Goal: Information Seeking & Learning: Learn about a topic

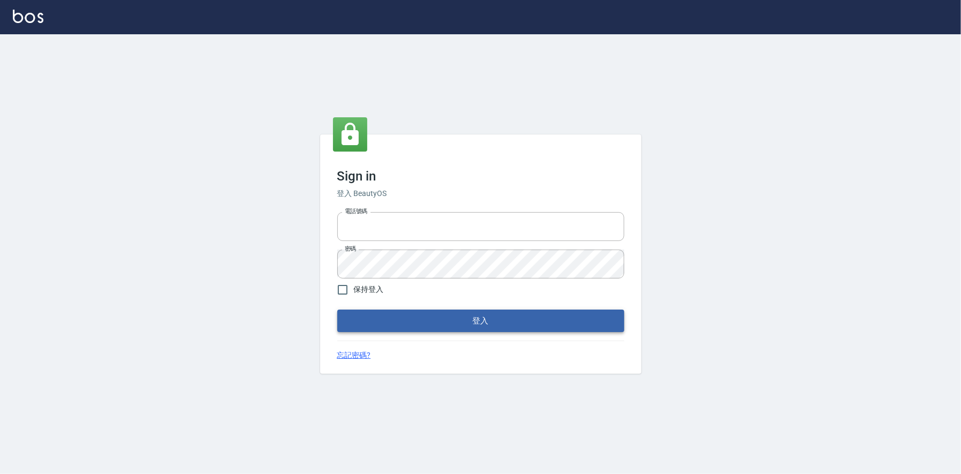
type input "0225223393815"
drag, startPoint x: 504, startPoint y: 318, endPoint x: 520, endPoint y: 318, distance: 16.1
click at [505, 318] on button "登入" at bounding box center [480, 320] width 287 height 22
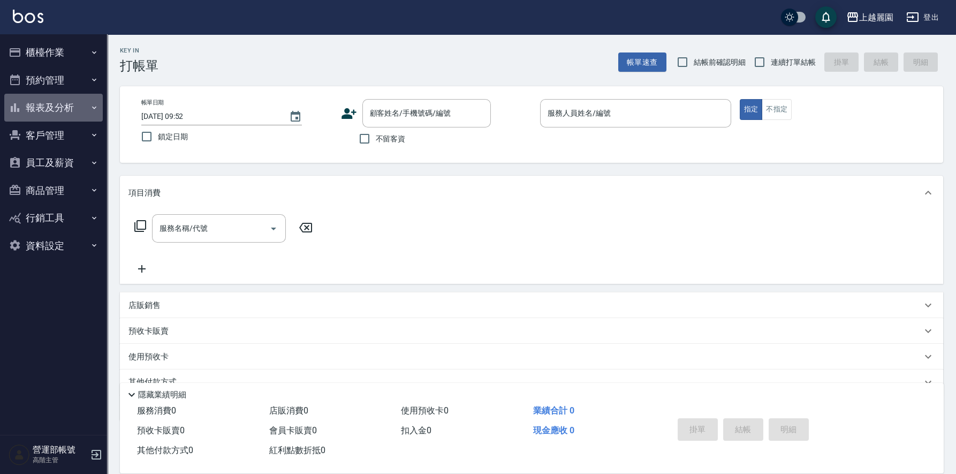
click at [55, 108] on button "報表及分析" at bounding box center [53, 108] width 98 height 28
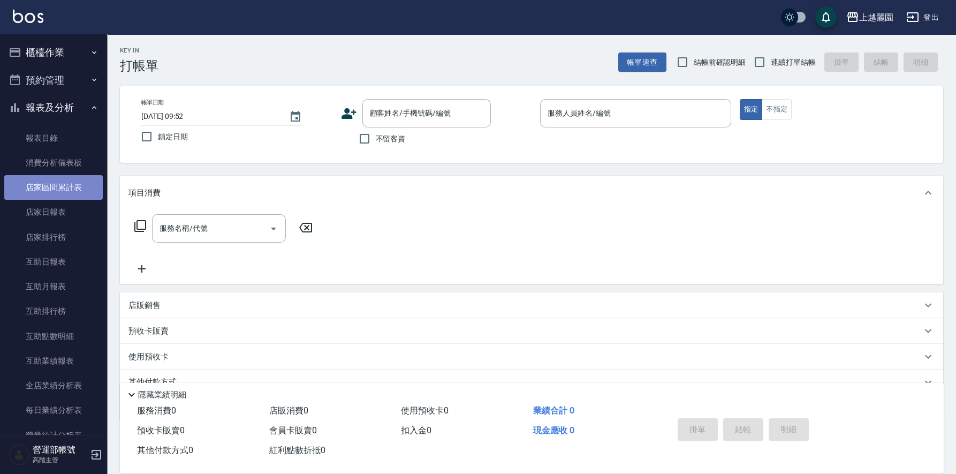
click at [68, 186] on link "店家區間累計表" at bounding box center [53, 187] width 98 height 25
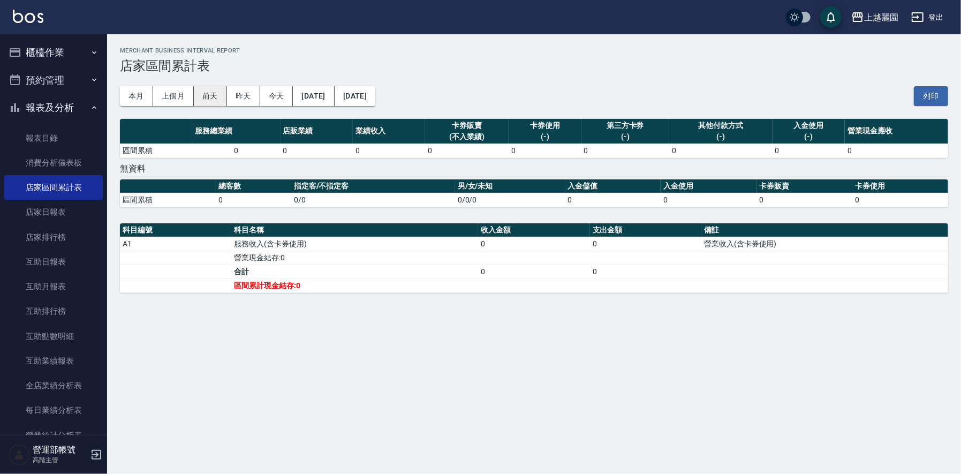
click at [173, 90] on button "上個月" at bounding box center [173, 96] width 41 height 20
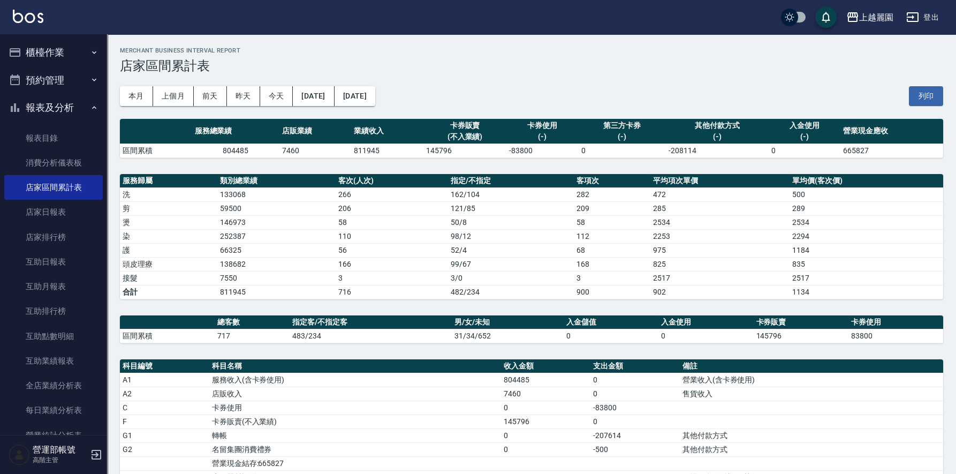
click at [363, 150] on td "811945" at bounding box center [387, 150] width 72 height 14
copy td "811945"
click at [878, 14] on div "上越麗園" at bounding box center [876, 17] width 34 height 13
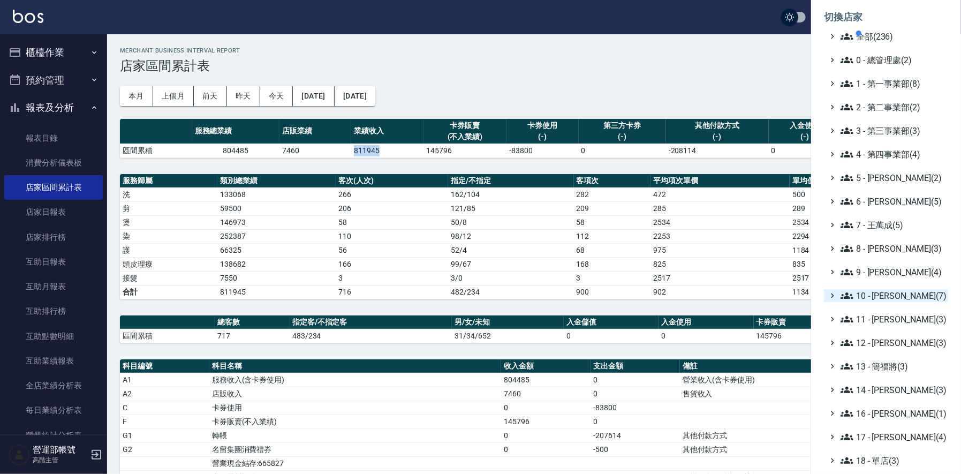
scroll to position [115, 0]
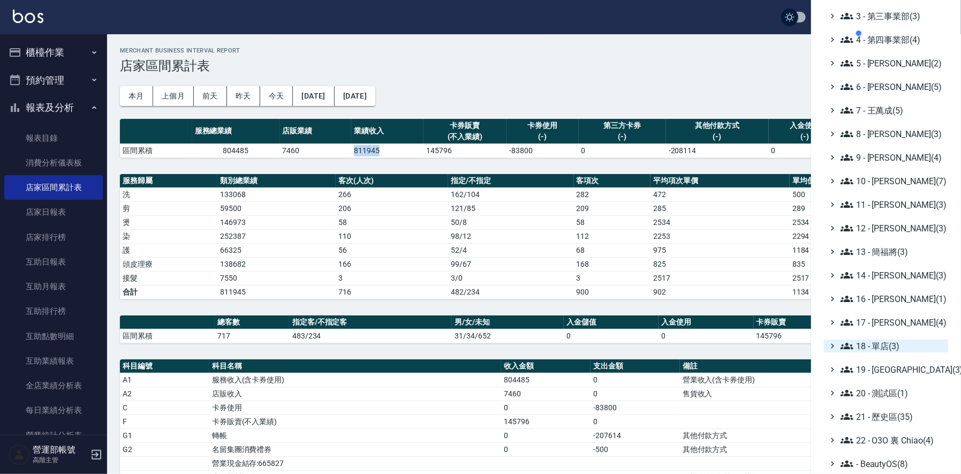
click at [884, 344] on span "18 - 單店(3)" at bounding box center [891, 345] width 103 height 13
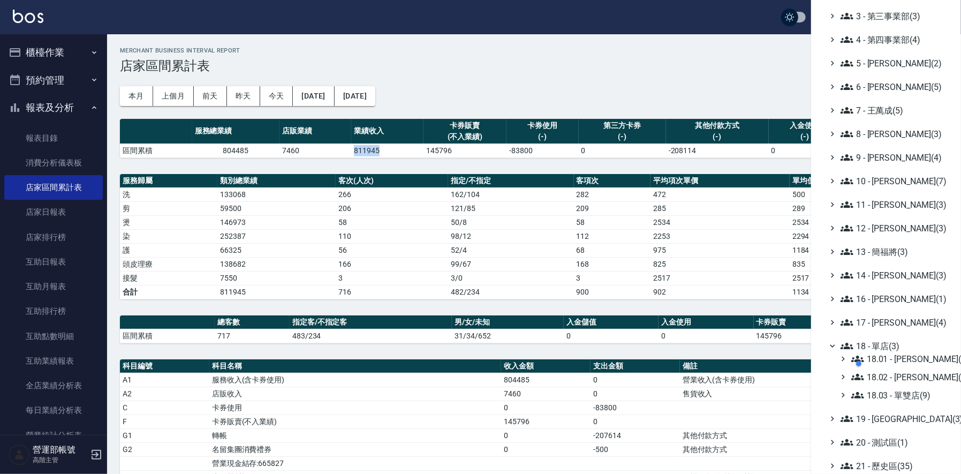
click at [911, 373] on div at bounding box center [905, 363] width 102 height 21
click at [907, 374] on span "18.02 - [PERSON_NAME](5)" at bounding box center [897, 376] width 93 height 13
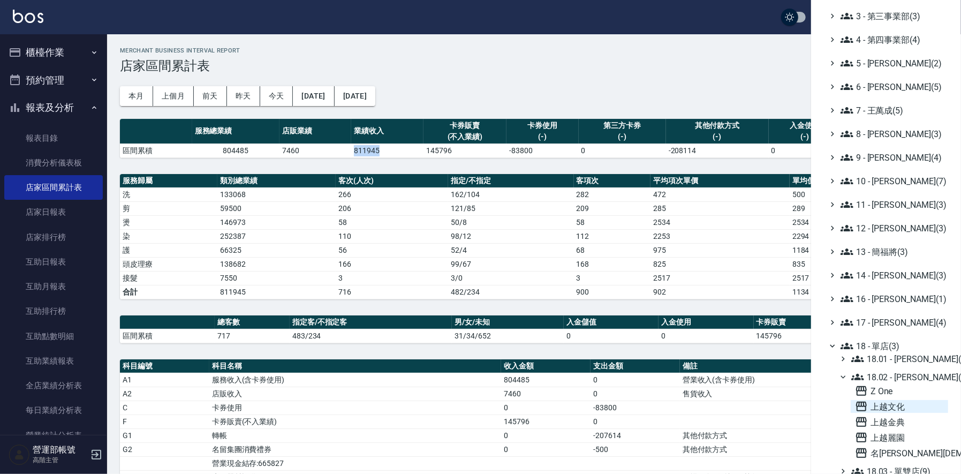
click at [890, 406] on span "上越文化" at bounding box center [899, 406] width 89 height 13
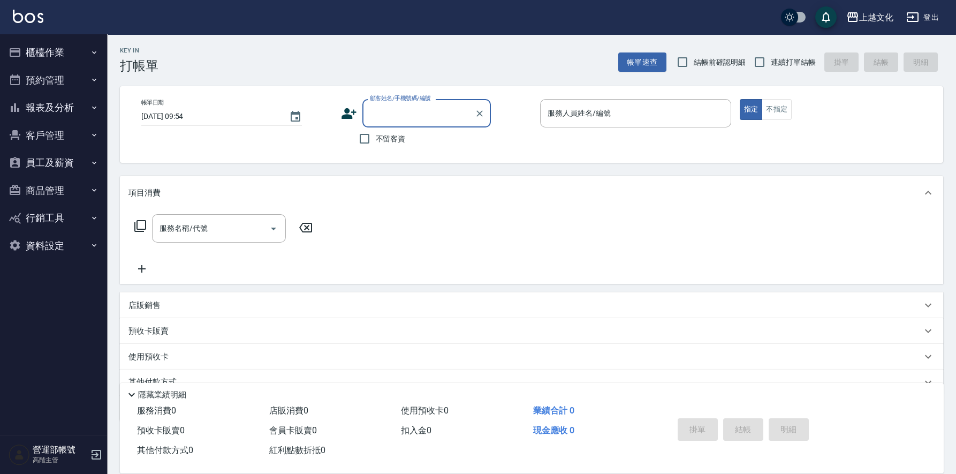
click at [48, 106] on button "報表及分析" at bounding box center [53, 108] width 98 height 28
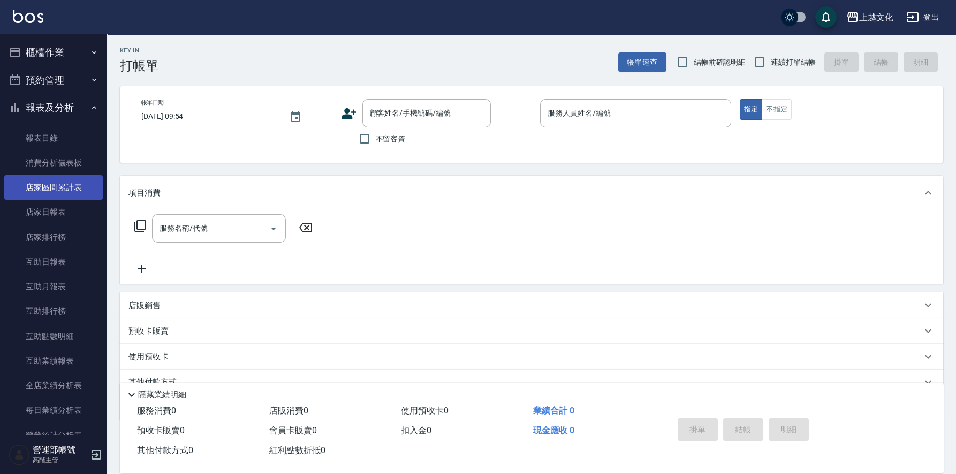
click at [59, 187] on link "店家區間累計表" at bounding box center [53, 187] width 98 height 25
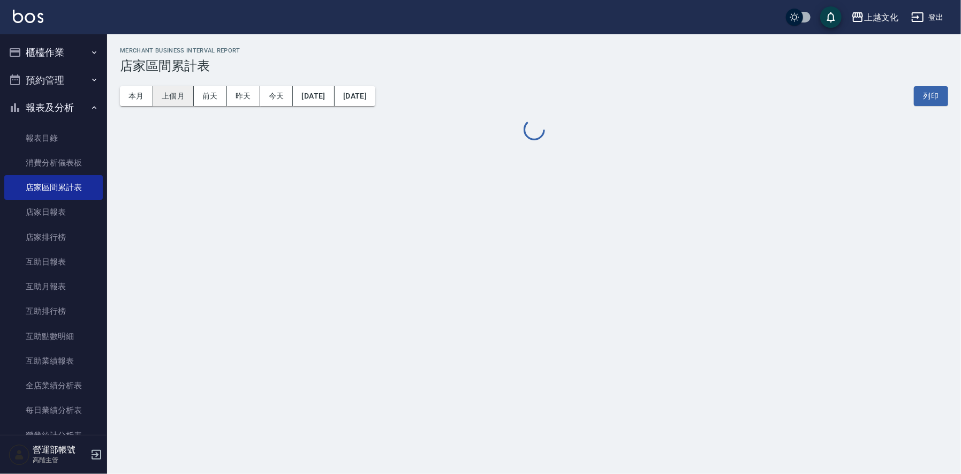
click at [169, 93] on button "上個月" at bounding box center [173, 96] width 41 height 20
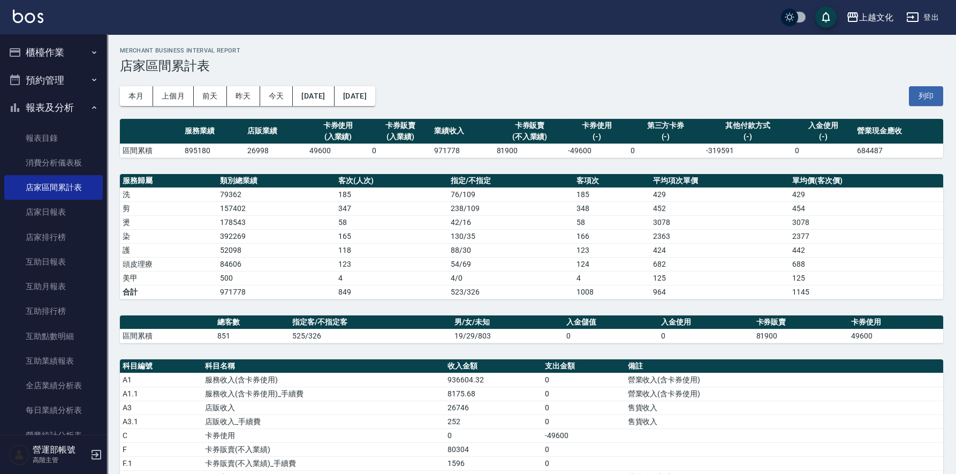
click at [444, 148] on td "971778" at bounding box center [462, 150] width 62 height 14
copy td "971778"
click at [872, 18] on div "上越文化" at bounding box center [876, 17] width 34 height 13
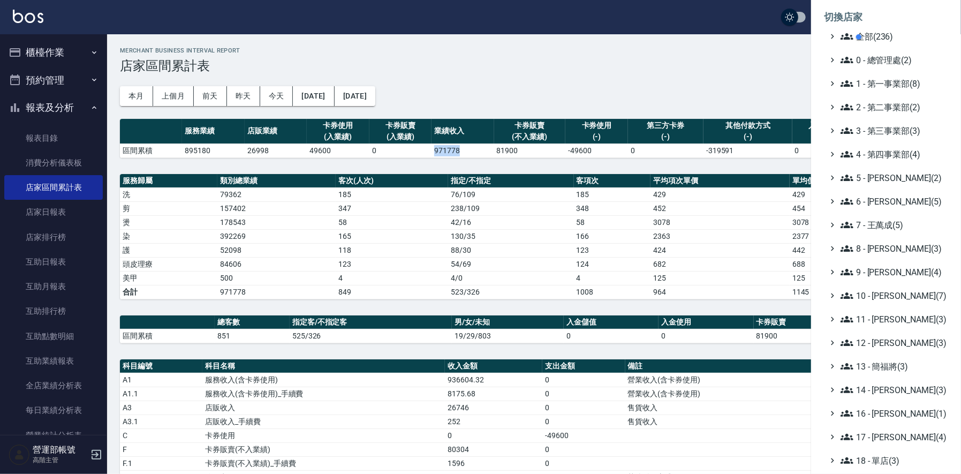
scroll to position [115, 0]
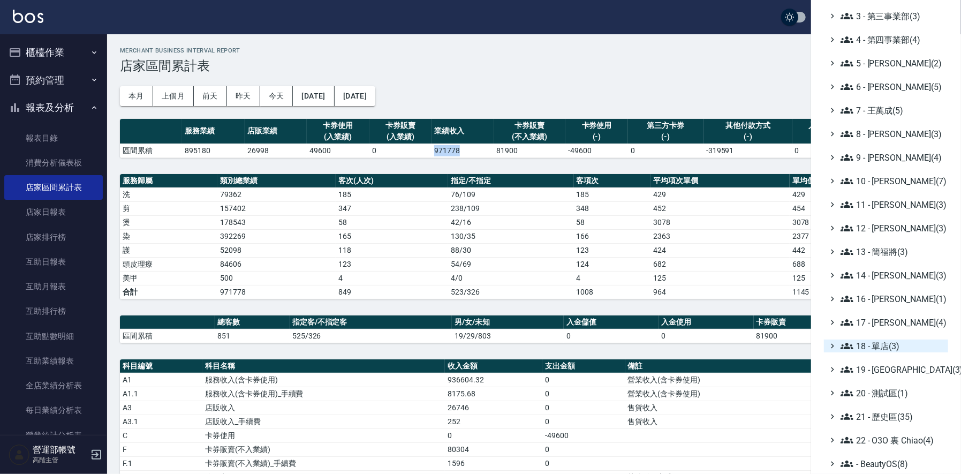
click at [878, 342] on span "18 - 單店(3)" at bounding box center [891, 345] width 103 height 13
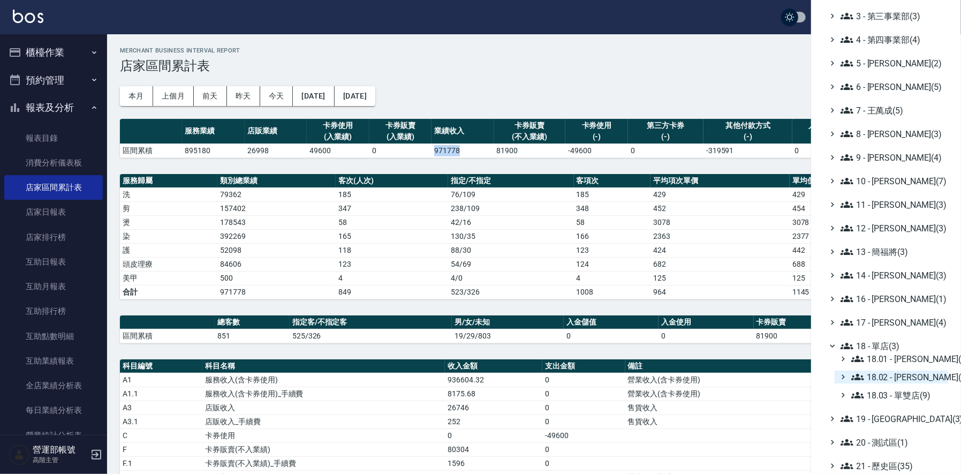
click at [910, 375] on span "18.02 - [PERSON_NAME](5)" at bounding box center [897, 376] width 93 height 13
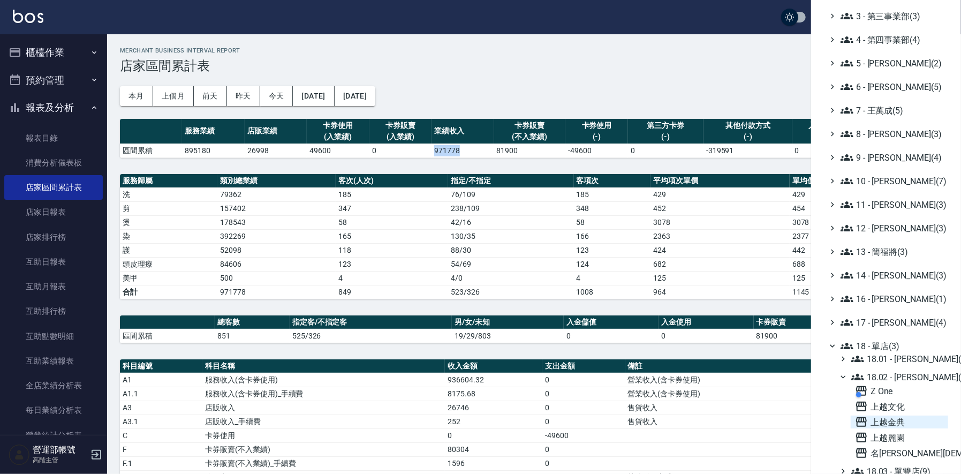
click at [895, 422] on span "上越金典" at bounding box center [899, 421] width 89 height 13
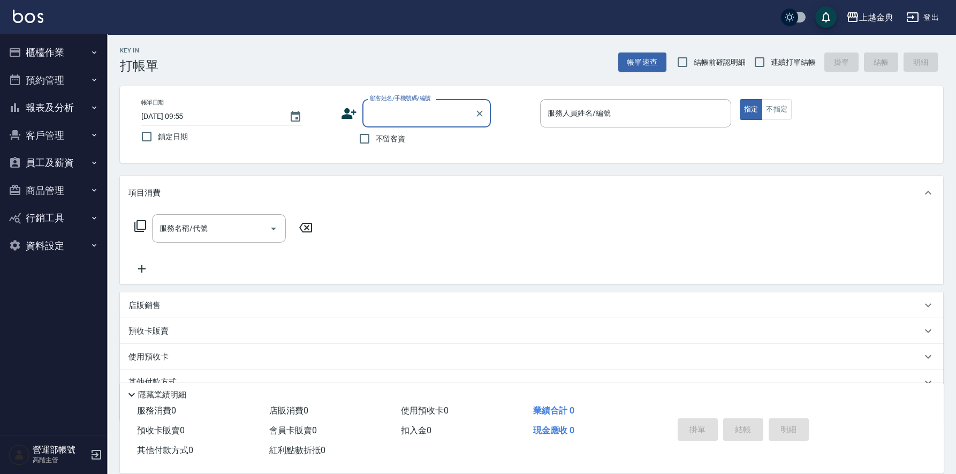
click at [49, 105] on button "報表及分析" at bounding box center [53, 108] width 98 height 28
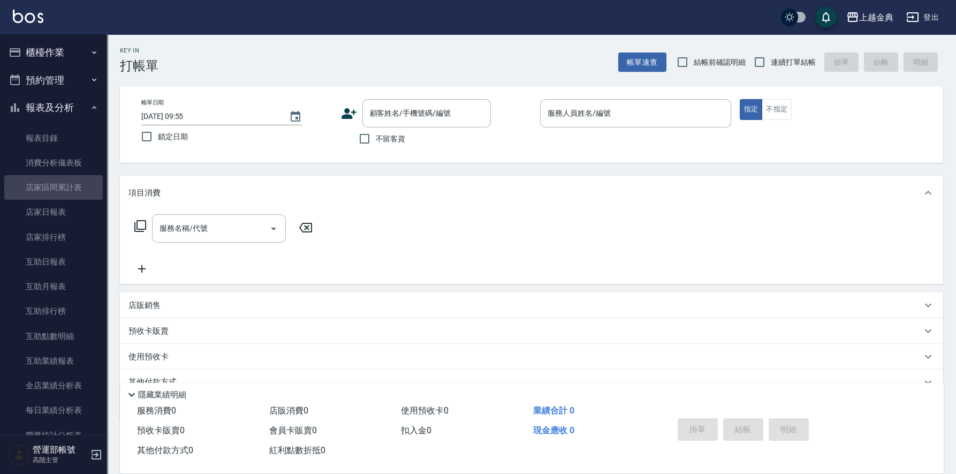
drag, startPoint x: 55, startPoint y: 184, endPoint x: 177, endPoint y: 202, distance: 123.4
click at [56, 184] on link "店家區間累計表" at bounding box center [53, 187] width 98 height 25
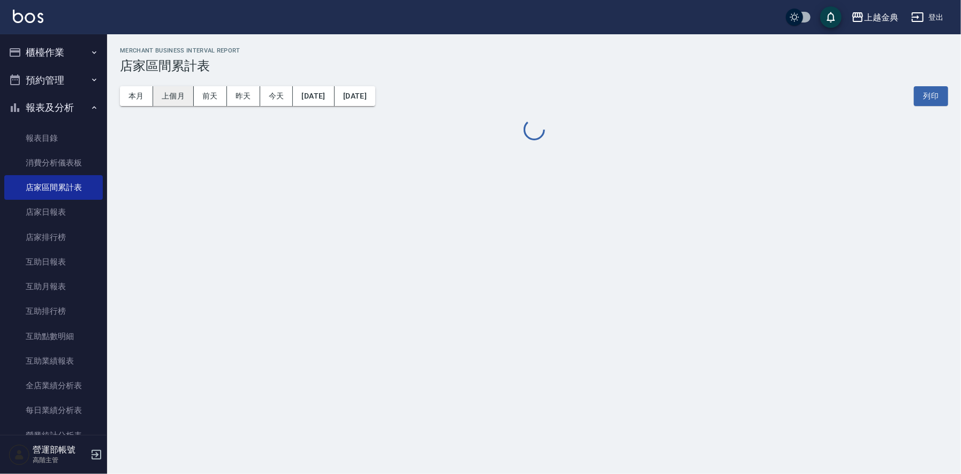
click at [175, 95] on button "上個月" at bounding box center [173, 96] width 41 height 20
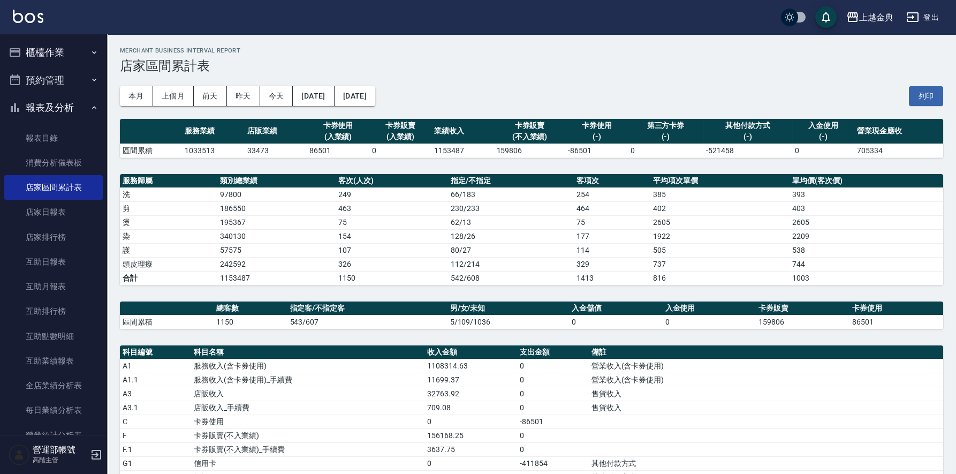
drag, startPoint x: 790, startPoint y: 408, endPoint x: 733, endPoint y: 381, distance: 63.5
click at [790, 408] on td "售貨收入" at bounding box center [766, 407] width 354 height 14
click at [444, 150] on td "1153487" at bounding box center [462, 150] width 62 height 14
copy td "1153487"
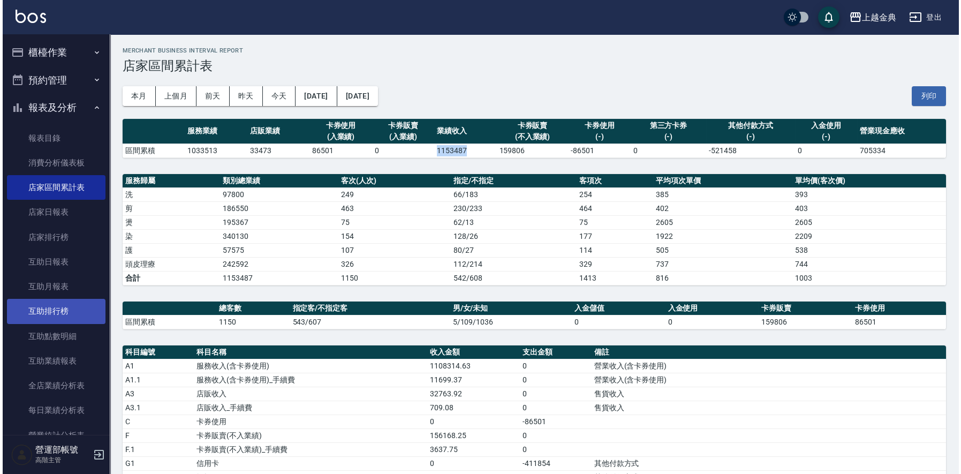
scroll to position [214, 0]
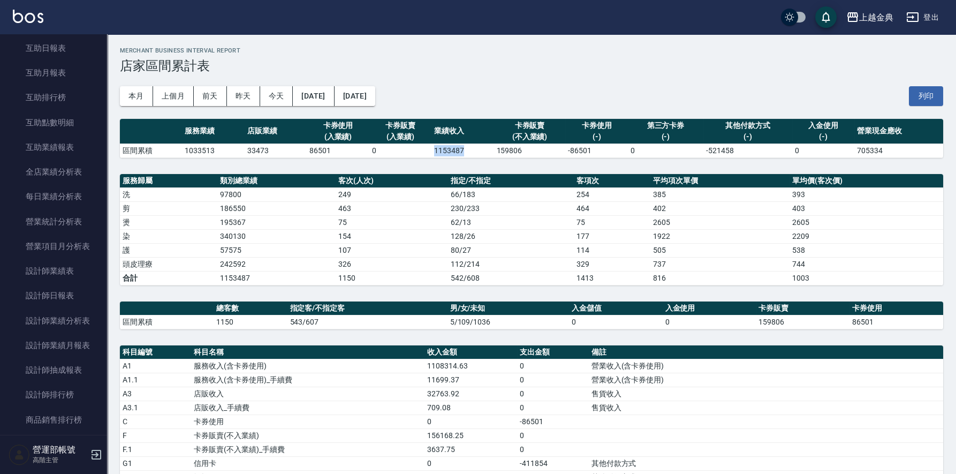
drag, startPoint x: 66, startPoint y: 390, endPoint x: 103, endPoint y: 397, distance: 37.6
click at [66, 389] on link "設計師排行榜" at bounding box center [53, 394] width 98 height 25
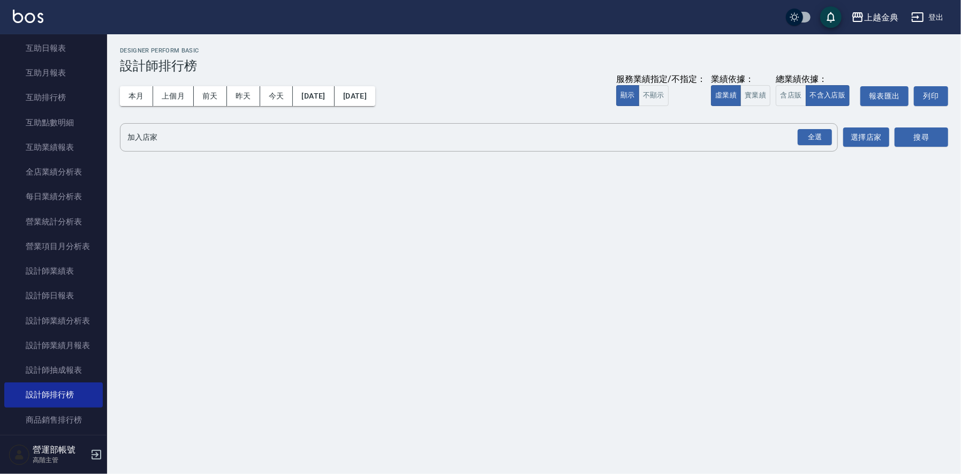
drag, startPoint x: 176, startPoint y: 93, endPoint x: 285, endPoint y: 113, distance: 110.7
click at [176, 94] on button "上個月" at bounding box center [173, 96] width 41 height 20
drag, startPoint x: 632, startPoint y: 88, endPoint x: 654, endPoint y: 96, distance: 23.9
click at [634, 90] on button "顯示" at bounding box center [627, 95] width 23 height 21
drag, startPoint x: 655, startPoint y: 96, endPoint x: 659, endPoint y: 101, distance: 6.4
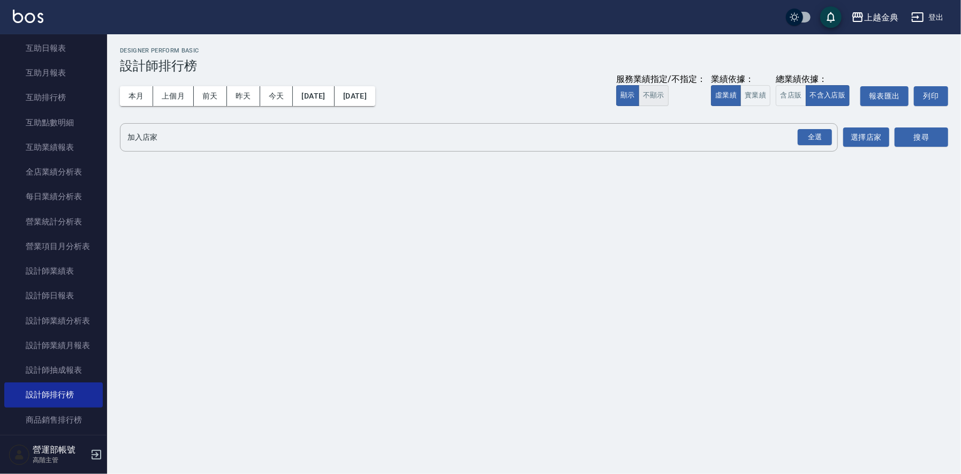
click at [655, 97] on button "不顯示" at bounding box center [654, 95] width 30 height 21
drag, startPoint x: 787, startPoint y: 95, endPoint x: 794, endPoint y: 98, distance: 7.7
click at [789, 94] on button "含店販" at bounding box center [791, 95] width 30 height 21
click at [226, 137] on input "加入店家" at bounding box center [471, 137] width 692 height 19
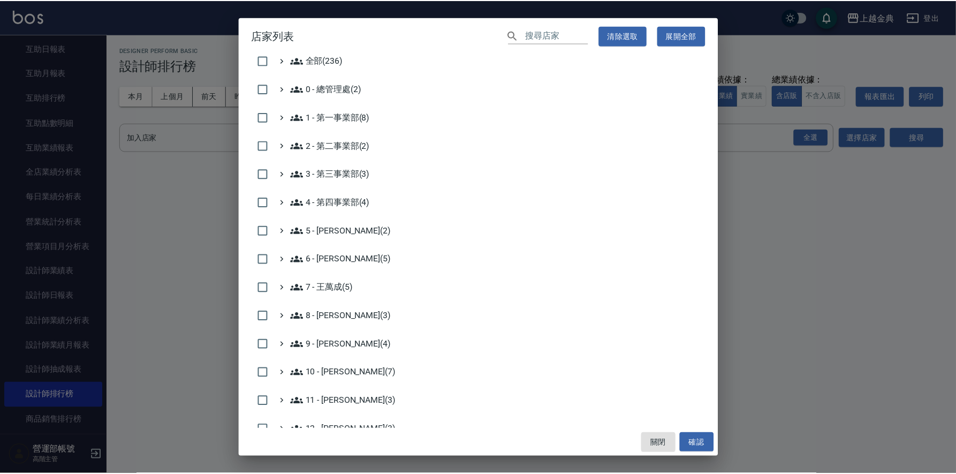
scroll to position [267, 0]
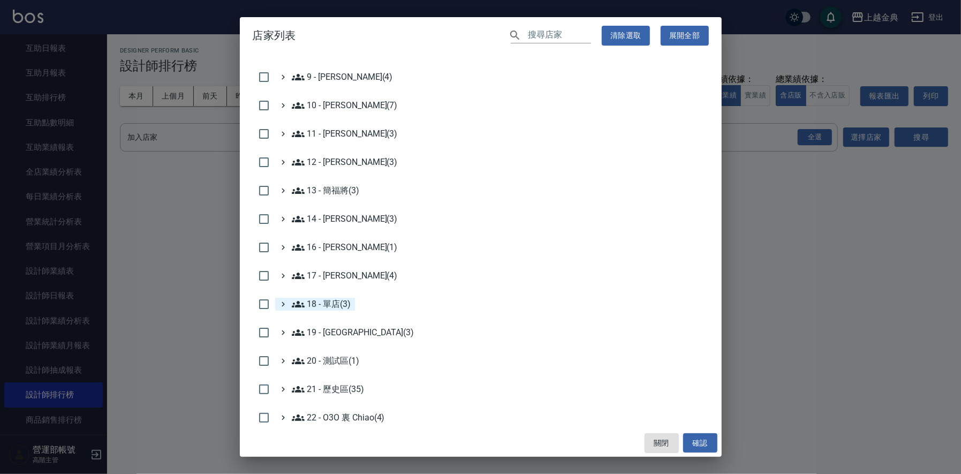
click at [330, 301] on 單店\(3\) "18 - 單店(3)" at bounding box center [321, 304] width 59 height 13
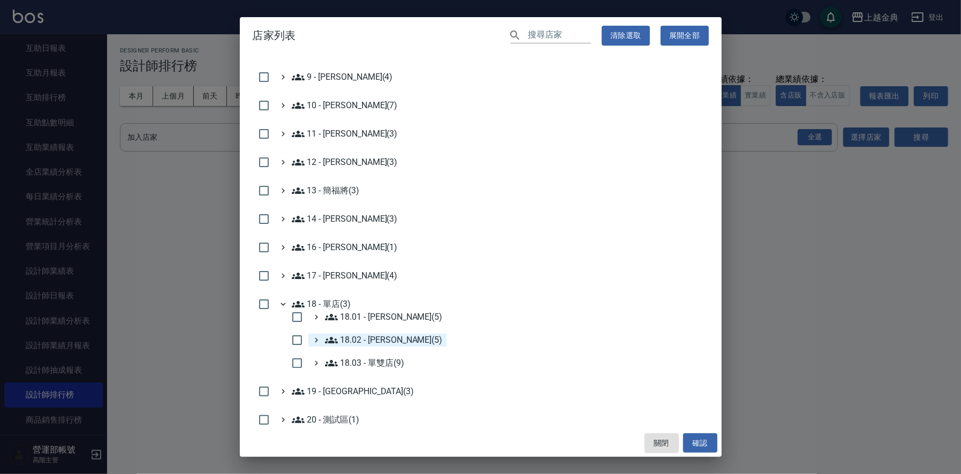
click at [365, 335] on 楊秉樺\(5\) "18.02 - [PERSON_NAME](5)" at bounding box center [384, 340] width 118 height 13
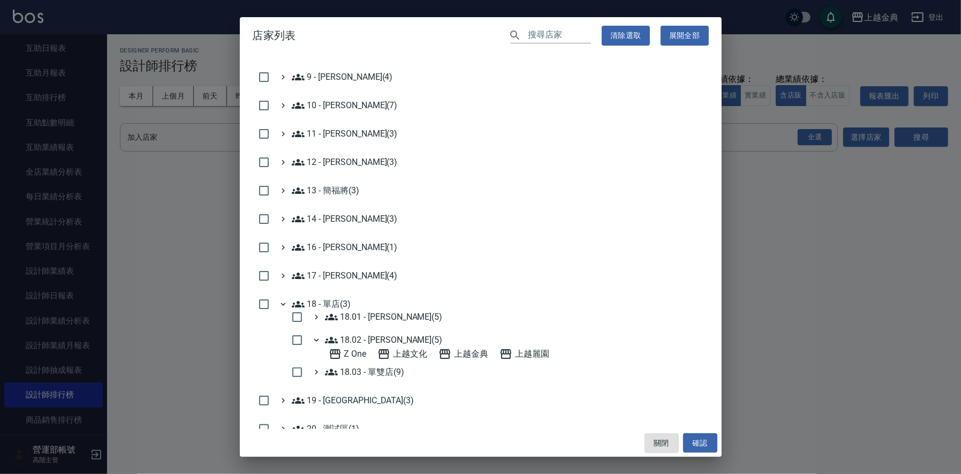
click at [368, 336] on 楊秉樺\(5\) "18.02 - [PERSON_NAME](5)" at bounding box center [384, 340] width 118 height 13
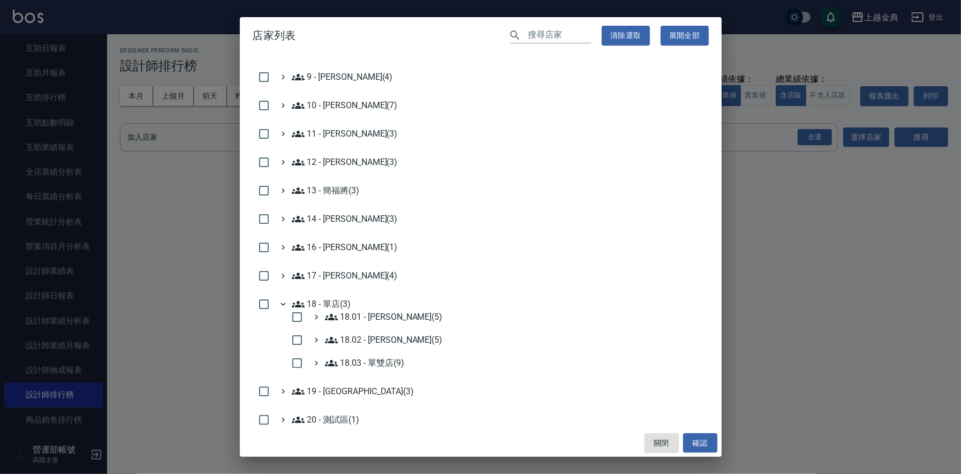
click at [385, 337] on 楊秉樺\(5\) "18.02 - [PERSON_NAME](5)" at bounding box center [384, 340] width 118 height 13
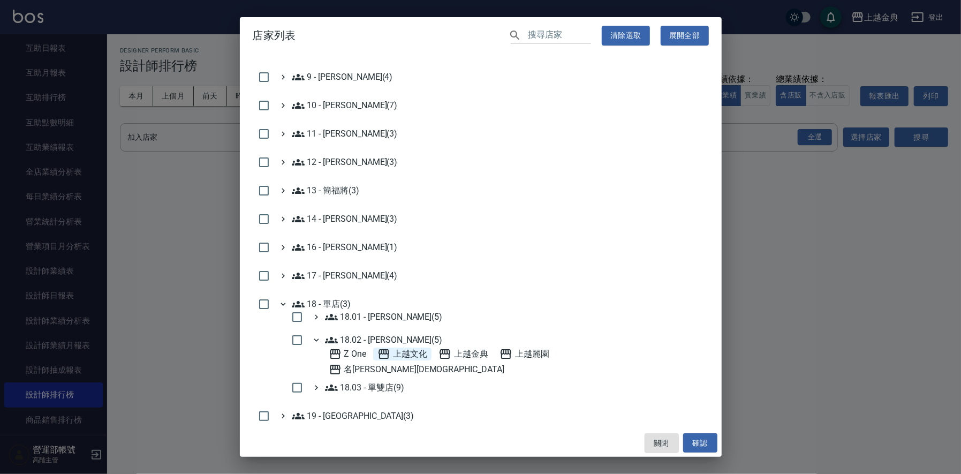
click at [404, 348] on span "上越文化" at bounding box center [402, 353] width 50 height 13
drag, startPoint x: 472, startPoint y: 351, endPoint x: 490, endPoint y: 356, distance: 19.5
click at [475, 353] on span "上越金典" at bounding box center [463, 353] width 50 height 13
drag, startPoint x: 541, startPoint y: 353, endPoint x: 642, endPoint y: 427, distance: 125.6
click at [542, 353] on span "上越麗園" at bounding box center [524, 353] width 50 height 13
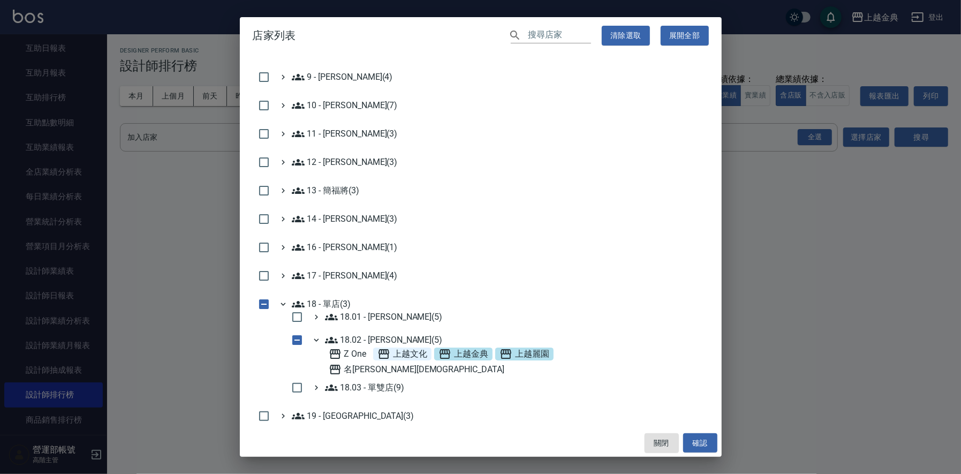
drag, startPoint x: 704, startPoint y: 435, endPoint x: 732, endPoint y: 427, distance: 29.3
click at [704, 434] on button "確認" at bounding box center [700, 443] width 34 height 20
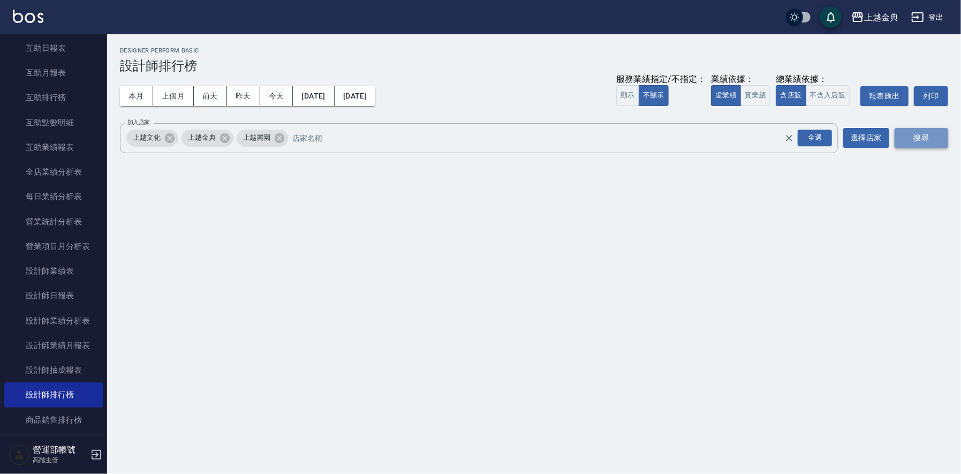
click at [928, 132] on button "搜尋" at bounding box center [922, 138] width 54 height 20
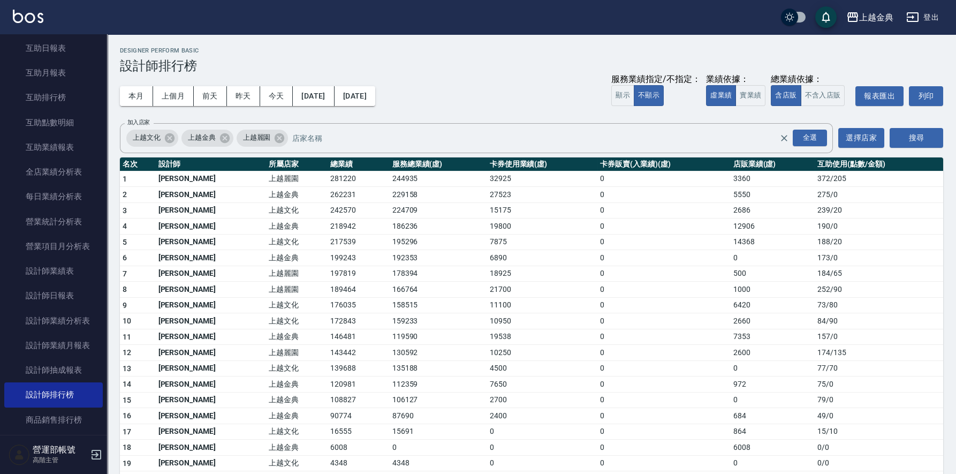
scroll to position [38, 0]
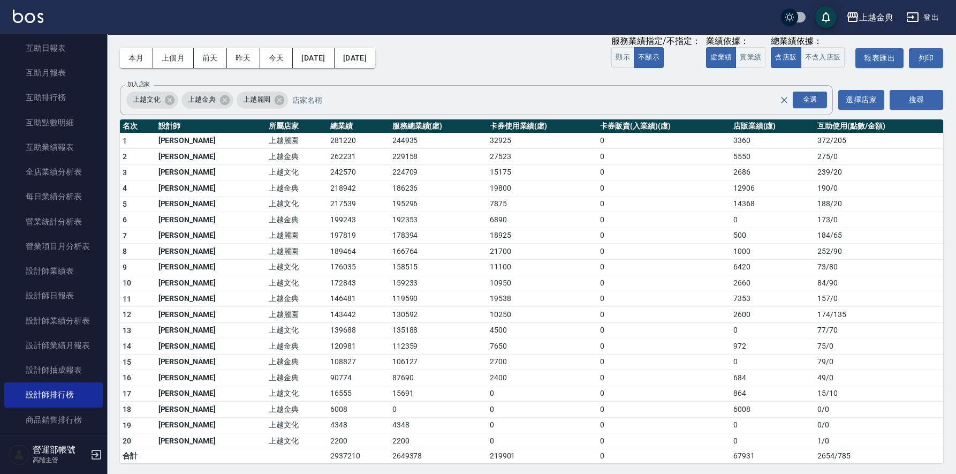
click at [328, 136] on td "281220" at bounding box center [359, 141] width 62 height 16
copy td "281220"
click at [328, 154] on td "262231" at bounding box center [359, 157] width 62 height 16
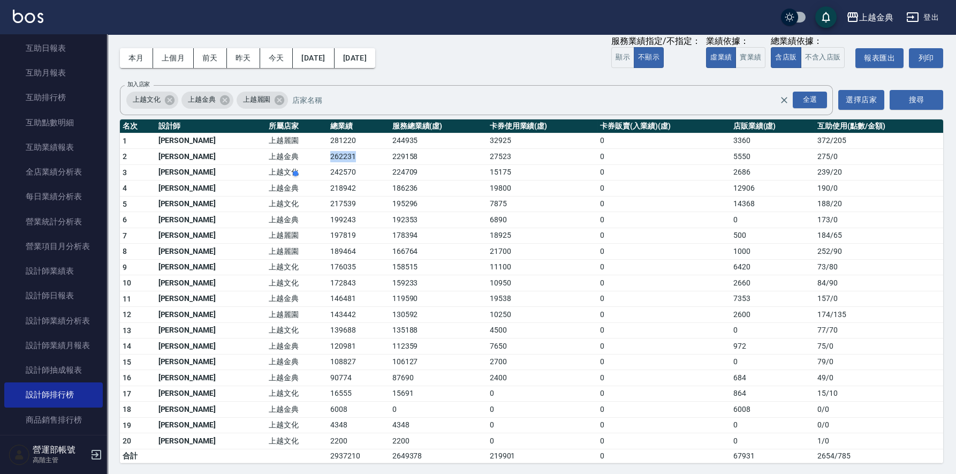
copy td "262231"
click at [328, 170] on td "242570" at bounding box center [359, 172] width 62 height 16
copy td "242570"
click at [328, 184] on td "218942" at bounding box center [359, 188] width 62 height 16
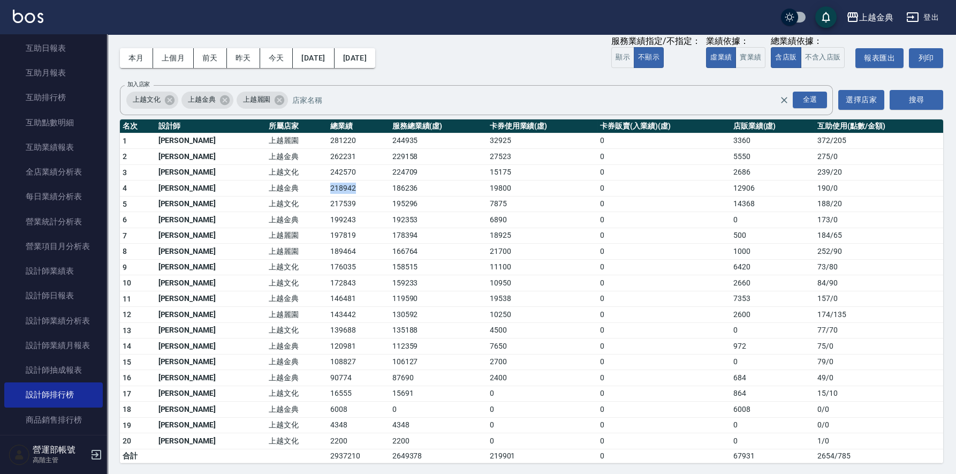
click at [328, 184] on td "218942" at bounding box center [359, 188] width 62 height 16
copy td "218942"
click at [328, 201] on td "217539" at bounding box center [359, 204] width 62 height 16
copy td "217539"
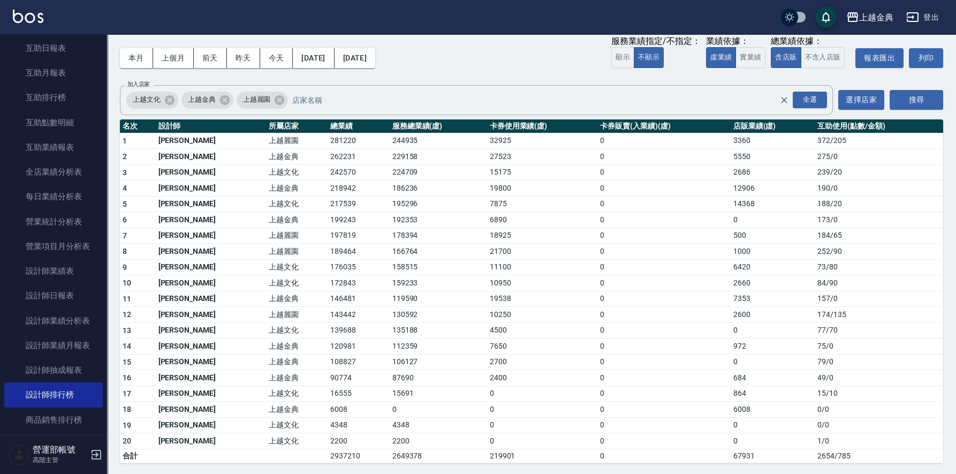
click at [328, 217] on td "199243" at bounding box center [359, 220] width 62 height 16
copy td "199243"
click at [328, 232] on td "197819" at bounding box center [359, 236] width 62 height 16
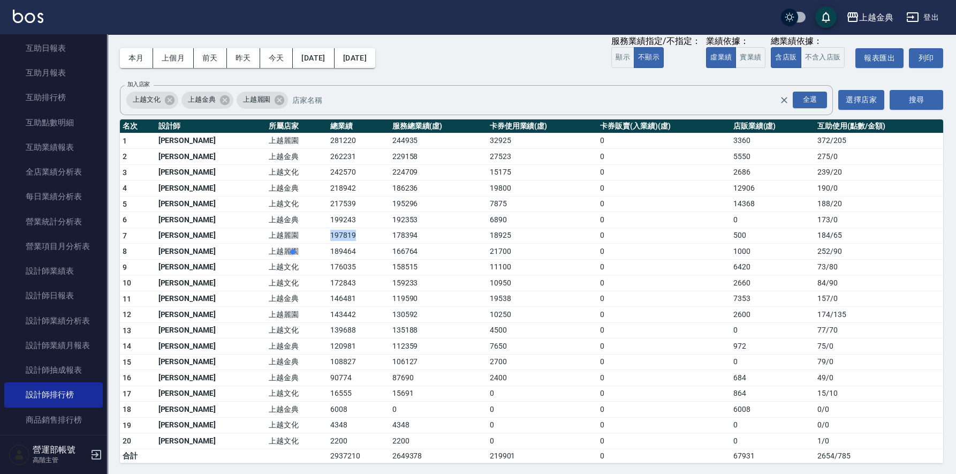
copy td "197819"
click at [328, 246] on td "189464" at bounding box center [359, 252] width 62 height 16
click at [328, 248] on td "189464" at bounding box center [359, 252] width 62 height 16
copy td "189464"
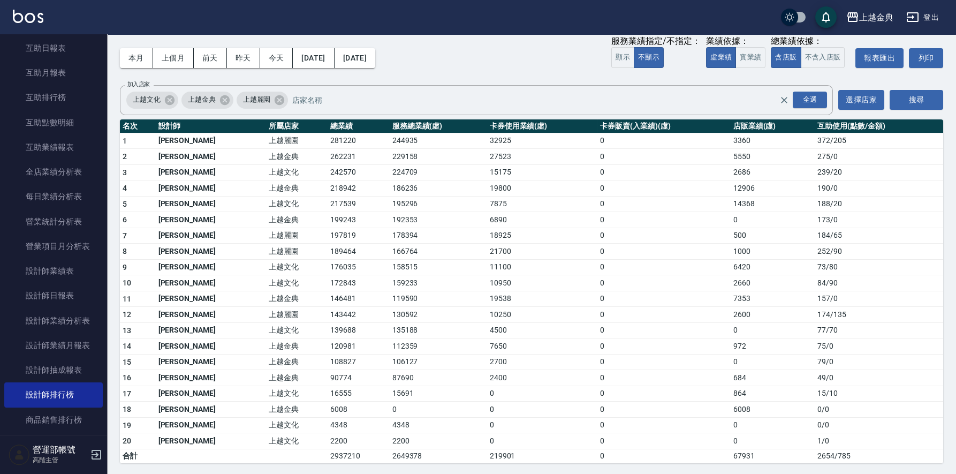
click at [328, 264] on td "176035" at bounding box center [359, 267] width 62 height 16
copy td "176035"
click at [328, 281] on td "172843" at bounding box center [359, 283] width 62 height 16
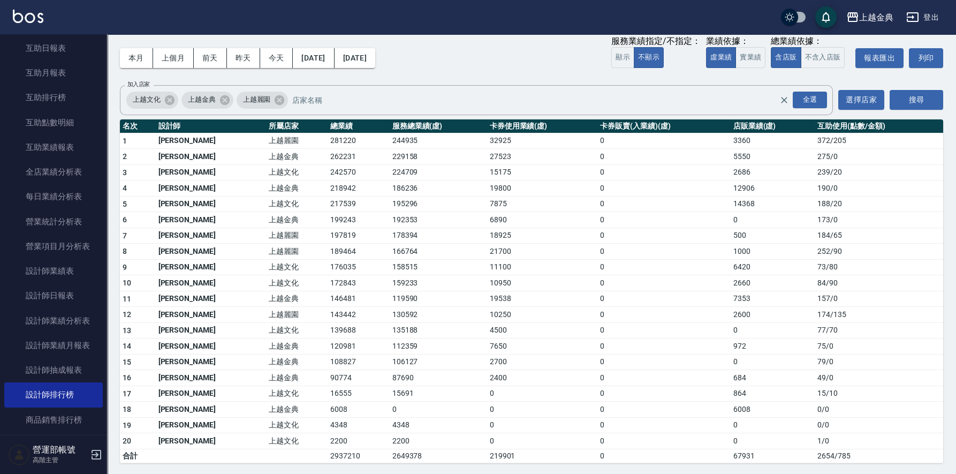
click at [328, 295] on td "146481" at bounding box center [359, 299] width 62 height 16
click at [328, 312] on td "143442" at bounding box center [359, 315] width 62 height 16
click at [328, 326] on td "139688" at bounding box center [359, 330] width 62 height 16
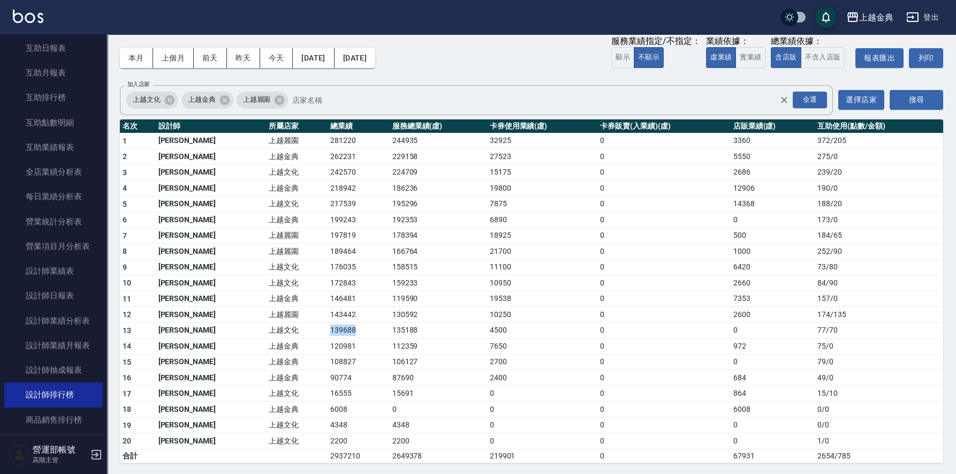
click at [328, 327] on td "139688" at bounding box center [359, 330] width 62 height 16
click at [328, 343] on td "120981" at bounding box center [359, 346] width 62 height 16
click at [328, 361] on td "108827" at bounding box center [359, 362] width 62 height 16
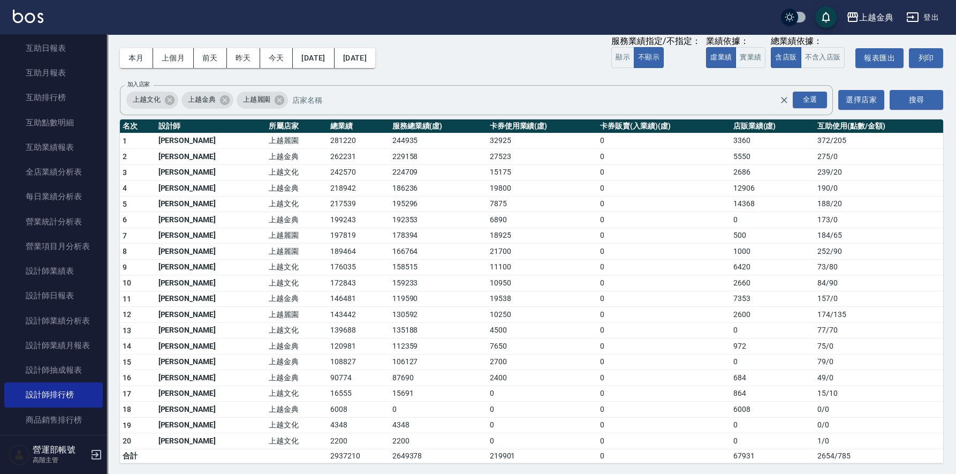
click at [328, 404] on td "6008" at bounding box center [359, 409] width 62 height 16
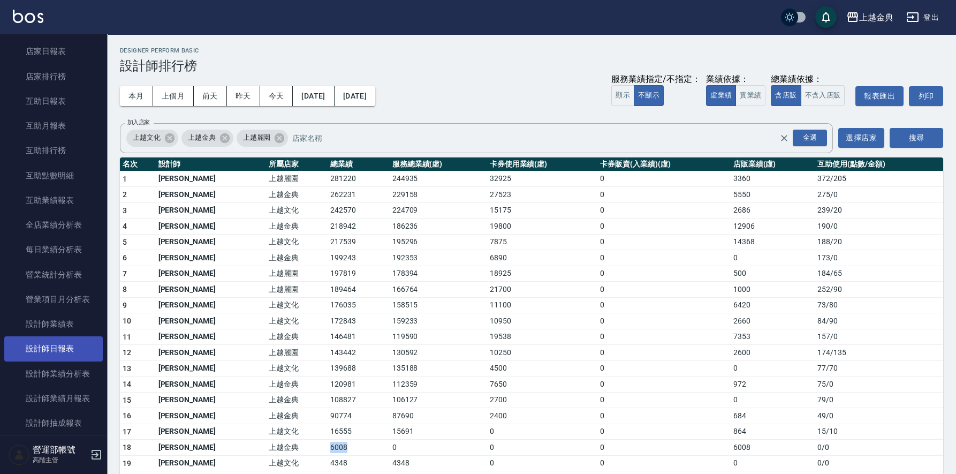
scroll to position [214, 0]
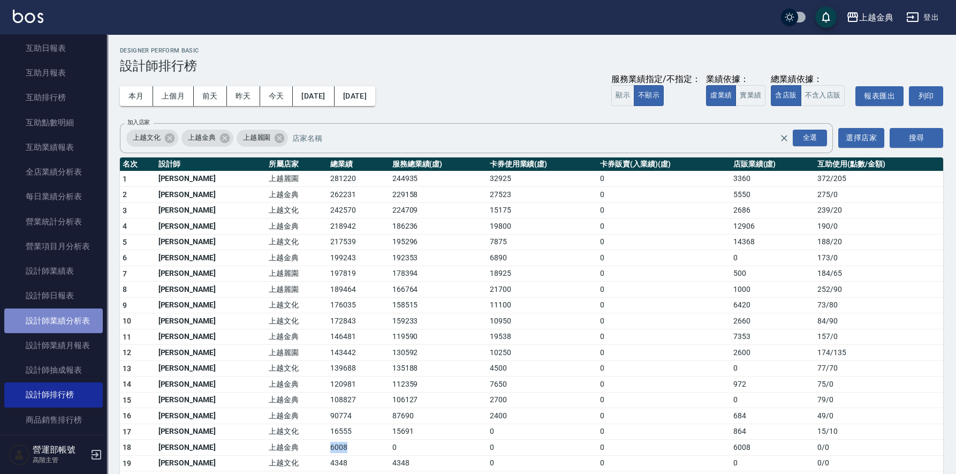
drag, startPoint x: 53, startPoint y: 317, endPoint x: 70, endPoint y: 328, distance: 19.9
click at [54, 317] on link "設計師業績分析表" at bounding box center [53, 320] width 98 height 25
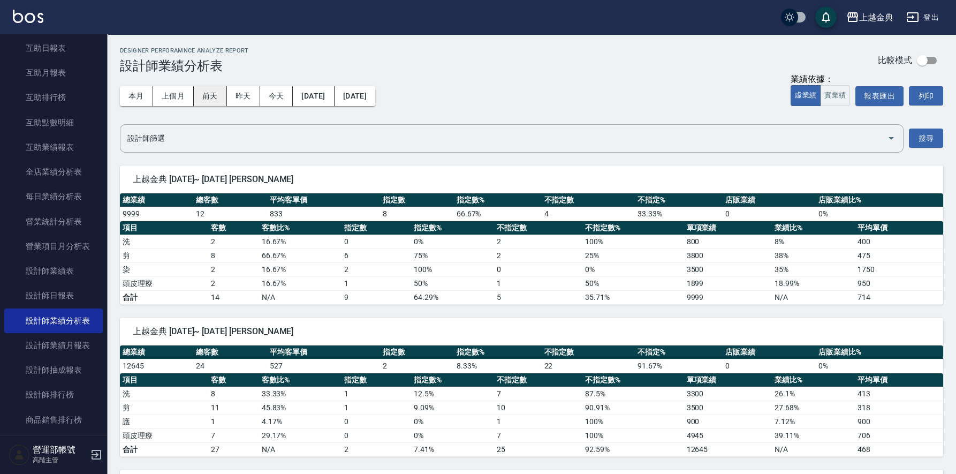
drag, startPoint x: 169, startPoint y: 95, endPoint x: 213, endPoint y: 102, distance: 43.9
click at [169, 95] on button "上個月" at bounding box center [173, 96] width 41 height 20
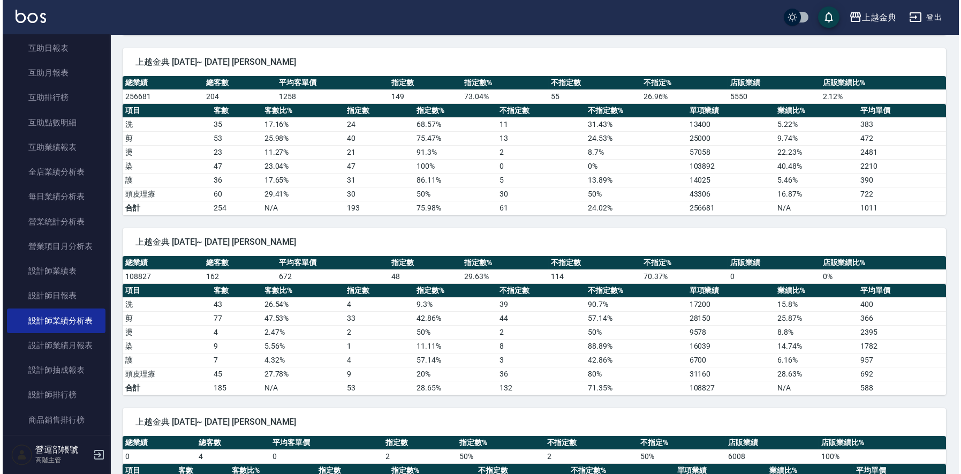
scroll to position [1043, 0]
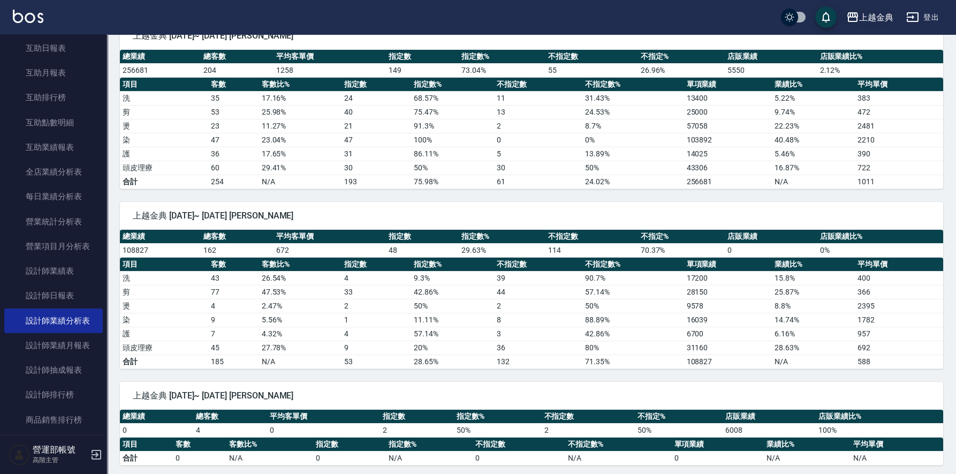
click at [876, 14] on div "上越金典" at bounding box center [876, 17] width 34 height 13
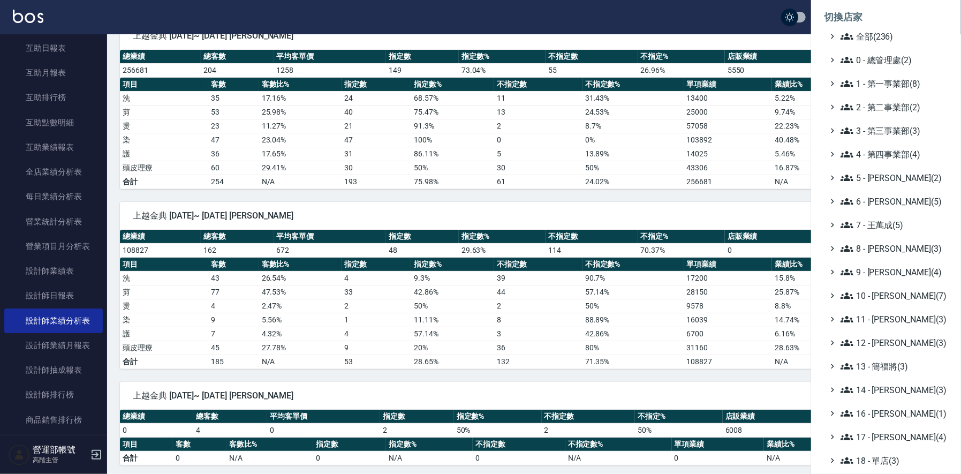
scroll to position [115, 0]
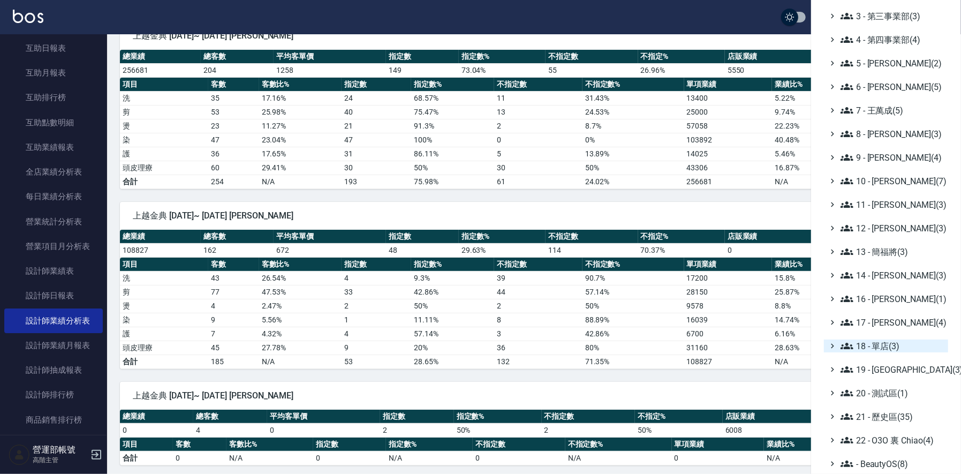
click at [887, 343] on span "18 - 單店(3)" at bounding box center [891, 345] width 103 height 13
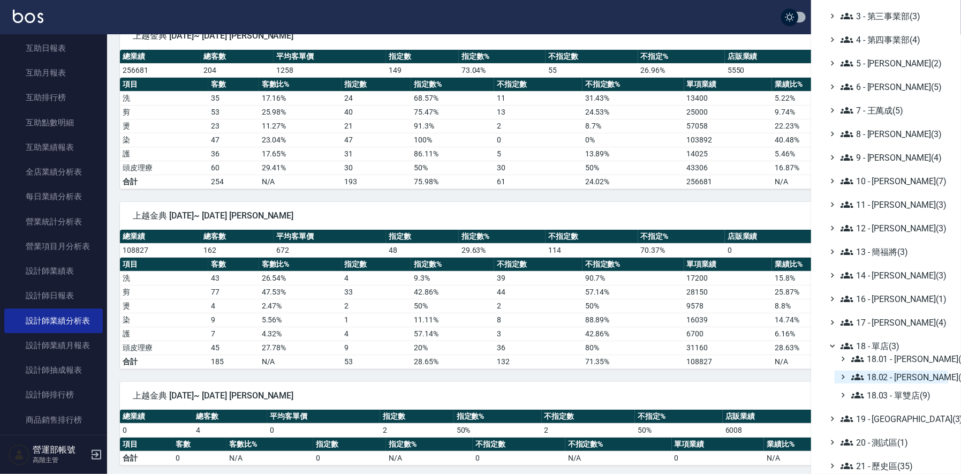
click at [904, 372] on span "18.02 - [PERSON_NAME](5)" at bounding box center [897, 376] width 93 height 13
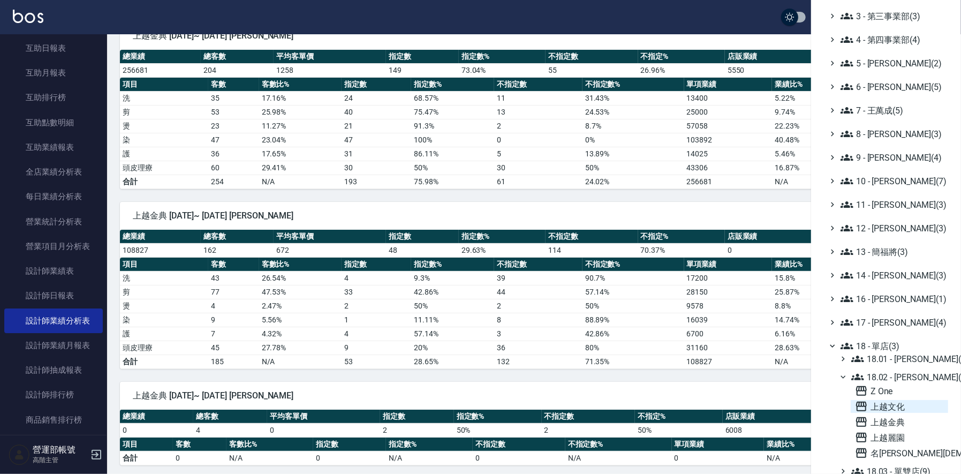
click at [895, 404] on span "上越文化" at bounding box center [899, 406] width 89 height 13
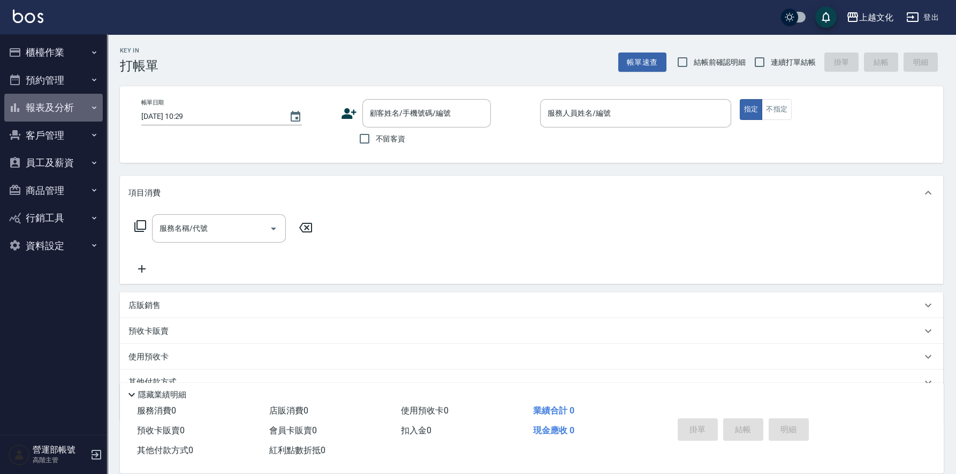
drag, startPoint x: 41, startPoint y: 100, endPoint x: 73, endPoint y: 123, distance: 39.5
click at [42, 101] on button "報表及分析" at bounding box center [53, 108] width 98 height 28
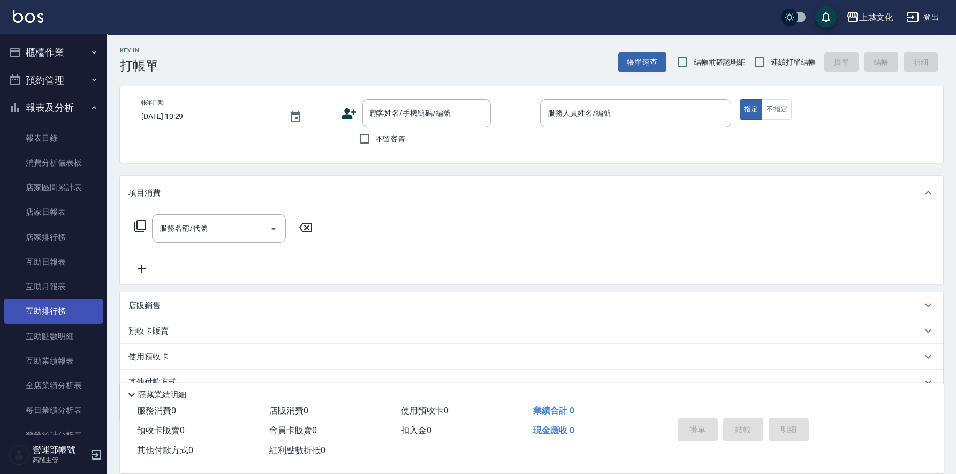
scroll to position [214, 0]
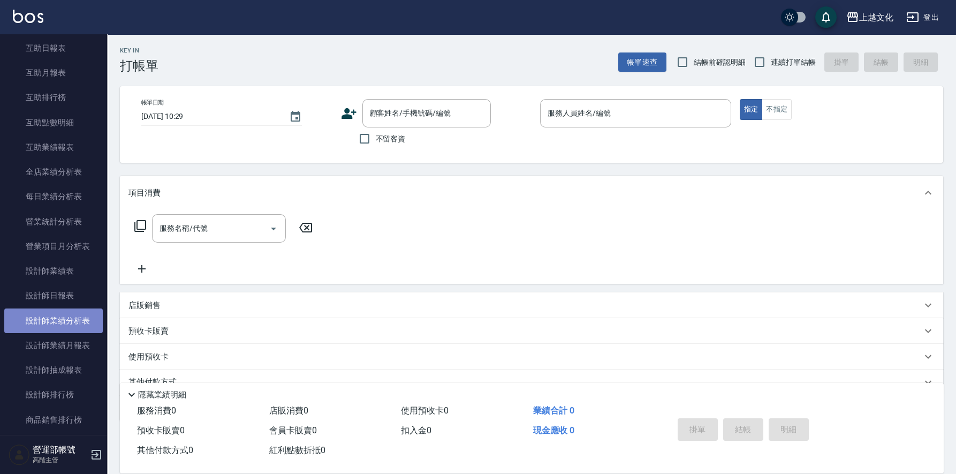
click at [63, 320] on link "設計師業績分析表" at bounding box center [53, 320] width 98 height 25
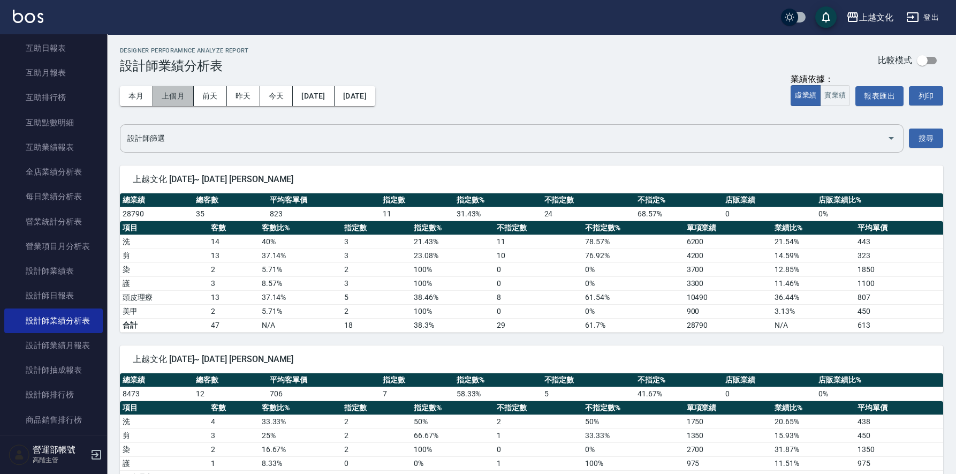
drag, startPoint x: 172, startPoint y: 90, endPoint x: 258, endPoint y: 132, distance: 95.5
click at [175, 93] on button "上個月" at bounding box center [173, 96] width 41 height 20
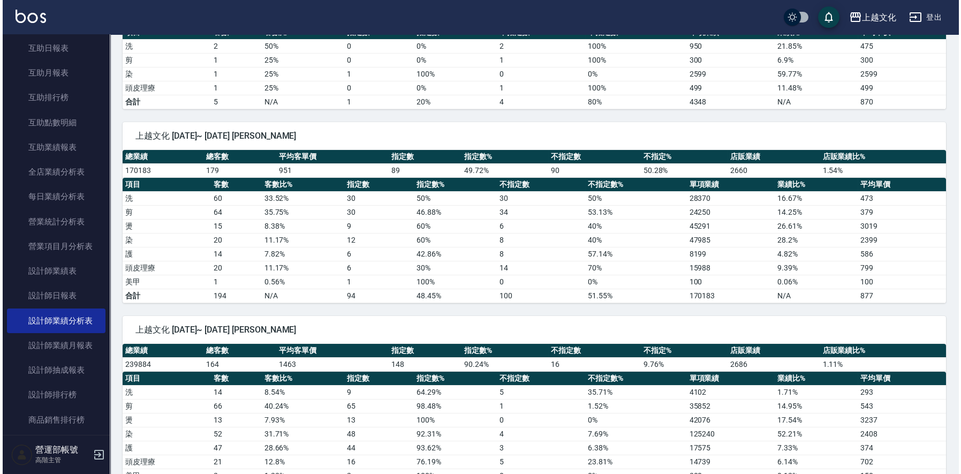
scroll to position [910, 0]
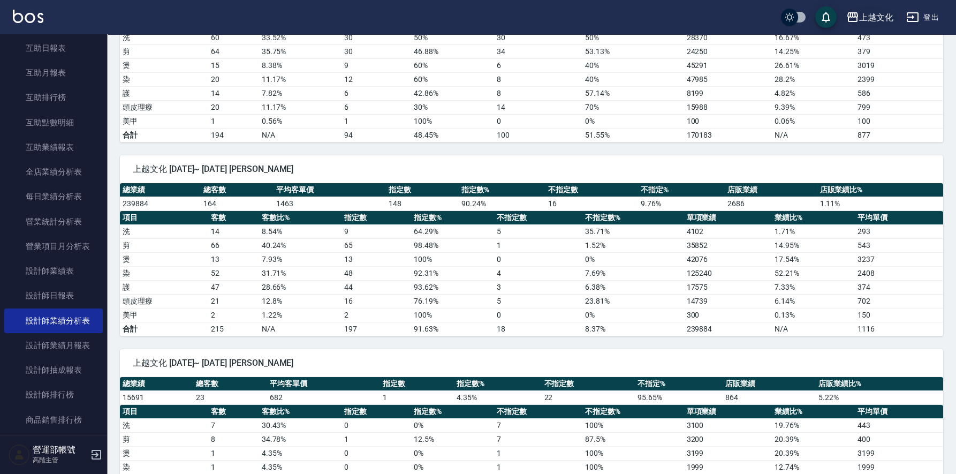
click at [863, 16] on div "上越文化" at bounding box center [876, 17] width 34 height 13
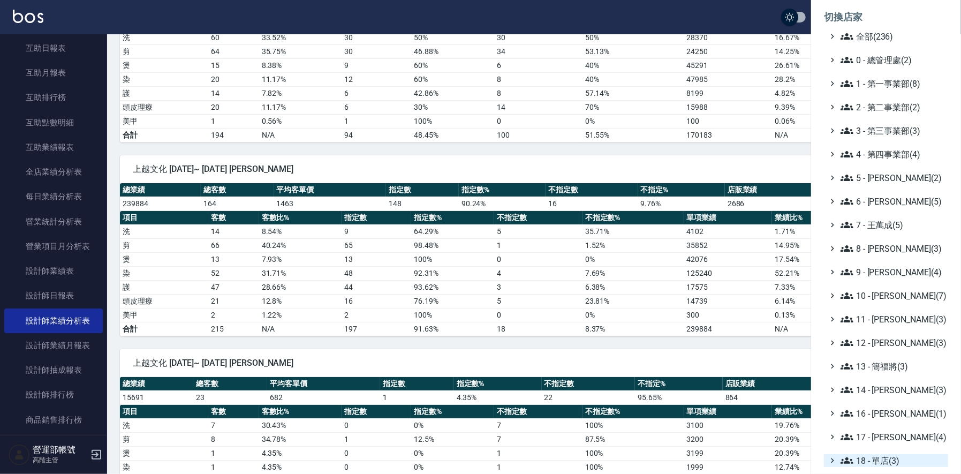
scroll to position [115, 0]
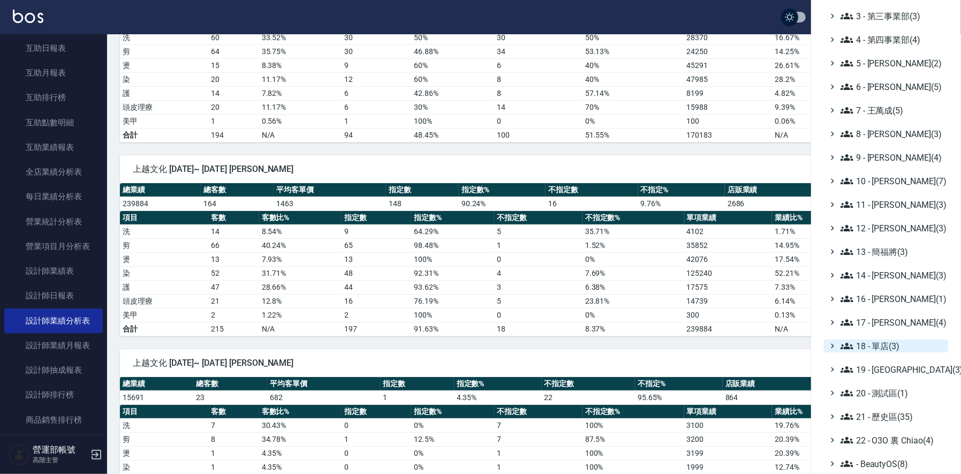
click at [877, 346] on span "18 - 單店(3)" at bounding box center [891, 345] width 103 height 13
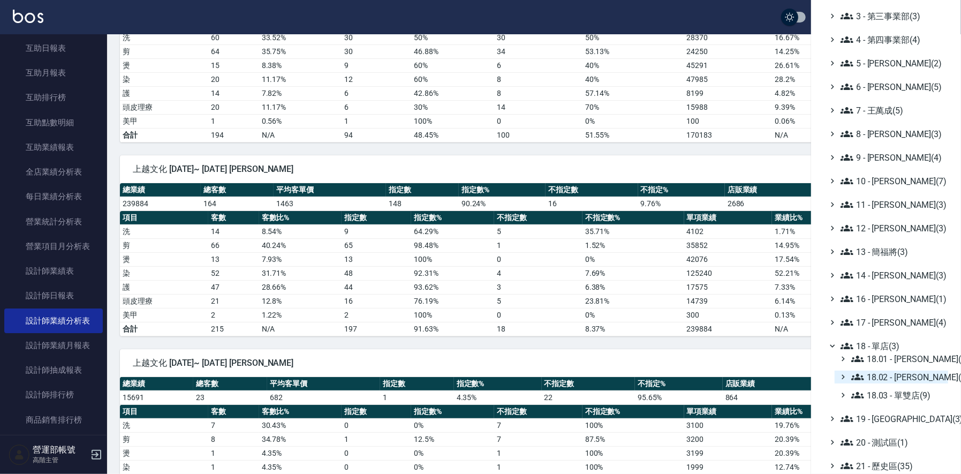
click at [906, 374] on span "18.02 - [PERSON_NAME](5)" at bounding box center [897, 376] width 93 height 13
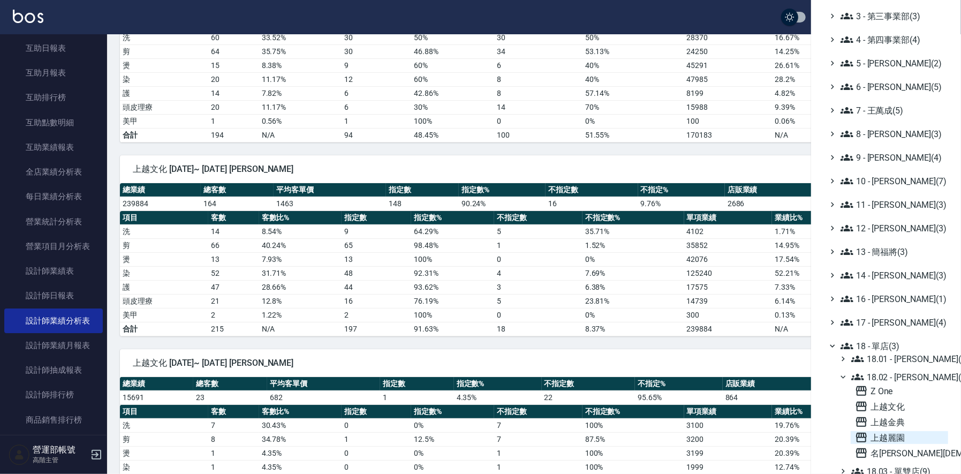
click at [891, 433] on span "上越麗園" at bounding box center [899, 437] width 89 height 13
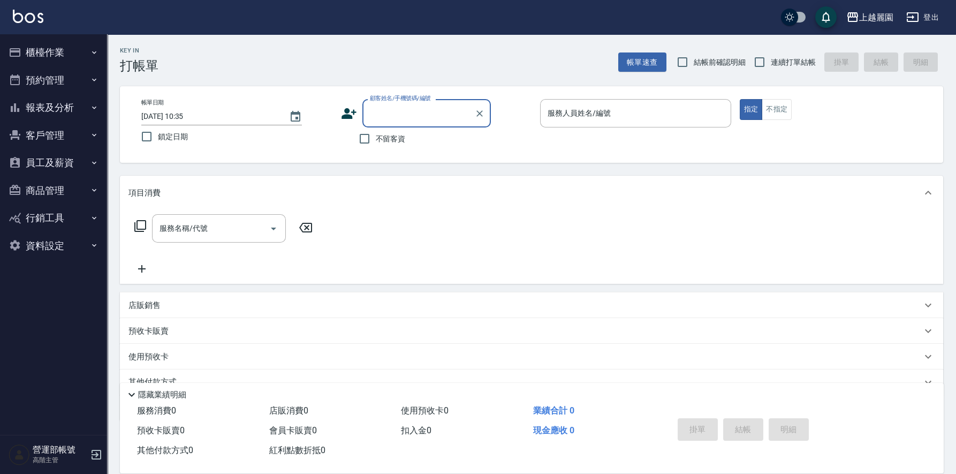
click at [48, 103] on button "報表及分析" at bounding box center [53, 108] width 98 height 28
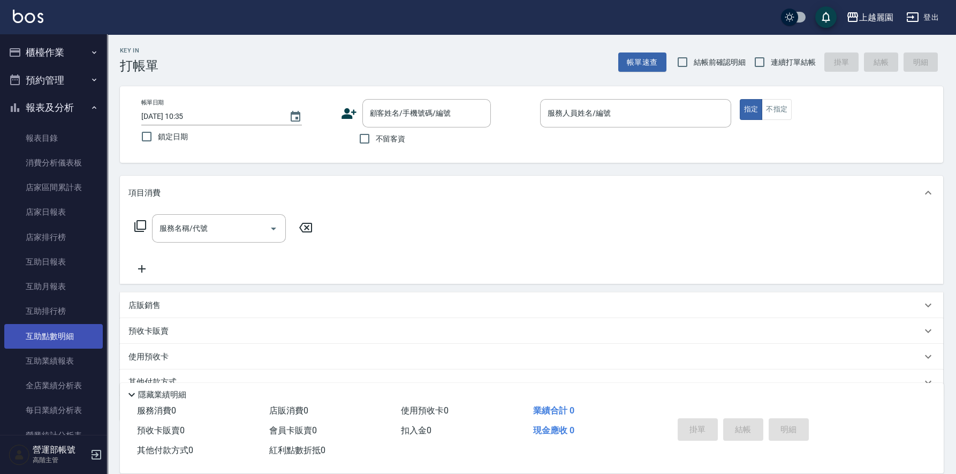
scroll to position [214, 0]
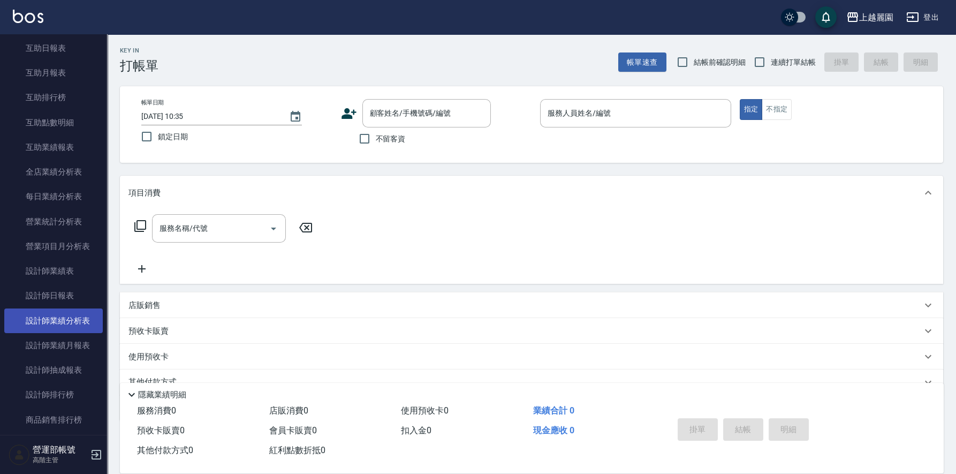
drag, startPoint x: 62, startPoint y: 319, endPoint x: 101, endPoint y: 328, distance: 40.2
click at [62, 319] on link "設計師業績分析表" at bounding box center [53, 320] width 98 height 25
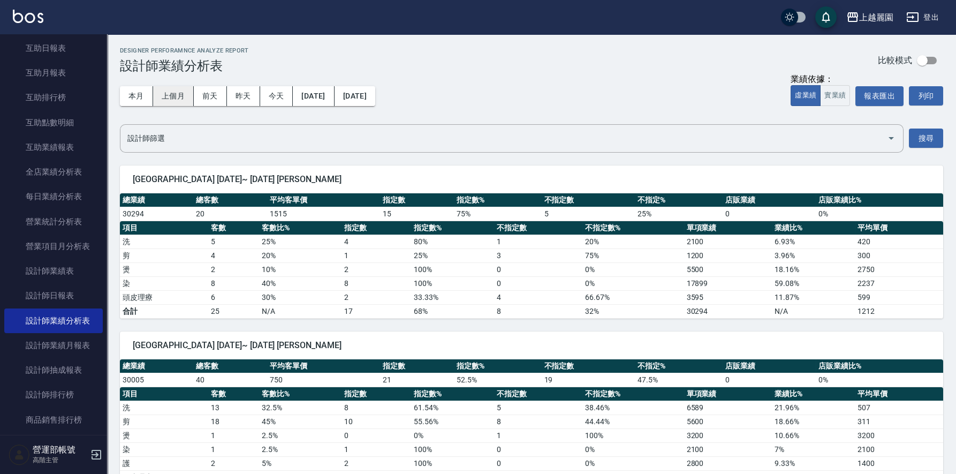
click at [173, 94] on button "上個月" at bounding box center [173, 96] width 41 height 20
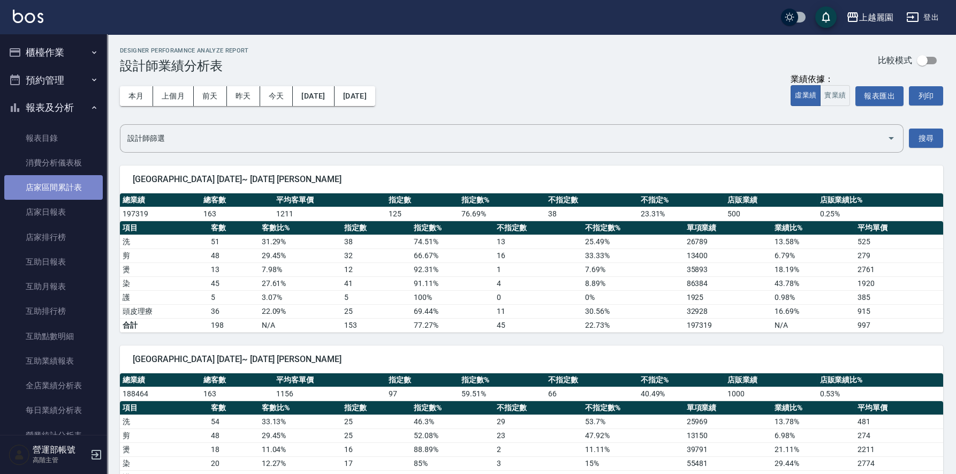
click at [56, 184] on link "店家區間累計表" at bounding box center [53, 187] width 98 height 25
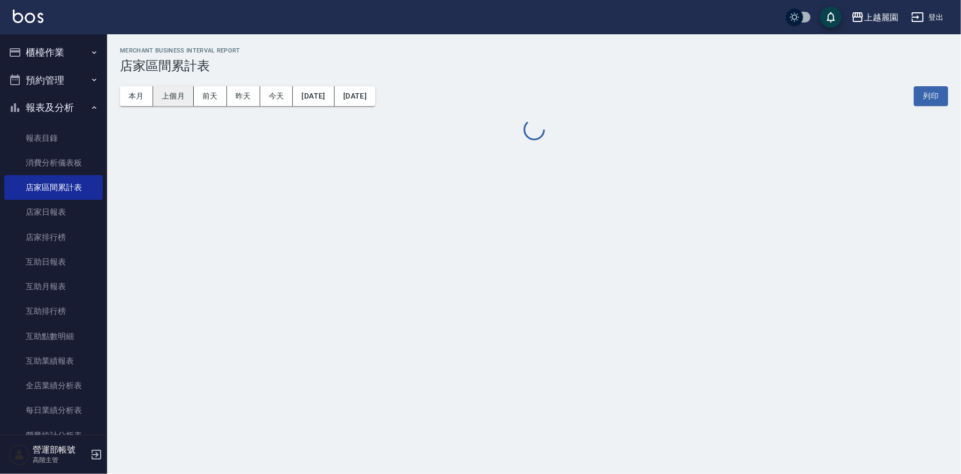
click at [176, 93] on button "上個月" at bounding box center [173, 96] width 41 height 20
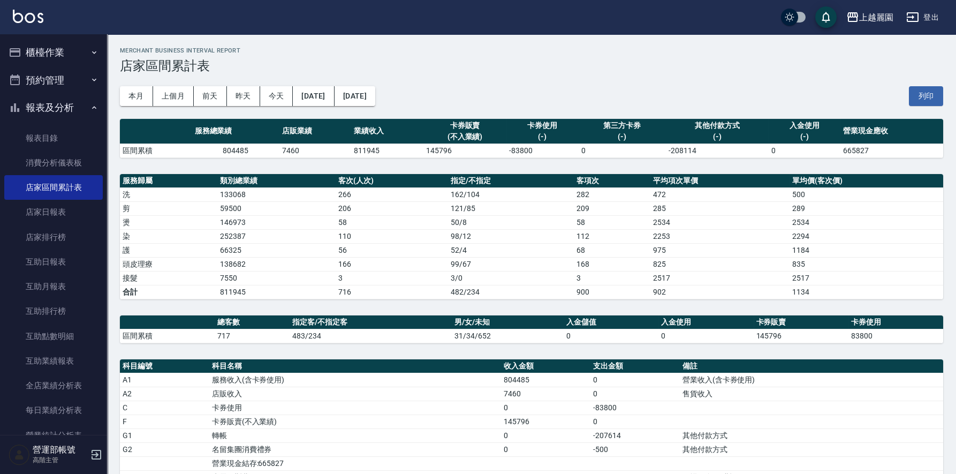
click at [223, 332] on td "717" at bounding box center [252, 336] width 75 height 14
copy td "717"
click at [360, 146] on td "811945" at bounding box center [387, 150] width 72 height 14
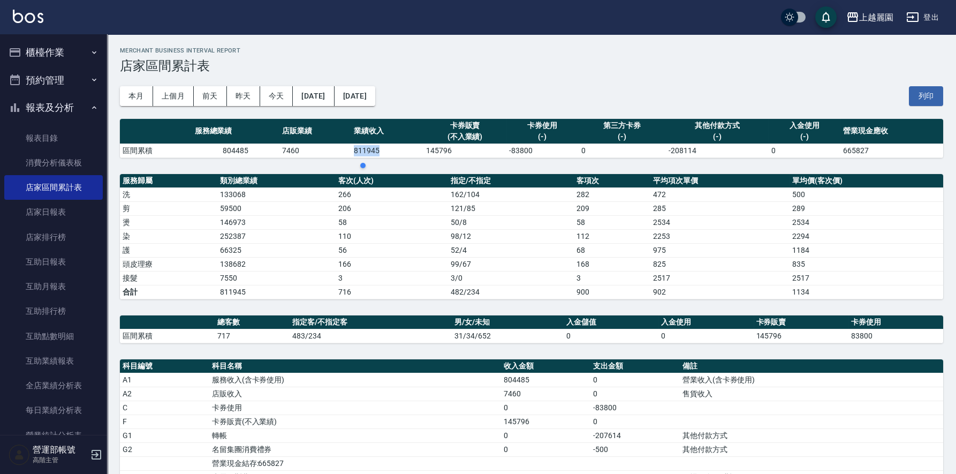
copy td "811945"
click at [881, 16] on div "上越麗園" at bounding box center [876, 17] width 34 height 13
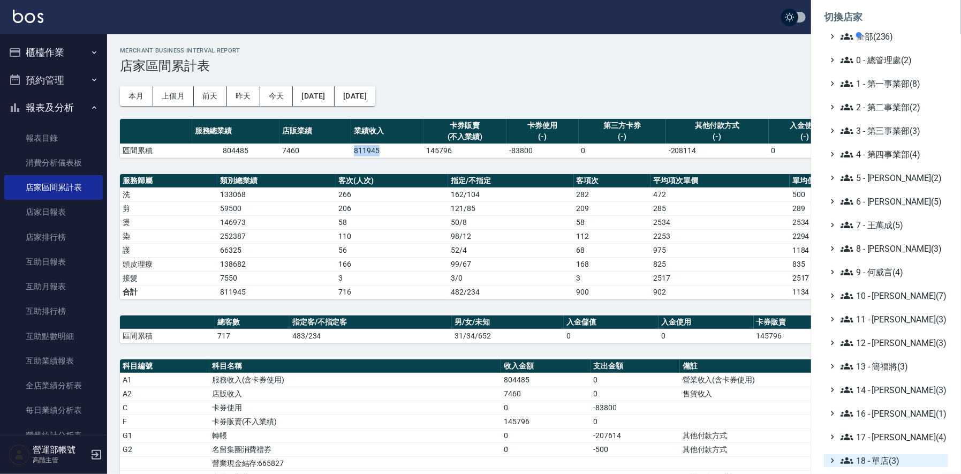
click at [886, 460] on span "18 - 單店(3)" at bounding box center [891, 460] width 103 height 13
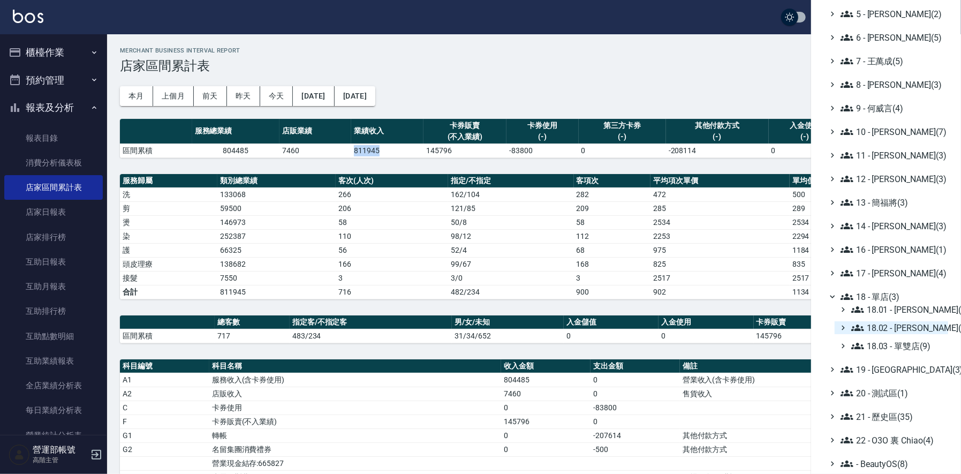
click at [910, 326] on span "18.02 - [PERSON_NAME](5)" at bounding box center [897, 327] width 93 height 13
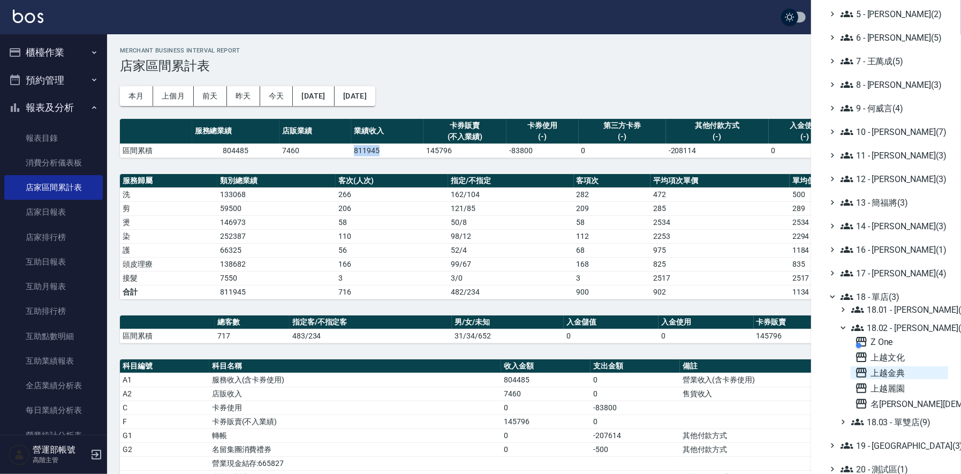
scroll to position [240, 0]
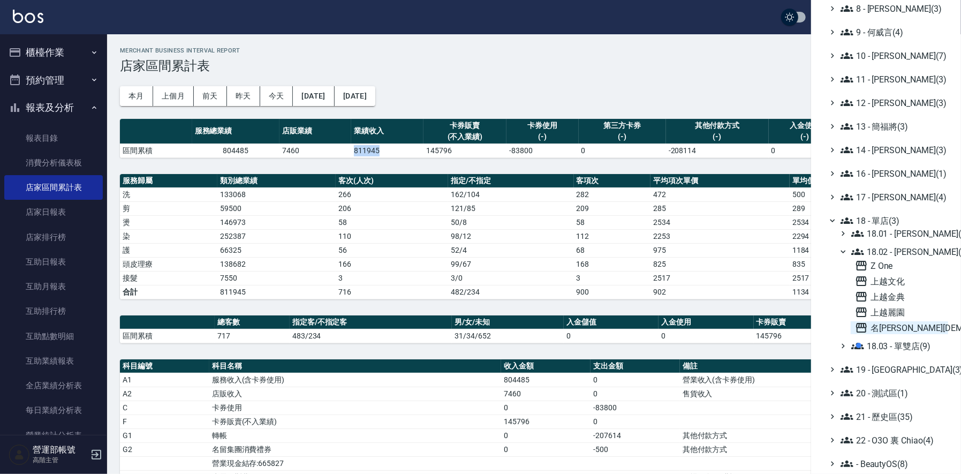
click at [891, 328] on span "名[PERSON_NAME][DEMOGRAPHIC_DATA]" at bounding box center [899, 327] width 89 height 13
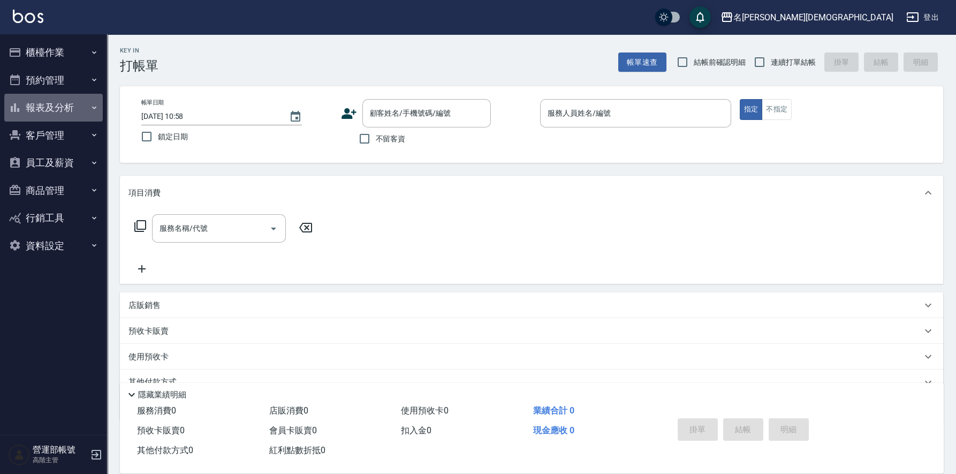
click at [64, 105] on button "報表及分析" at bounding box center [53, 108] width 98 height 28
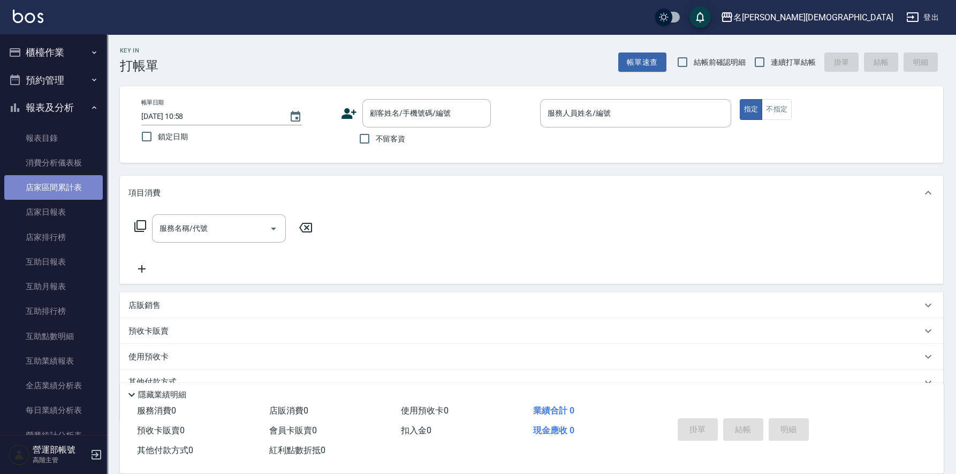
click at [60, 185] on link "店家區間累計表" at bounding box center [53, 187] width 98 height 25
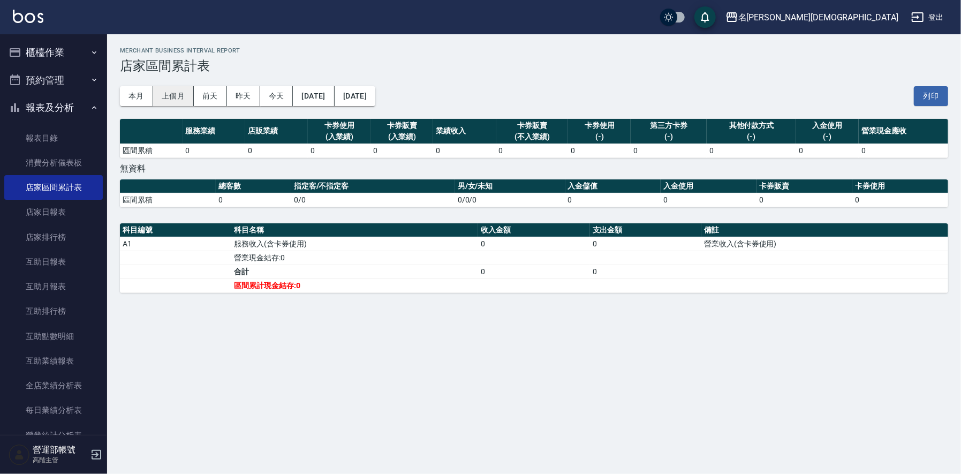
click at [175, 93] on button "上個月" at bounding box center [173, 96] width 41 height 20
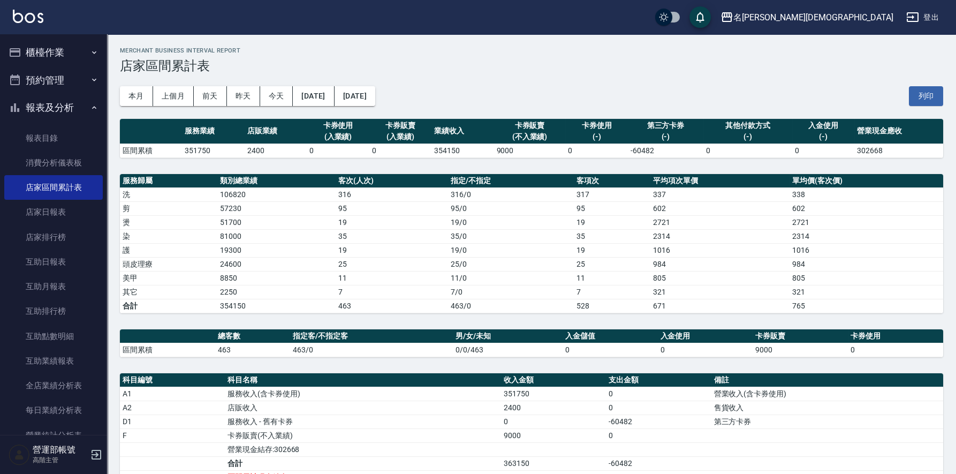
click at [445, 152] on td "354150" at bounding box center [462, 150] width 62 height 14
copy td "354150"
click at [223, 344] on td "463" at bounding box center [252, 350] width 75 height 14
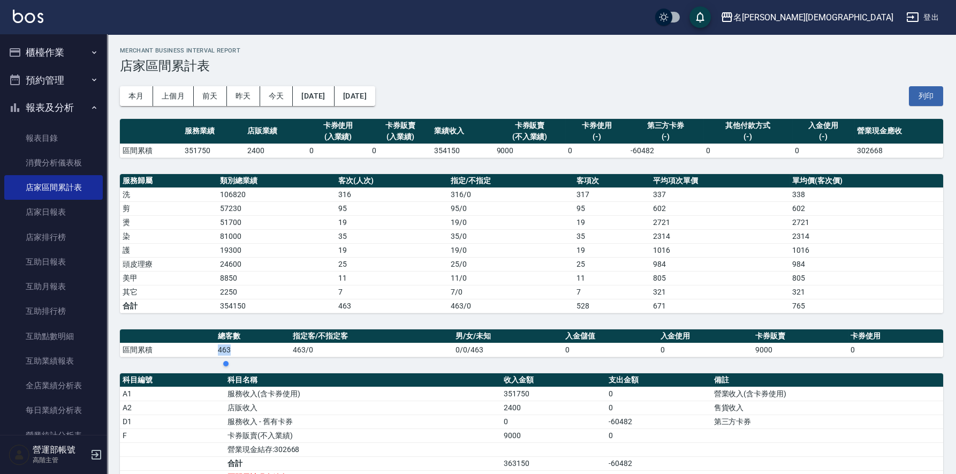
copy td "463"
click at [880, 15] on div "名[PERSON_NAME][DEMOGRAPHIC_DATA]" at bounding box center [813, 17] width 160 height 13
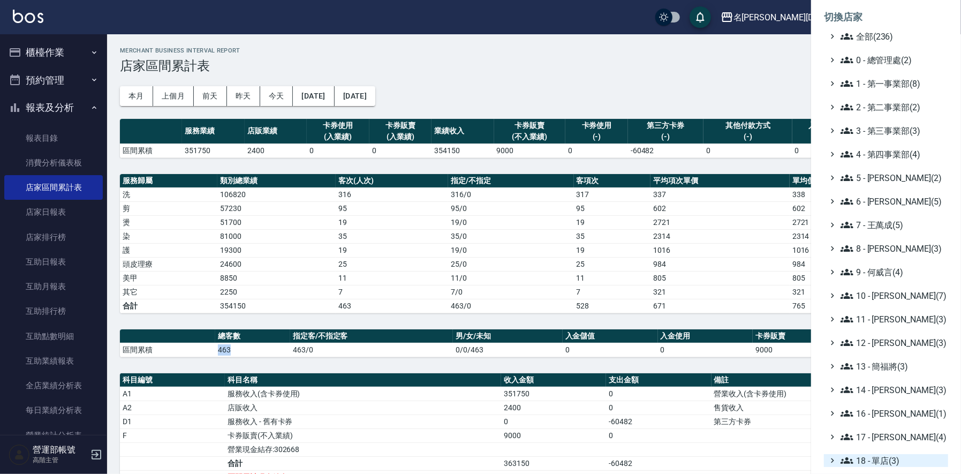
click at [883, 465] on span "18 - 單店(3)" at bounding box center [891, 460] width 103 height 13
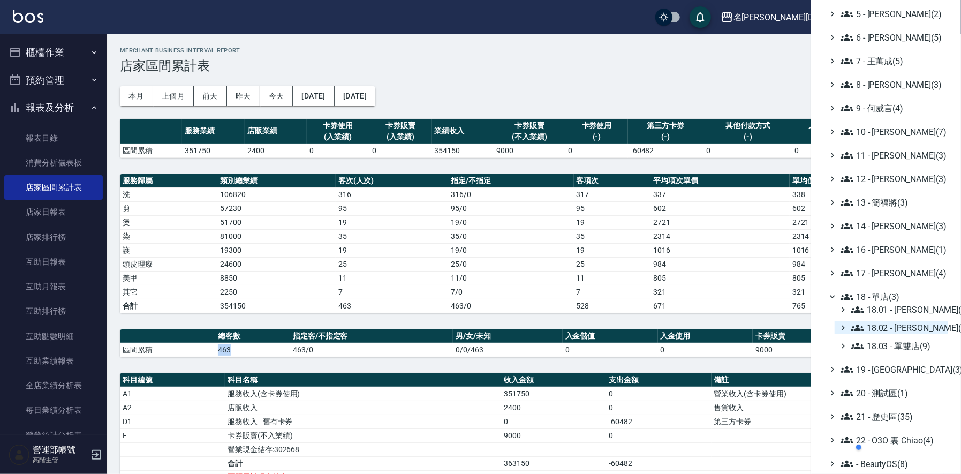
click at [918, 328] on span "18.02 - [PERSON_NAME](5)" at bounding box center [897, 327] width 93 height 13
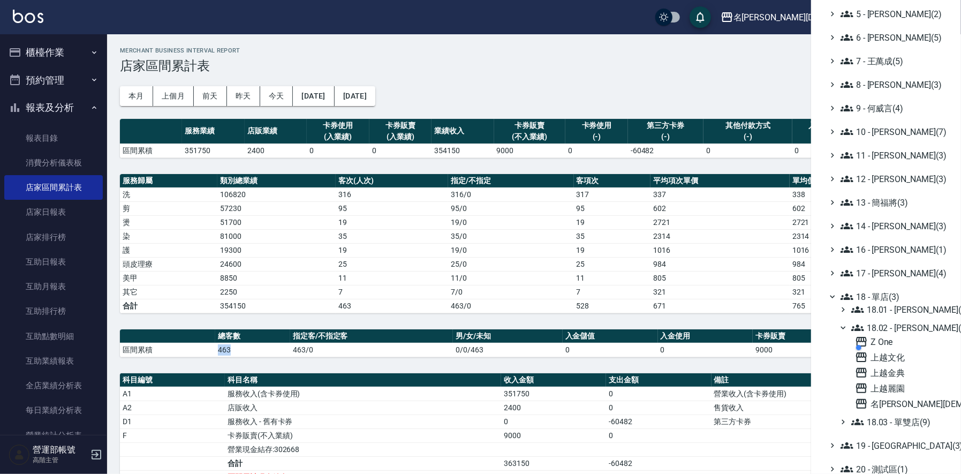
click at [880, 339] on div at bounding box center [905, 347] width 102 height 21
click at [879, 339] on div at bounding box center [905, 347] width 102 height 21
click at [878, 343] on div at bounding box center [905, 347] width 102 height 21
click at [884, 343] on div at bounding box center [905, 347] width 102 height 21
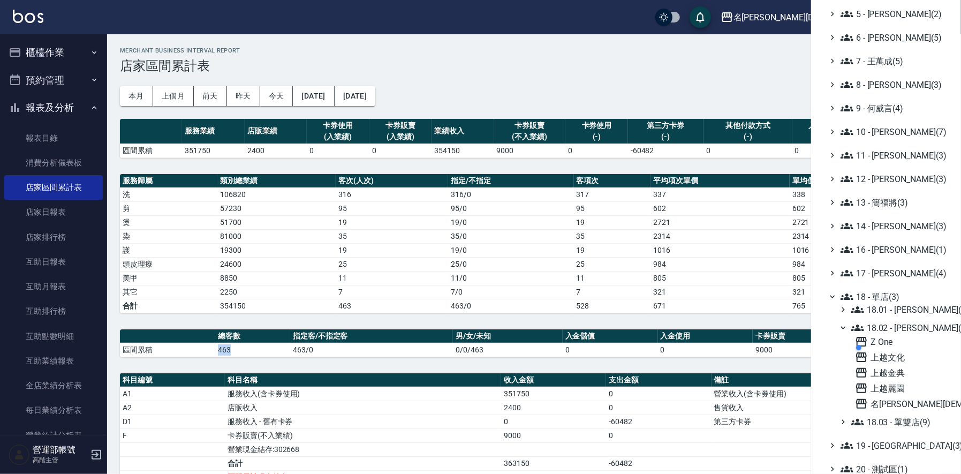
click at [884, 343] on div at bounding box center [905, 347] width 102 height 21
click at [866, 339] on div at bounding box center [905, 347] width 102 height 21
click at [899, 340] on div at bounding box center [905, 347] width 102 height 21
click at [886, 358] on span "上越文化" at bounding box center [899, 357] width 89 height 13
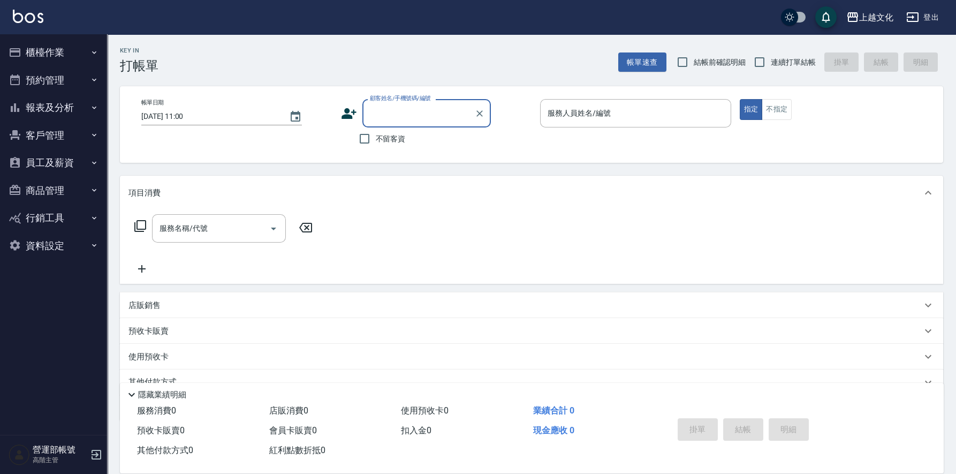
click at [61, 99] on button "報表及分析" at bounding box center [53, 108] width 98 height 28
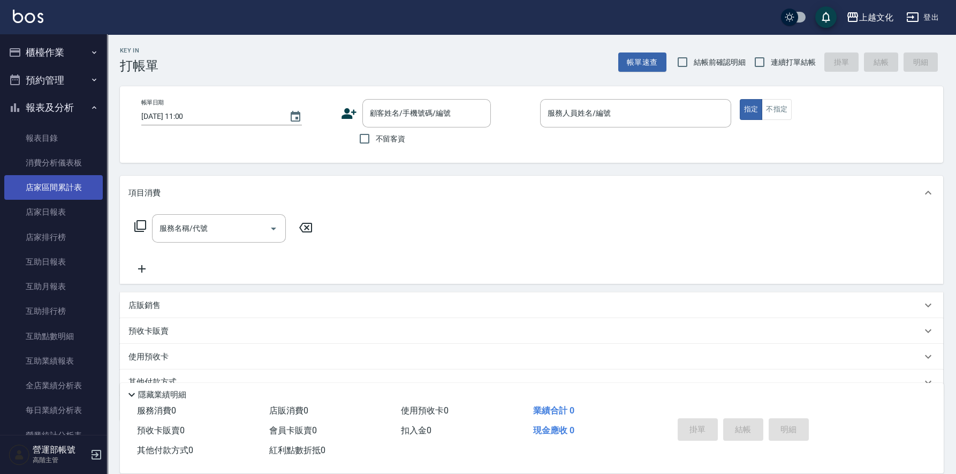
click at [53, 188] on link "店家區間累計表" at bounding box center [53, 187] width 98 height 25
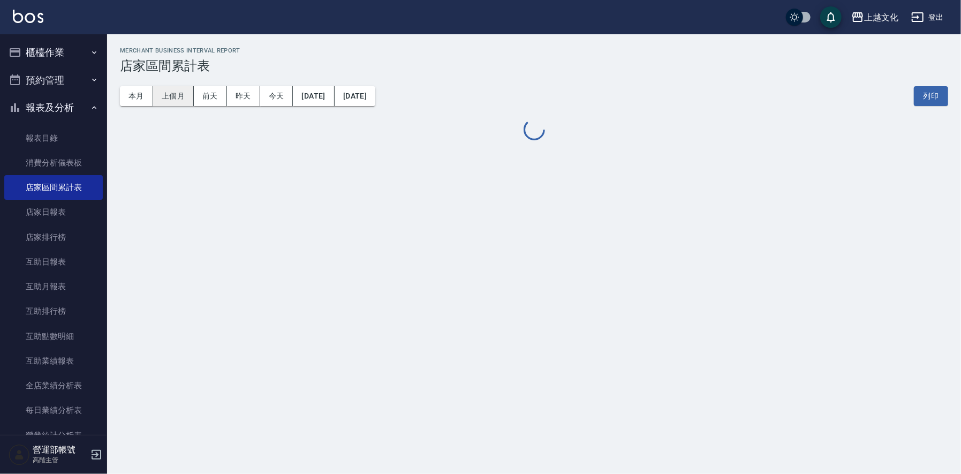
click at [176, 96] on button "上個月" at bounding box center [173, 96] width 41 height 20
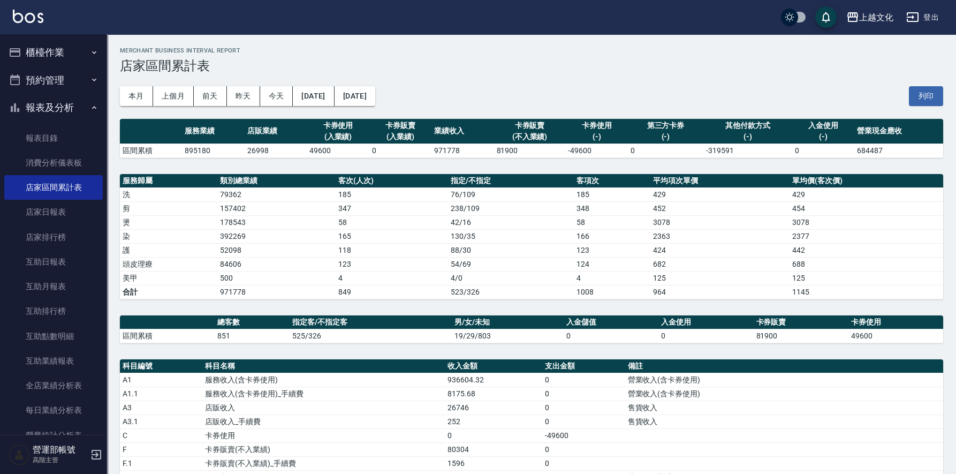
click at [444, 148] on td "971778" at bounding box center [462, 150] width 62 height 14
copy td "971778"
click at [221, 336] on td "851" at bounding box center [252, 336] width 75 height 14
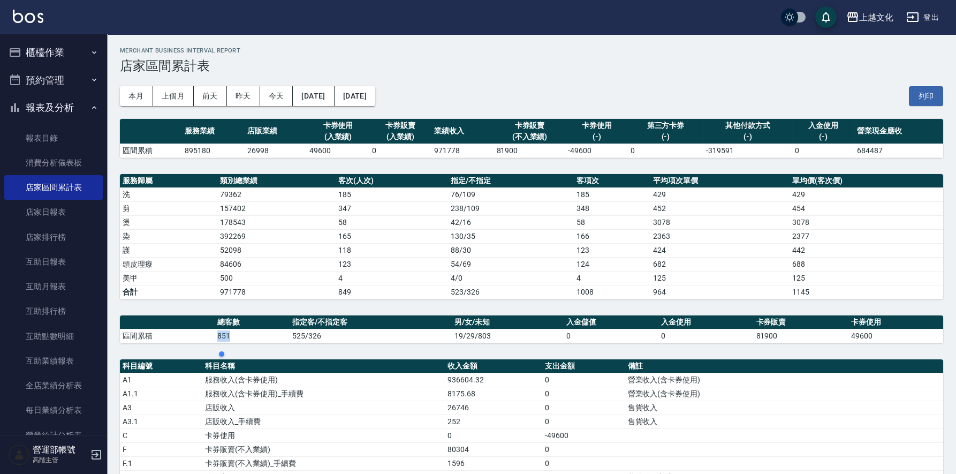
copy td "851"
click at [879, 14] on div "上越文化" at bounding box center [876, 17] width 34 height 13
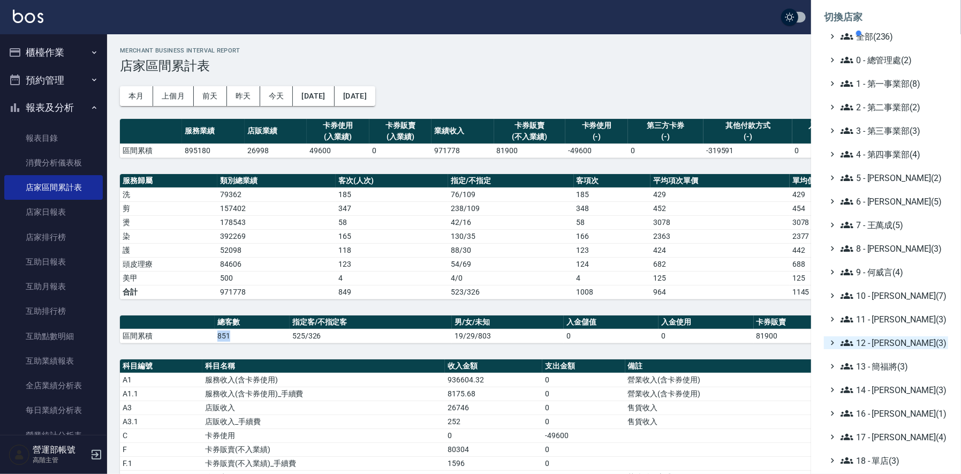
scroll to position [115, 0]
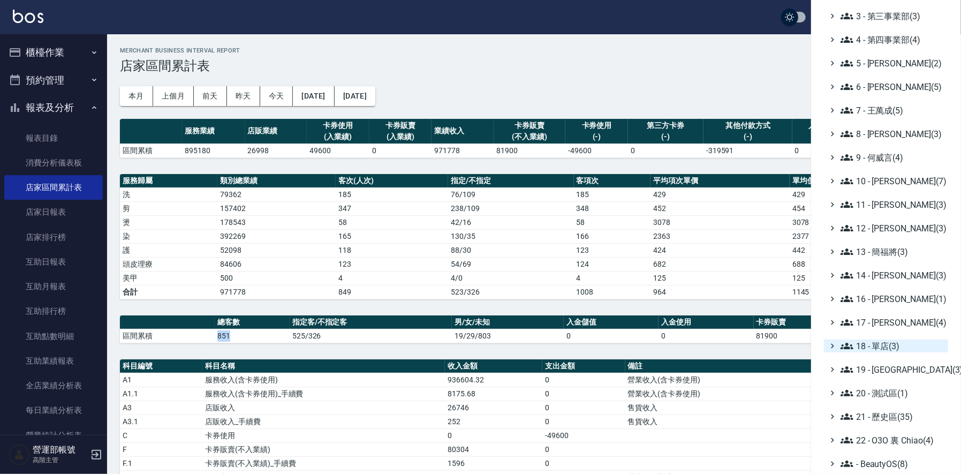
click at [884, 343] on span "18 - 單店(3)" at bounding box center [891, 345] width 103 height 13
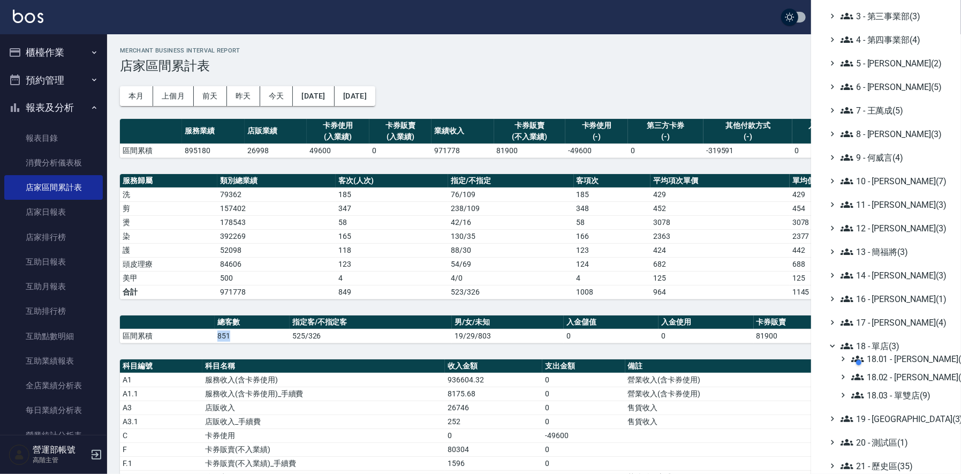
click at [907, 371] on div at bounding box center [905, 362] width 102 height 21
click at [906, 374] on span "18.02 - [PERSON_NAME](5)" at bounding box center [897, 376] width 93 height 13
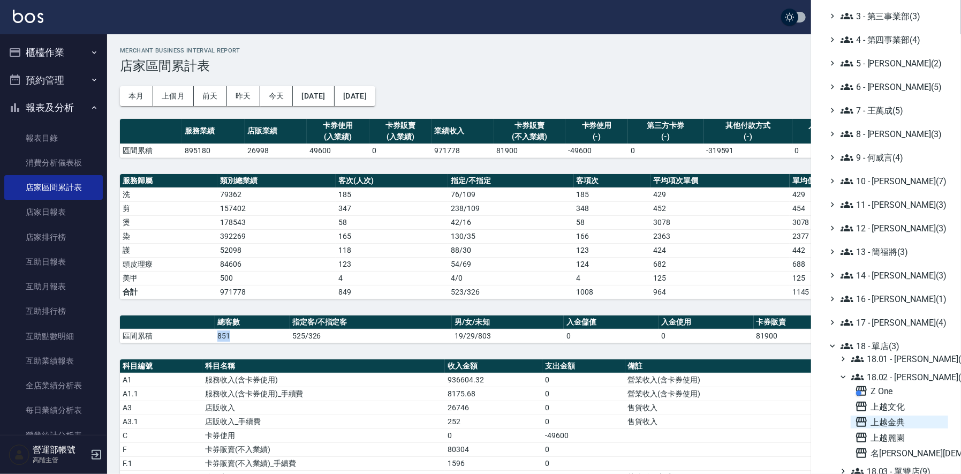
click at [889, 420] on span "上越金典" at bounding box center [899, 421] width 89 height 13
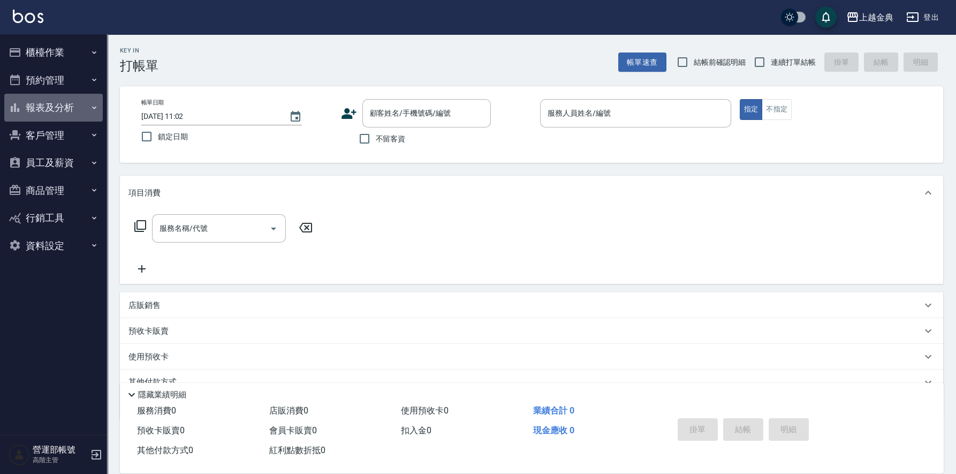
click at [43, 104] on button "報表及分析" at bounding box center [53, 108] width 98 height 28
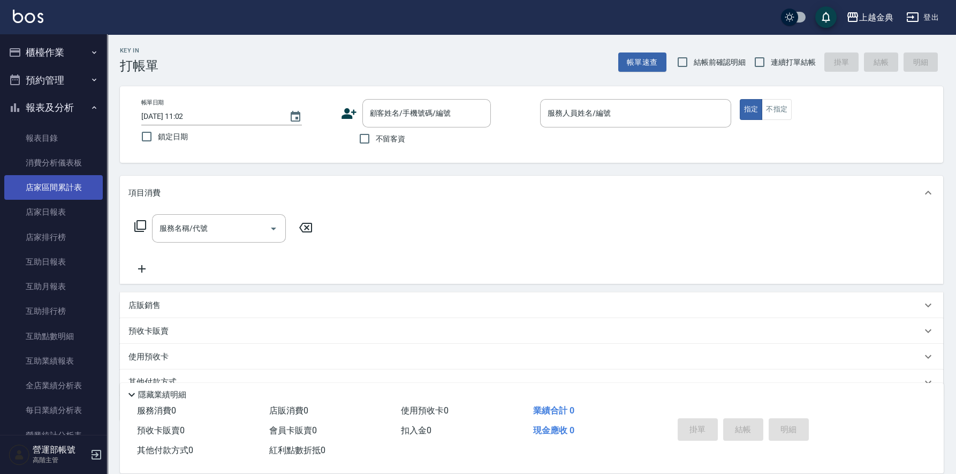
click at [60, 185] on link "店家區間累計表" at bounding box center [53, 187] width 98 height 25
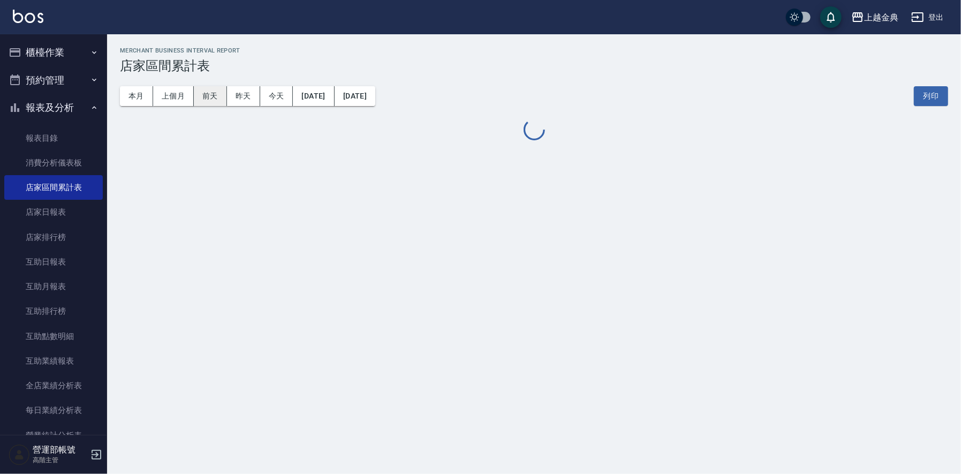
drag, startPoint x: 173, startPoint y: 96, endPoint x: 202, endPoint y: 99, distance: 29.1
click at [173, 95] on button "上個月" at bounding box center [173, 96] width 41 height 20
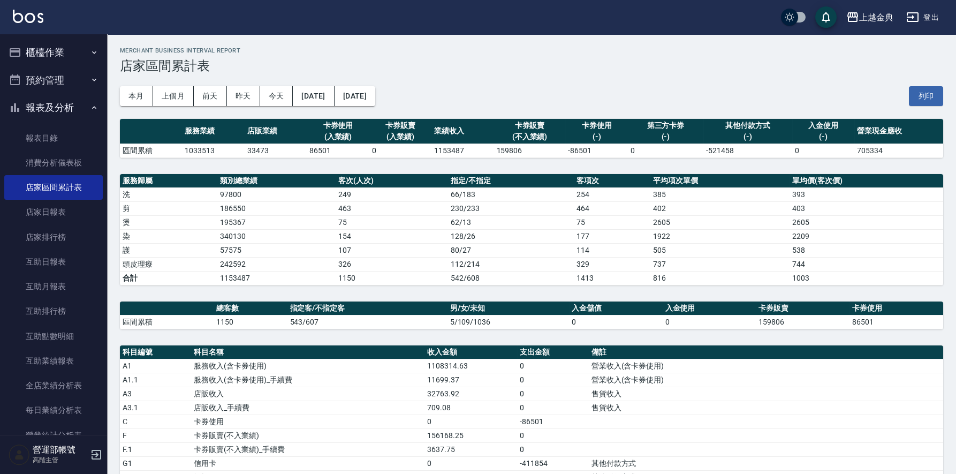
click at [446, 150] on td "1153487" at bounding box center [462, 150] width 62 height 14
copy td "1153487"
click at [225, 319] on td "1150" at bounding box center [251, 322] width 74 height 14
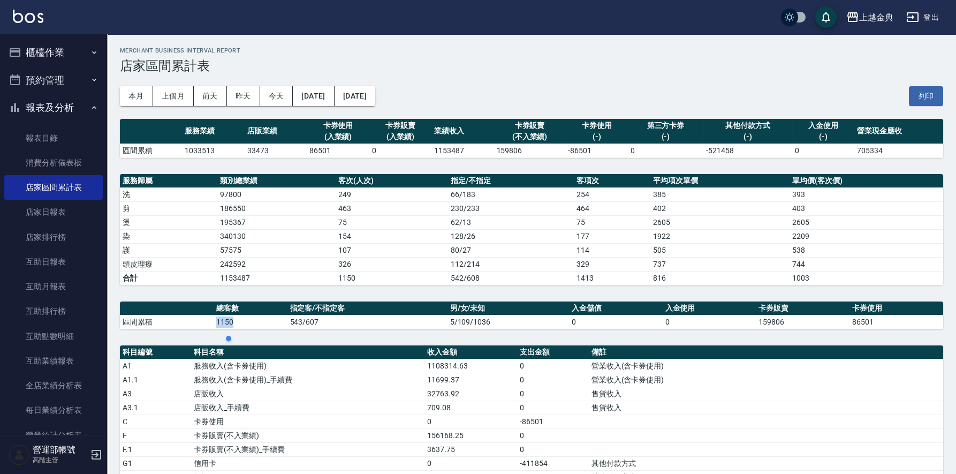
copy td "1150"
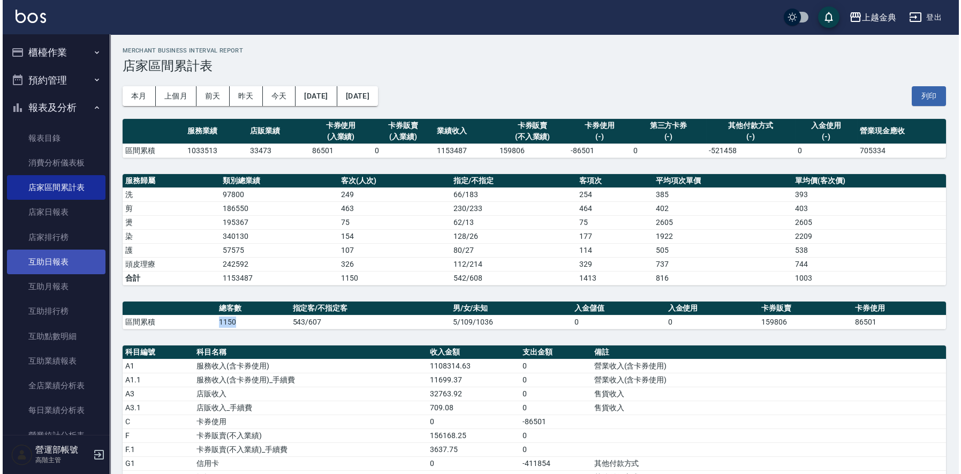
scroll to position [214, 0]
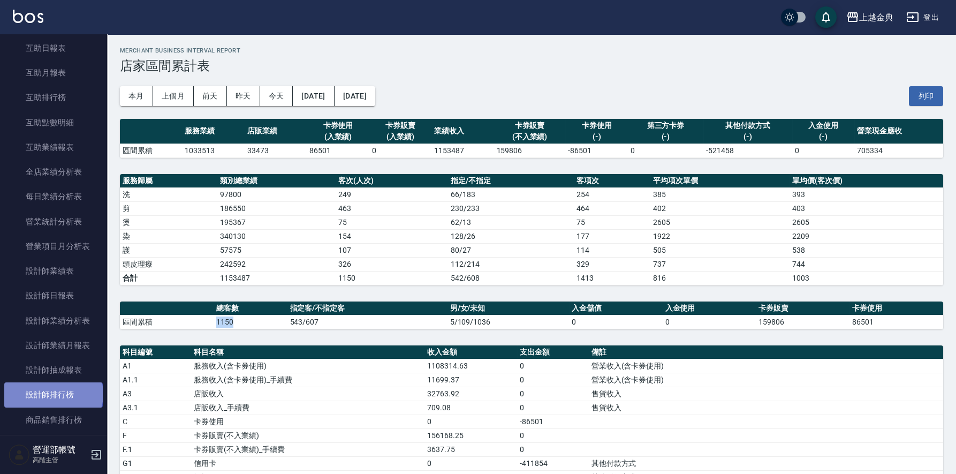
drag, startPoint x: 52, startPoint y: 393, endPoint x: 108, endPoint y: 389, distance: 55.8
click at [53, 393] on link "設計師排行榜" at bounding box center [53, 394] width 98 height 25
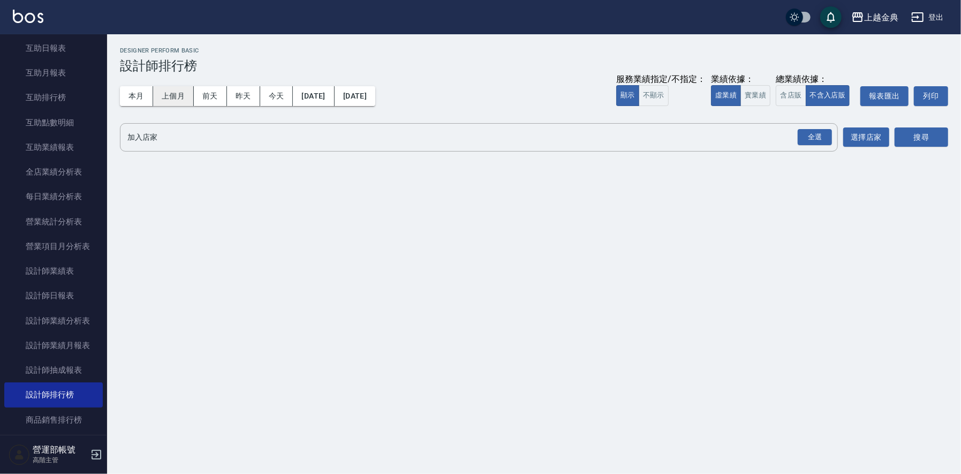
click at [174, 95] on button "上個月" at bounding box center [173, 96] width 41 height 20
click at [648, 94] on button "不顯示" at bounding box center [654, 95] width 30 height 21
click at [789, 93] on button "含店販" at bounding box center [791, 95] width 30 height 21
click at [225, 129] on input "加入店家" at bounding box center [471, 137] width 692 height 19
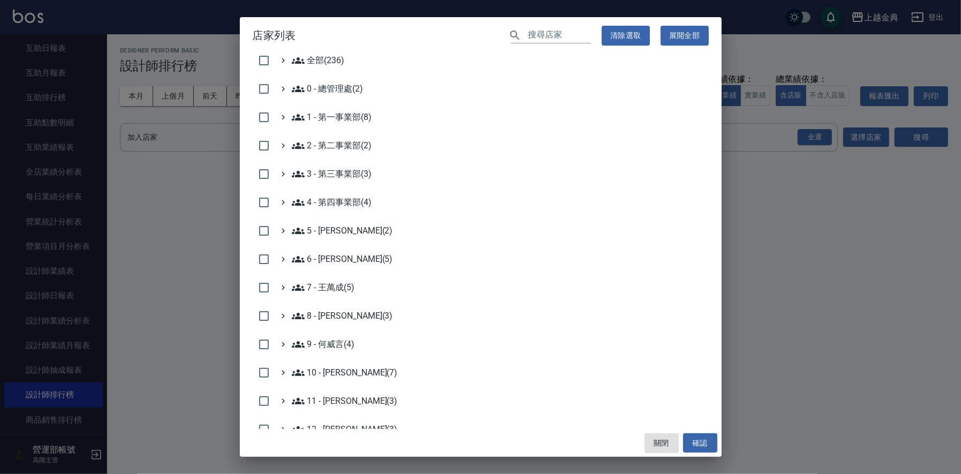
scroll to position [214, 0]
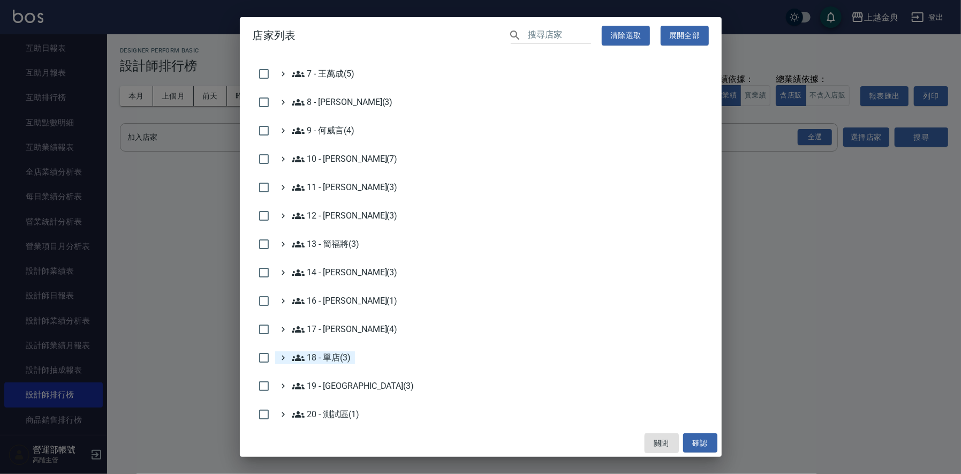
click at [336, 359] on 單店\(3\) "18 - 單店(3)" at bounding box center [321, 357] width 59 height 13
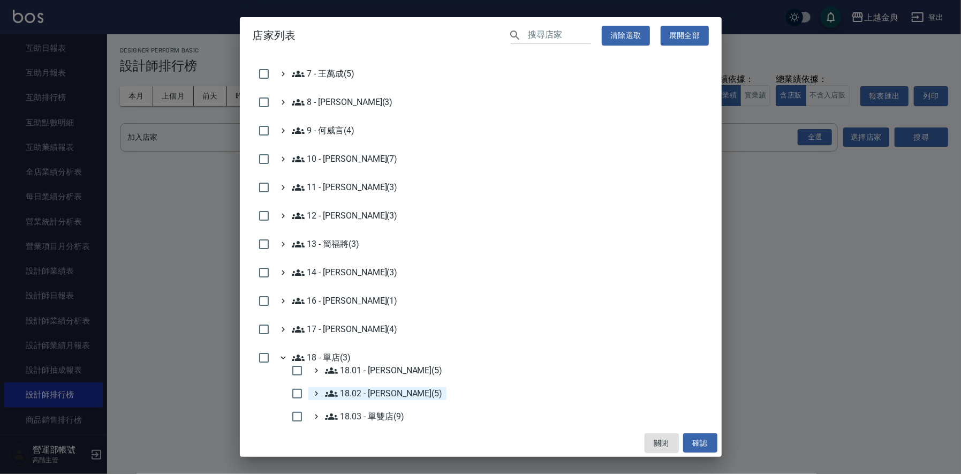
click at [391, 391] on 楊秉樺\(5\) "18.02 - [PERSON_NAME](5)" at bounding box center [384, 393] width 118 height 13
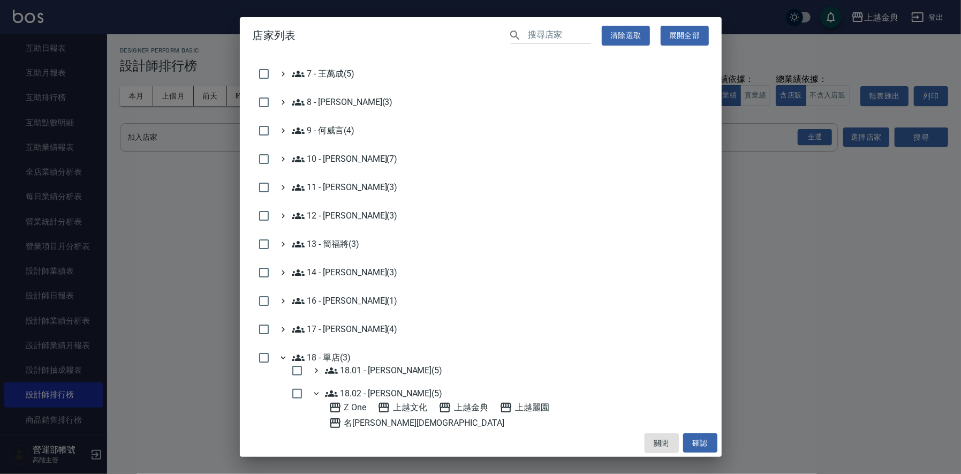
scroll to position [374, 0]
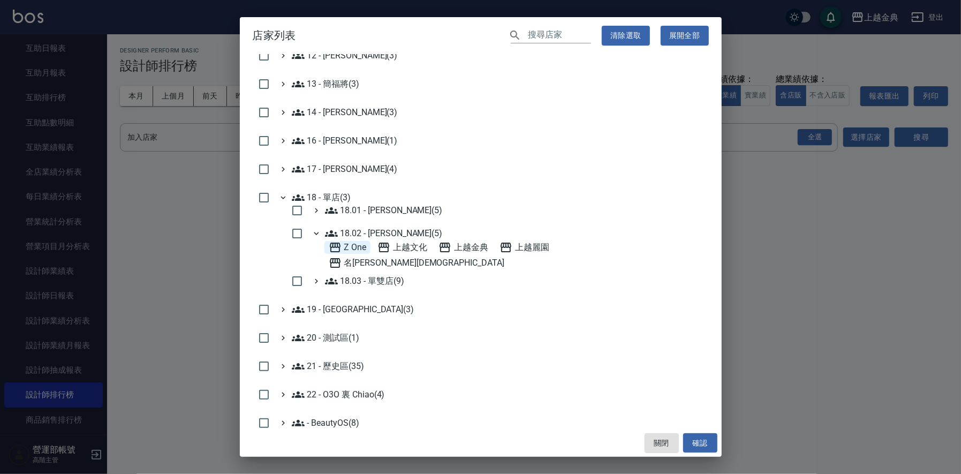
click at [350, 247] on One "Z One" at bounding box center [348, 247] width 38 height 13
click at [709, 442] on button "確認" at bounding box center [700, 443] width 34 height 20
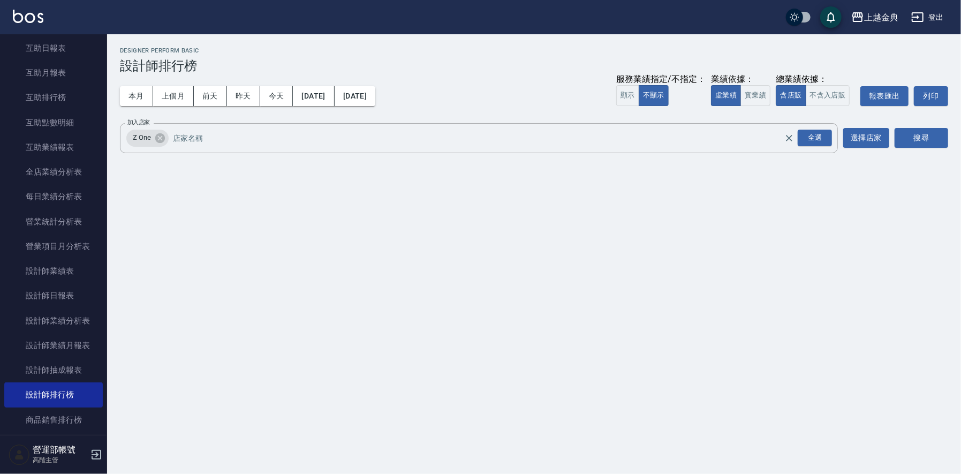
scroll to position [0, 0]
click at [926, 137] on button "搜尋" at bounding box center [922, 138] width 54 height 20
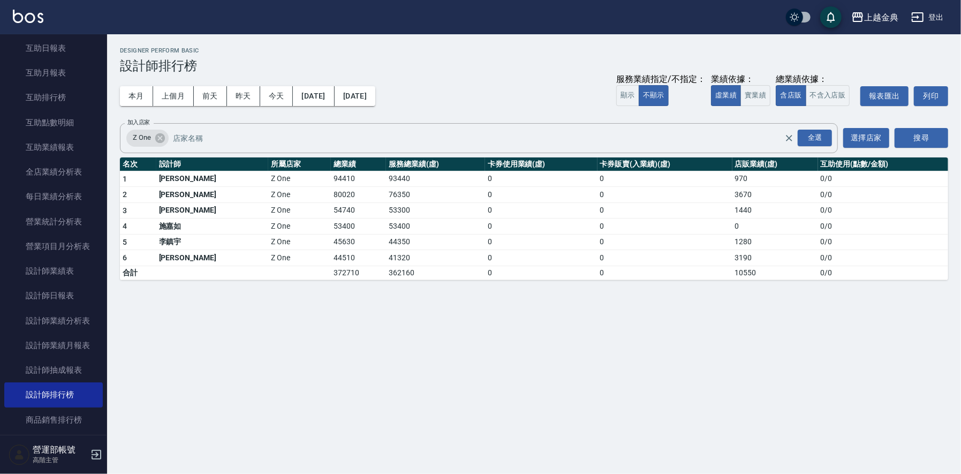
click at [331, 178] on td "94410" at bounding box center [358, 179] width 55 height 16
copy td "94410"
click at [331, 193] on td "80020" at bounding box center [358, 195] width 55 height 16
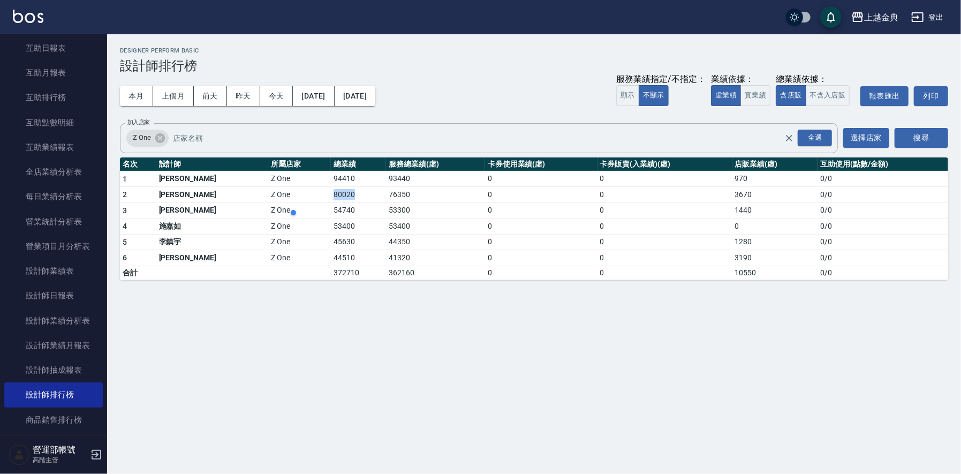
copy td "80020"
click at [331, 206] on td "54740" at bounding box center [358, 210] width 55 height 16
copy td "54740"
click at [331, 225] on td "53400" at bounding box center [358, 226] width 55 height 16
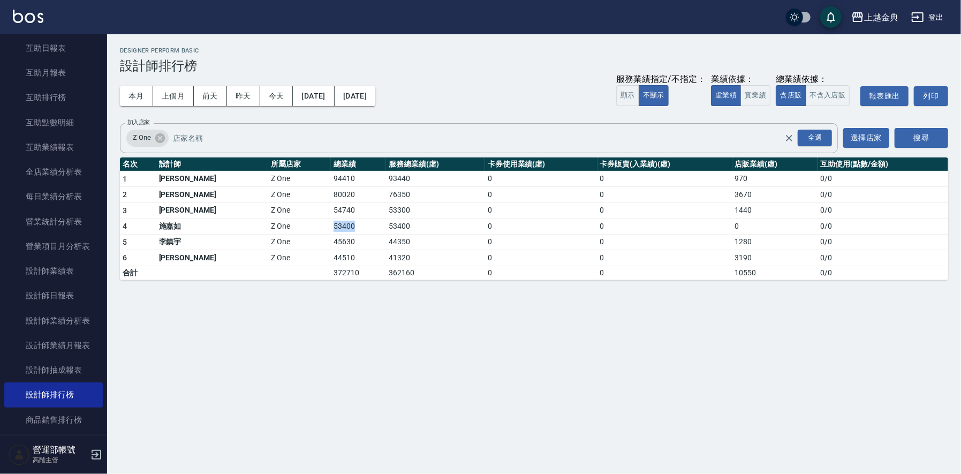
click at [331, 225] on td "53400" at bounding box center [358, 226] width 55 height 16
copy td "53400"
click at [331, 240] on td "45630" at bounding box center [358, 242] width 55 height 16
copy td "45630"
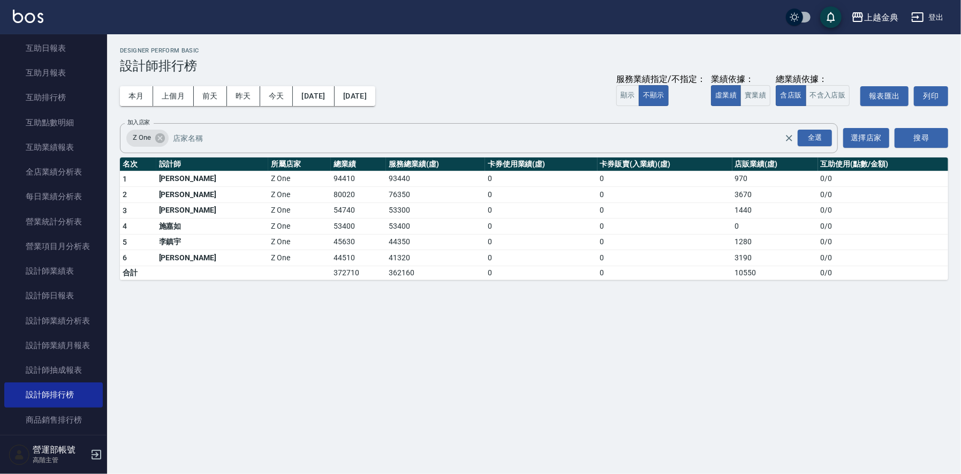
click at [331, 256] on td "44510" at bounding box center [358, 258] width 55 height 16
copy td "44510"
click at [551, 335] on div "上越金典 2025-09-01 - 2025-09-30 設計師排行榜 列印時間： 2025-10-07-11:04 Designer Perform Bas…" at bounding box center [480, 237] width 961 height 474
click at [884, 14] on div "上越金典" at bounding box center [881, 17] width 34 height 13
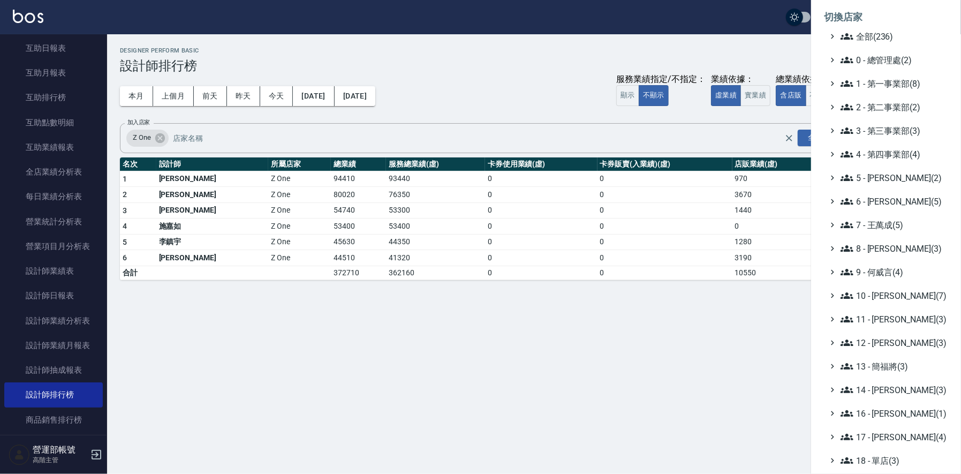
scroll to position [115, 0]
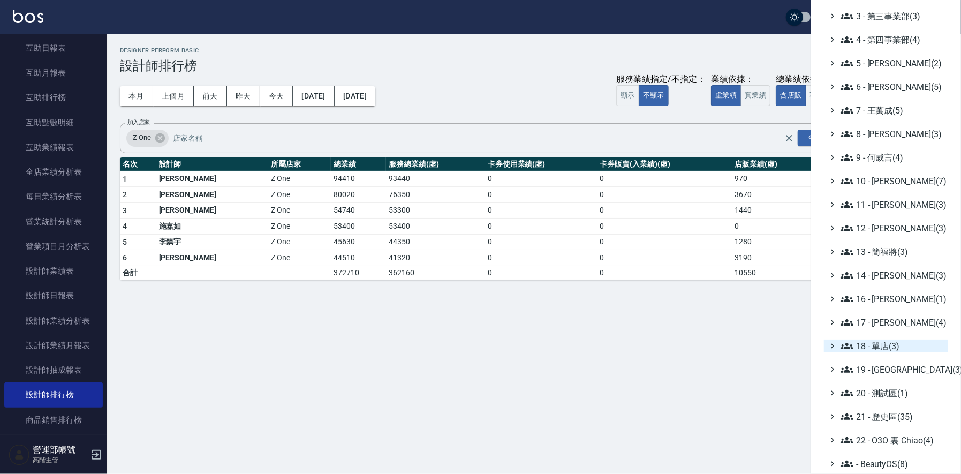
click at [881, 347] on span "18 - 單店(3)" at bounding box center [891, 345] width 103 height 13
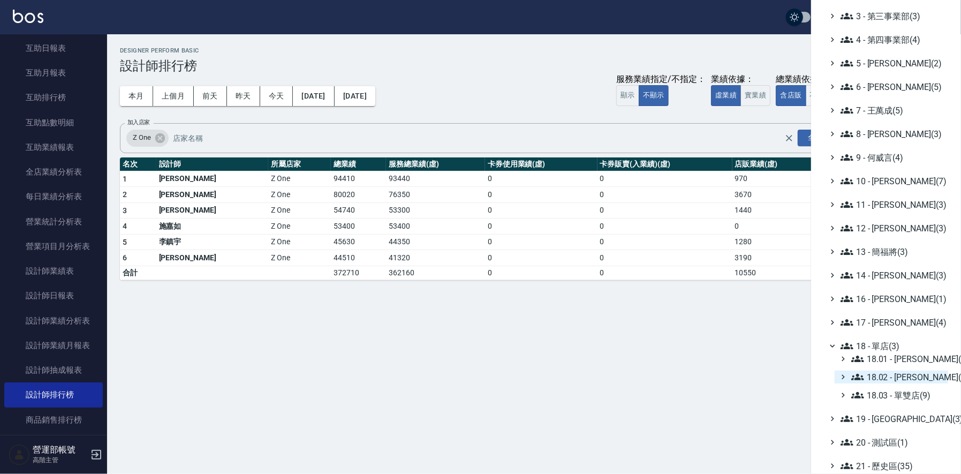
click at [906, 374] on span "18.02 - [PERSON_NAME](5)" at bounding box center [897, 376] width 93 height 13
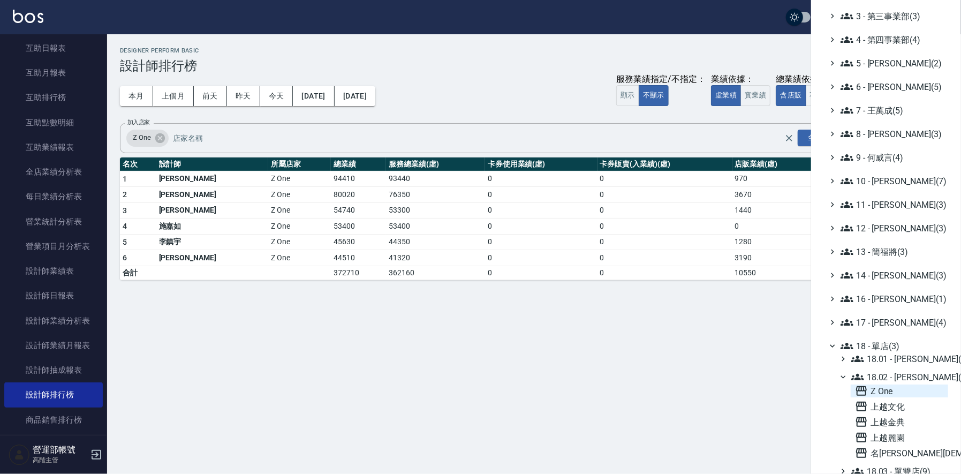
click at [870, 386] on span "Z One" at bounding box center [899, 390] width 89 height 13
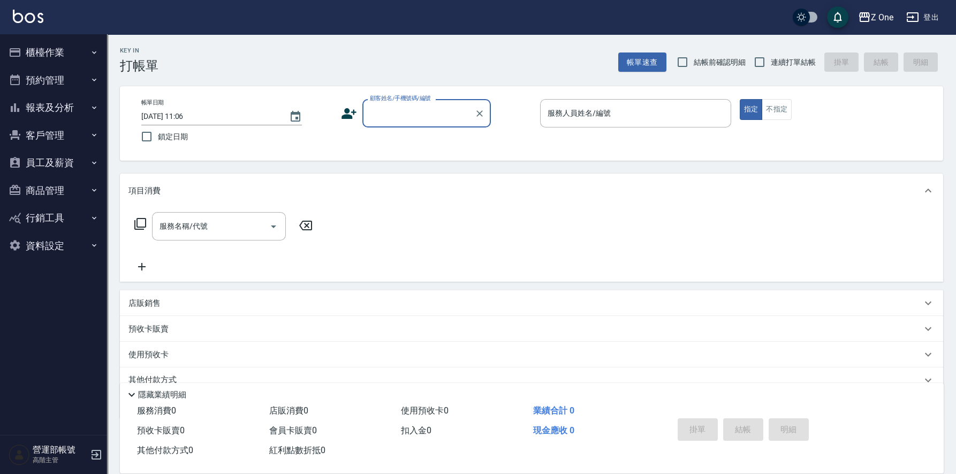
click at [53, 107] on button "報表及分析" at bounding box center [53, 108] width 98 height 28
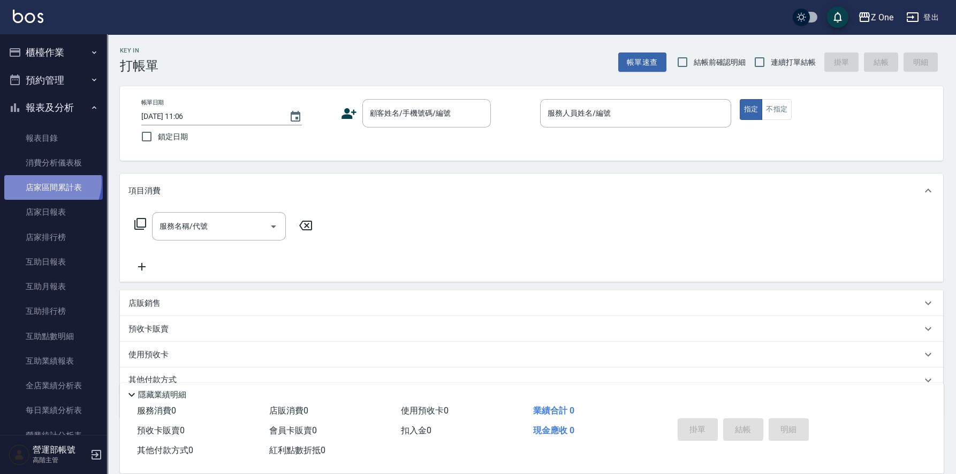
click at [49, 182] on link "店家區間累計表" at bounding box center [53, 187] width 98 height 25
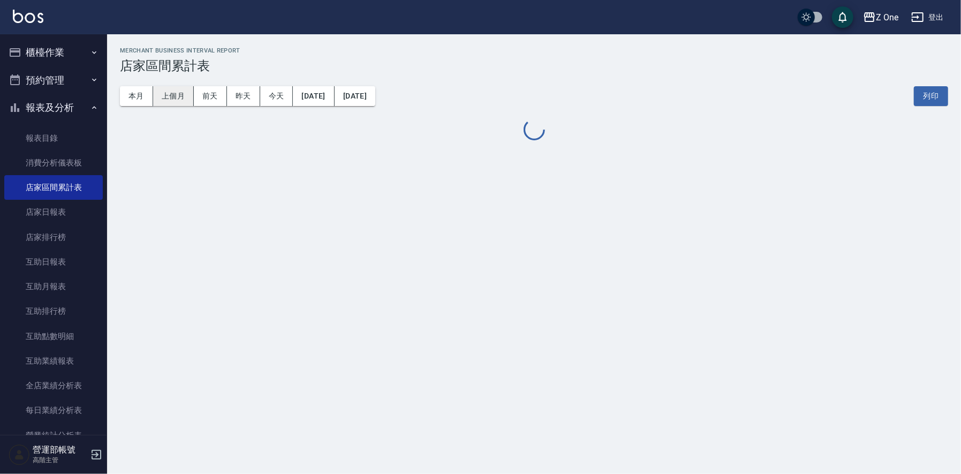
click at [169, 96] on button "上個月" at bounding box center [173, 96] width 41 height 20
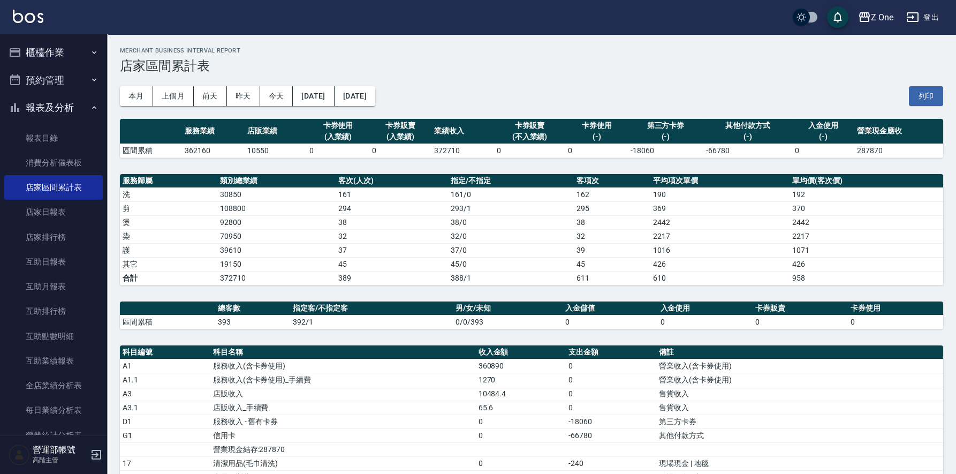
click at [442, 146] on td "372710" at bounding box center [462, 150] width 62 height 14
copy td "372710"
click at [223, 319] on td "393" at bounding box center [252, 322] width 75 height 14
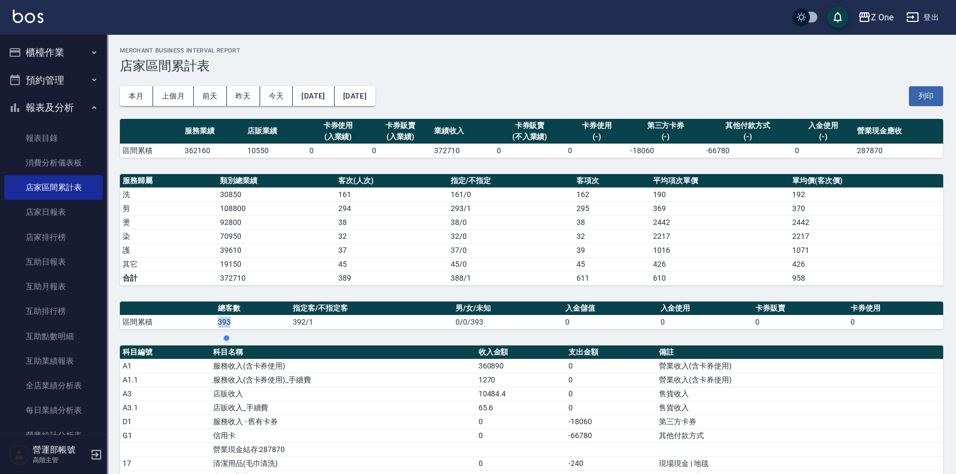
copy td "393"
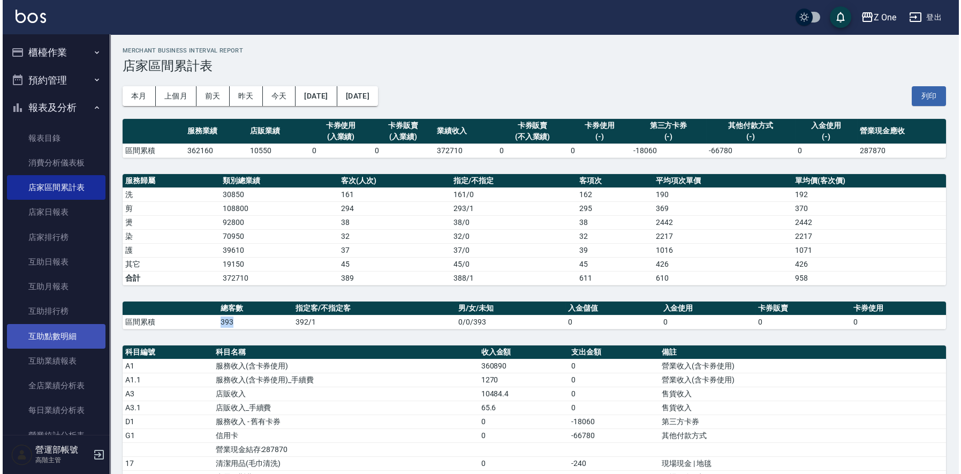
scroll to position [214, 0]
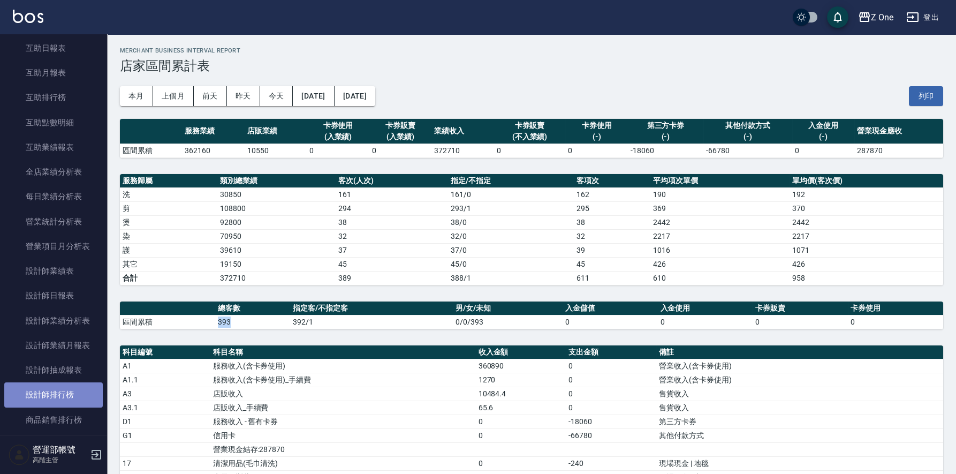
drag, startPoint x: 66, startPoint y: 393, endPoint x: 141, endPoint y: 388, distance: 75.1
click at [67, 393] on link "設計師排行榜" at bounding box center [53, 394] width 98 height 25
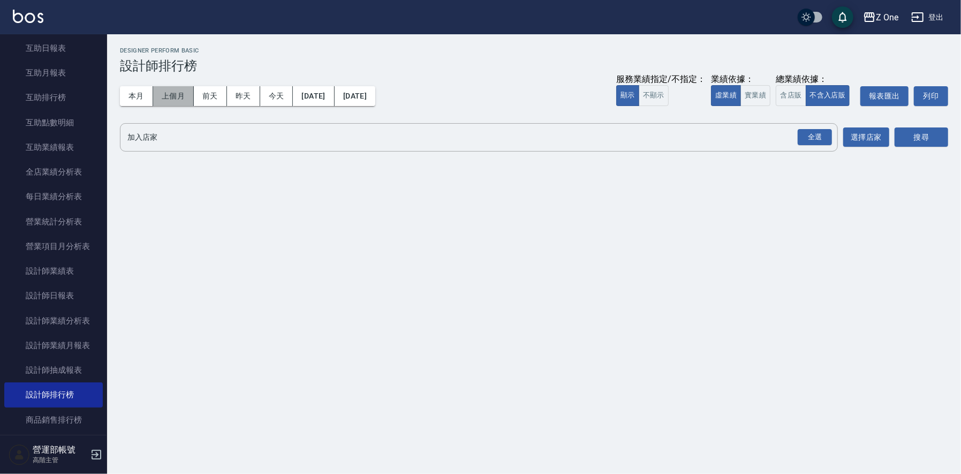
drag, startPoint x: 166, startPoint y: 93, endPoint x: 180, endPoint y: 105, distance: 19.0
click at [168, 94] on button "上個月" at bounding box center [173, 96] width 41 height 20
click at [321, 140] on input "加入店家" at bounding box center [471, 137] width 692 height 19
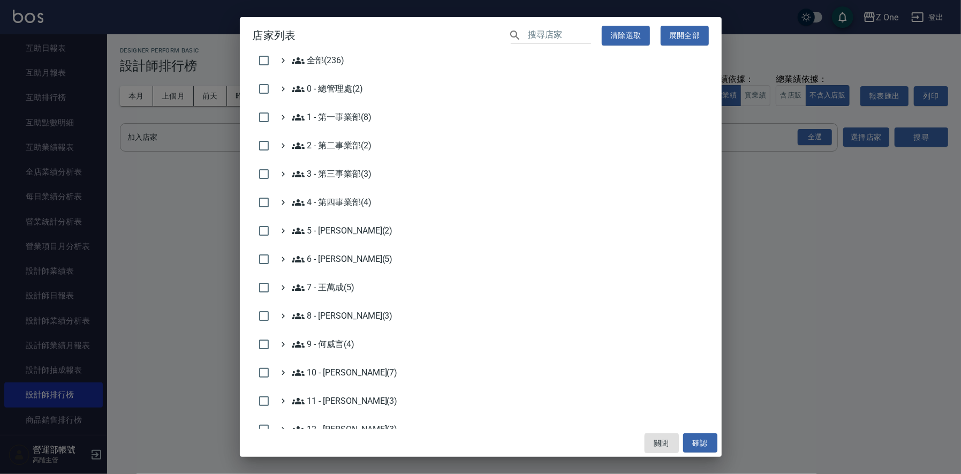
drag, startPoint x: 907, startPoint y: 307, endPoint x: 872, endPoint y: 264, distance: 55.9
click at [906, 303] on div "店家列表 ​ 清除選取 展開全部 全部(236) 0 - 總管理處(2) 1 - 第一事業部(8) 2 - 第二事業部(2) 3 - 第三事業部(3) 4 -…" at bounding box center [480, 237] width 961 height 474
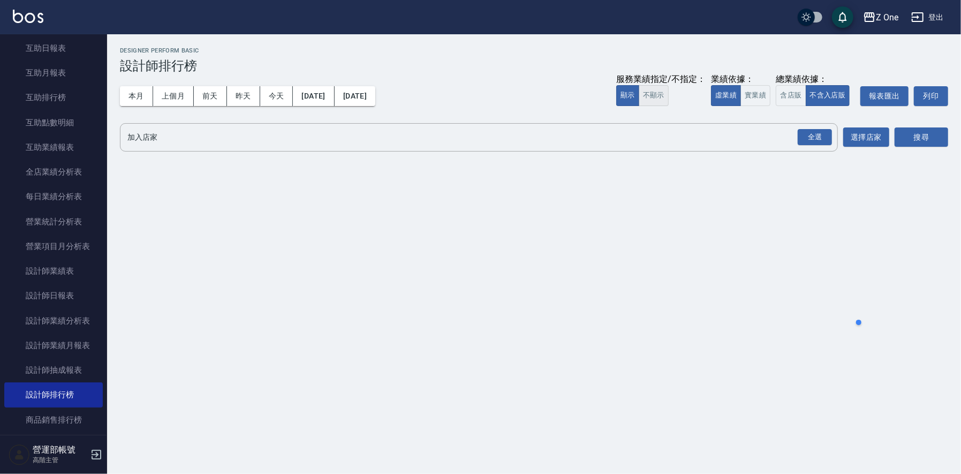
click at [662, 93] on button "不顯示" at bounding box center [654, 95] width 30 height 21
click at [814, 95] on button "不含入店販" at bounding box center [828, 95] width 44 height 21
click at [794, 96] on button "含店販" at bounding box center [791, 95] width 30 height 21
click at [306, 141] on input "加入店家" at bounding box center [471, 137] width 692 height 19
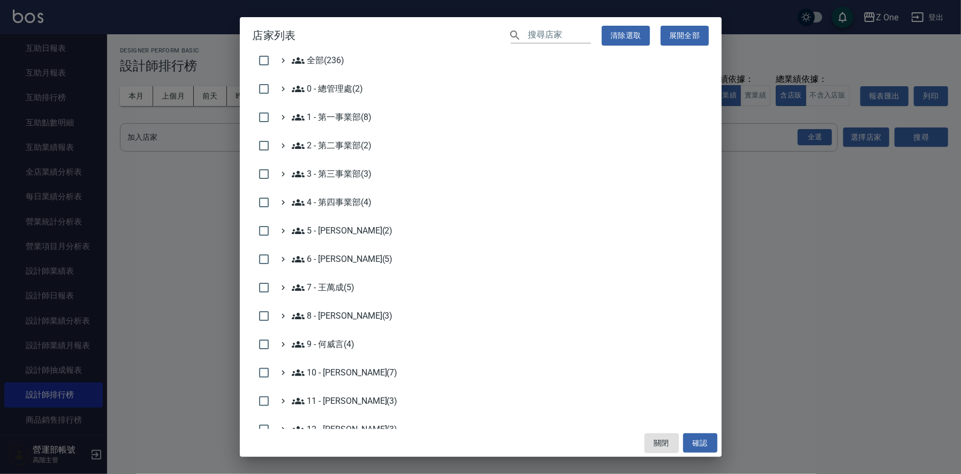
scroll to position [214, 0]
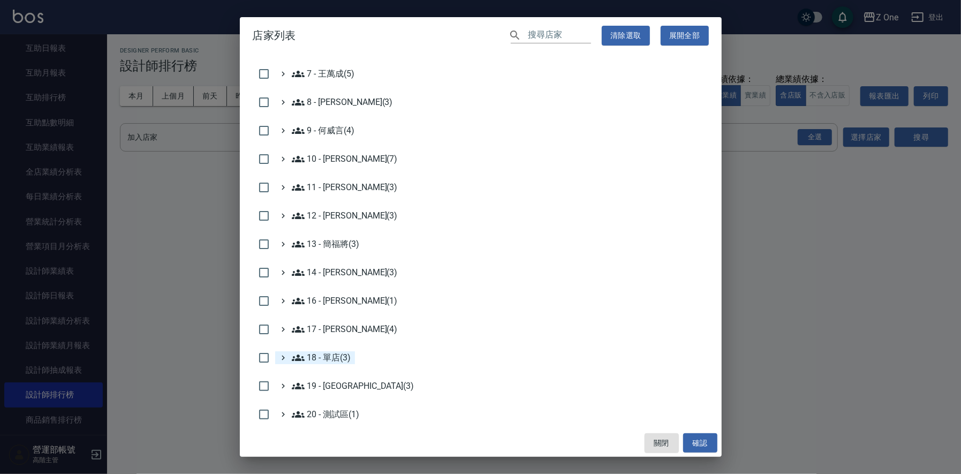
click at [334, 359] on 單店\(3\) "18 - 單店(3)" at bounding box center [321, 357] width 59 height 13
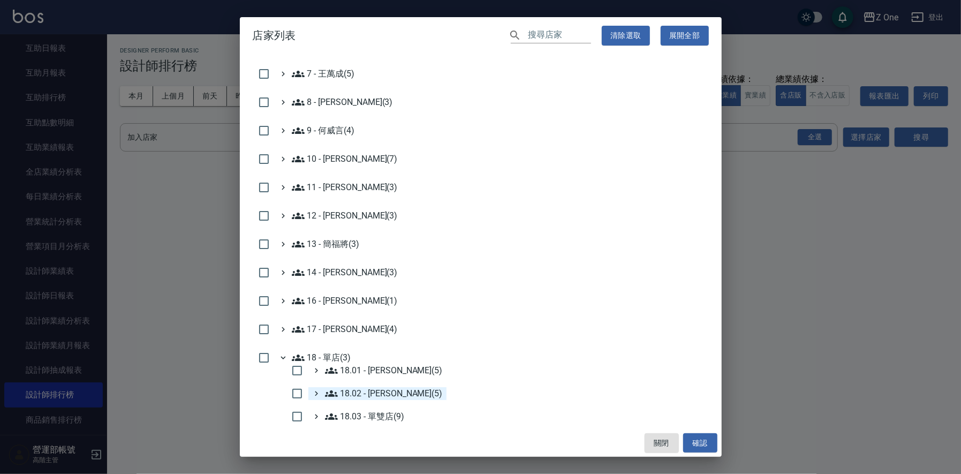
click at [389, 390] on 楊秉樺\(5\) "18.02 - [PERSON_NAME](5)" at bounding box center [384, 393] width 118 height 13
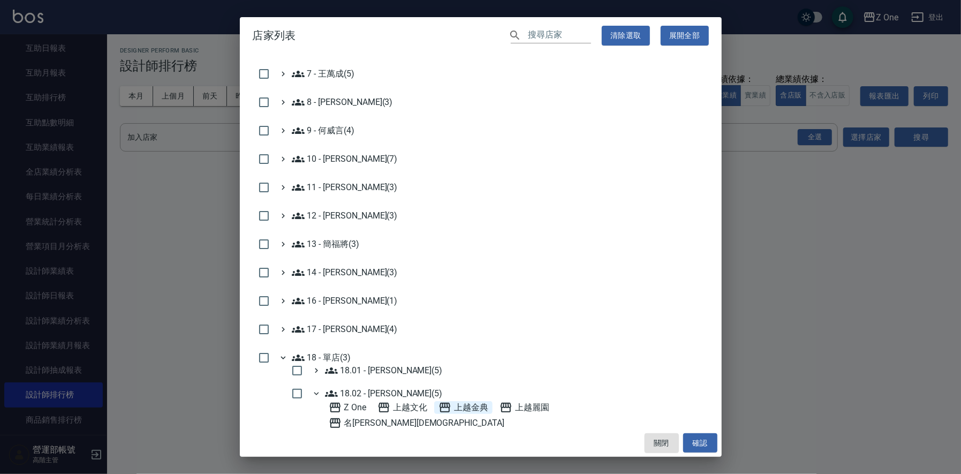
click at [469, 405] on span "上越金典" at bounding box center [463, 407] width 50 height 13
click at [702, 439] on button "確認" at bounding box center [700, 443] width 34 height 20
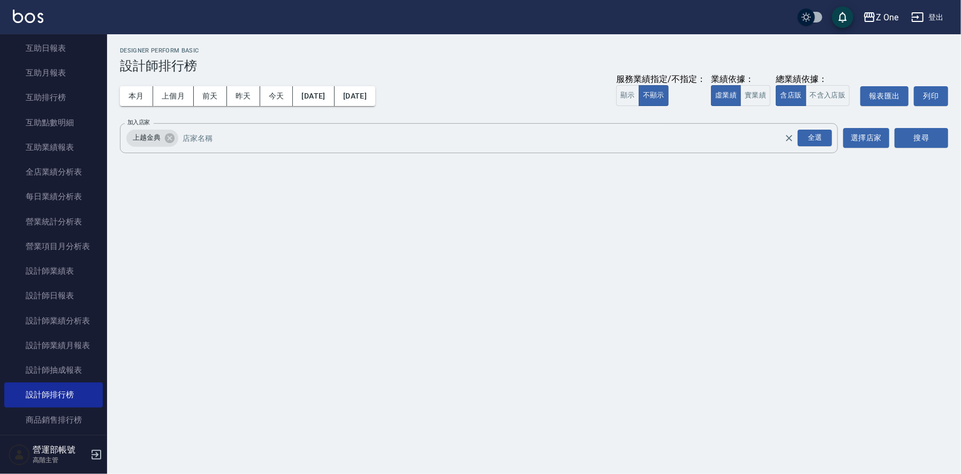
scroll to position [221, 0]
click at [926, 137] on button "搜尋" at bounding box center [922, 138] width 54 height 20
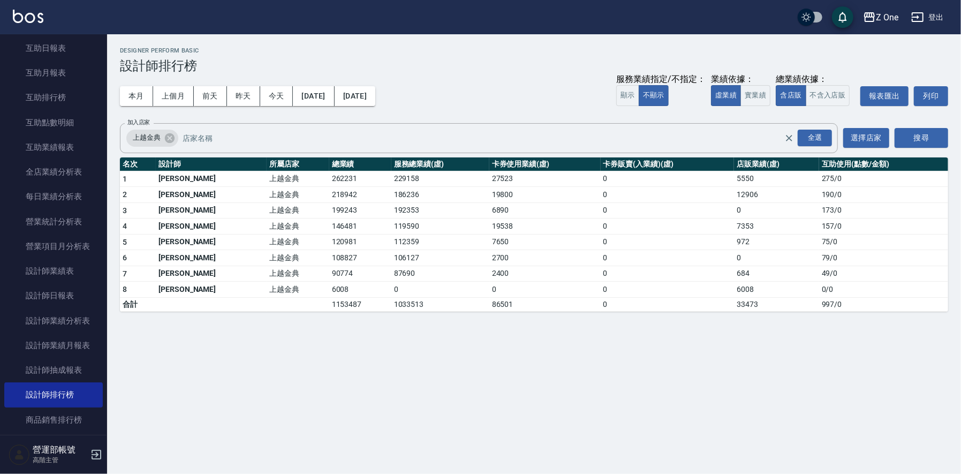
click at [329, 177] on td "262231" at bounding box center [360, 179] width 62 height 16
click at [329, 176] on td "262231" at bounding box center [360, 179] width 62 height 16
copy td "262231"
click at [329, 195] on td "218942" at bounding box center [360, 195] width 62 height 16
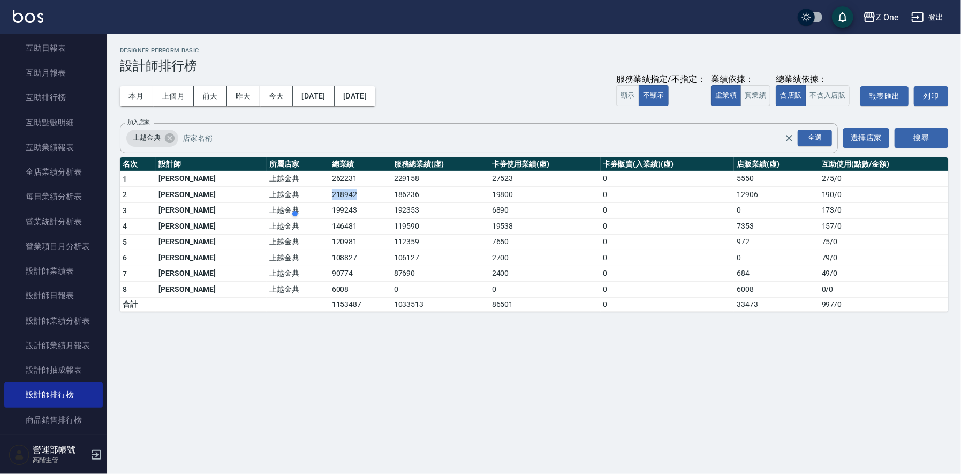
copy td "218942"
click at [329, 210] on td "199243" at bounding box center [360, 210] width 62 height 16
copy td "199243"
click at [329, 224] on td "146481" at bounding box center [360, 226] width 62 height 16
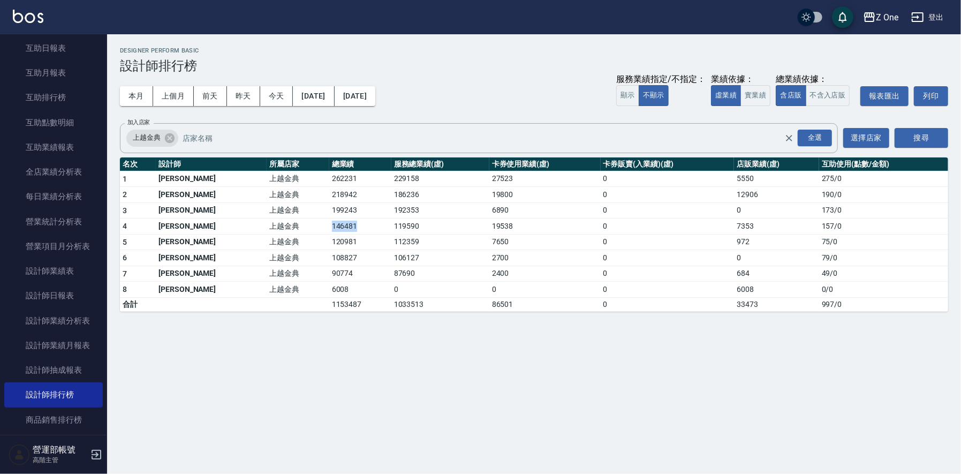
click at [329, 224] on td "146481" at bounding box center [360, 226] width 62 height 16
copy td "146481"
click at [329, 240] on td "120981" at bounding box center [360, 242] width 62 height 16
copy td "120981"
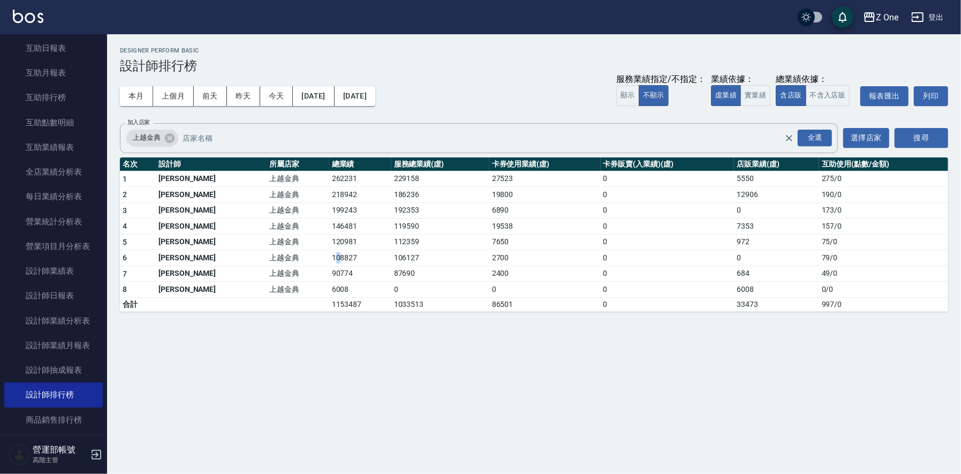
click at [329, 253] on td "108827" at bounding box center [360, 258] width 62 height 16
click at [329, 259] on td "108827" at bounding box center [360, 258] width 62 height 16
click at [329, 257] on td "108827" at bounding box center [360, 258] width 62 height 16
copy td "108827"
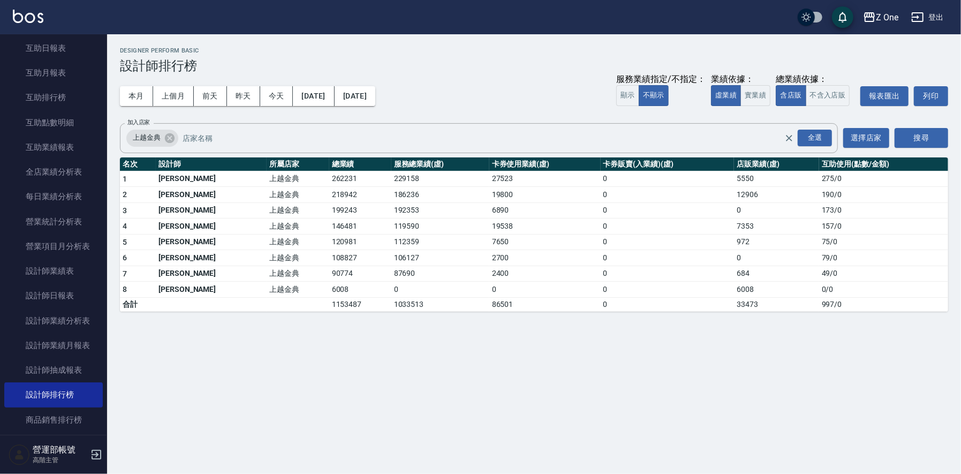
click at [329, 272] on td "90774" at bounding box center [360, 274] width 62 height 16
drag, startPoint x: 390, startPoint y: 382, endPoint x: 356, endPoint y: 357, distance: 42.1
click at [390, 381] on div "Z One [DATE] - [DATE] 設計師排行榜 列印時間： [DATE][PHONE_NUMBER]:08 Designer Perform Bas…" at bounding box center [480, 237] width 961 height 474
click at [329, 270] on td "90774" at bounding box center [360, 274] width 62 height 16
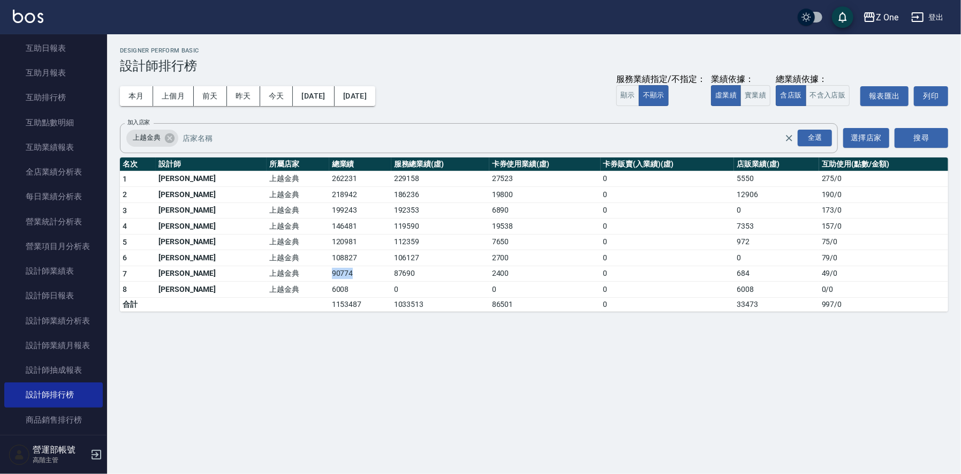
click at [329, 270] on td "90774" at bounding box center [360, 274] width 62 height 16
copy td "90774"
click at [207, 139] on input "加入店家" at bounding box center [491, 137] width 623 height 19
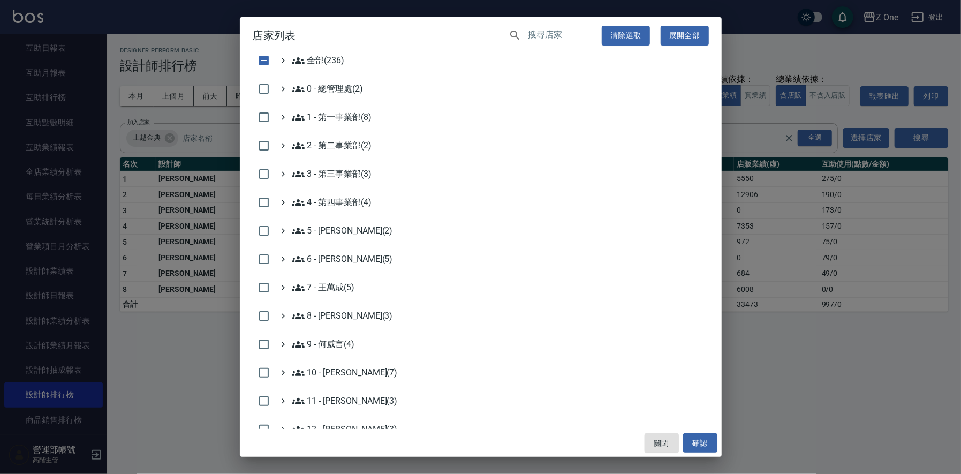
click at [824, 322] on div "店家列表 ​ 清除選取 展開全部 全部(236) 0 - 總管理處(2) 1 - 第一事業部(8) 2 - 第二事業部(2) 3 - 第三事業部(3) 4 -…" at bounding box center [480, 237] width 961 height 474
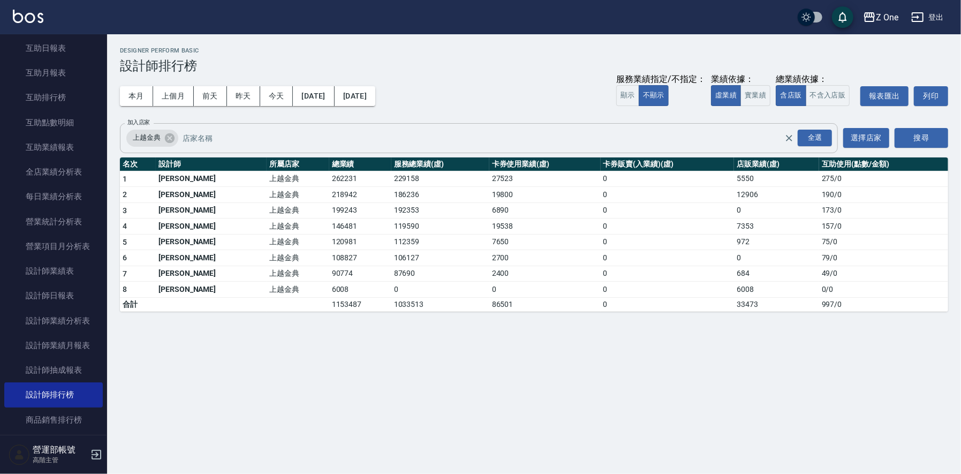
click at [169, 136] on icon at bounding box center [170, 138] width 12 height 12
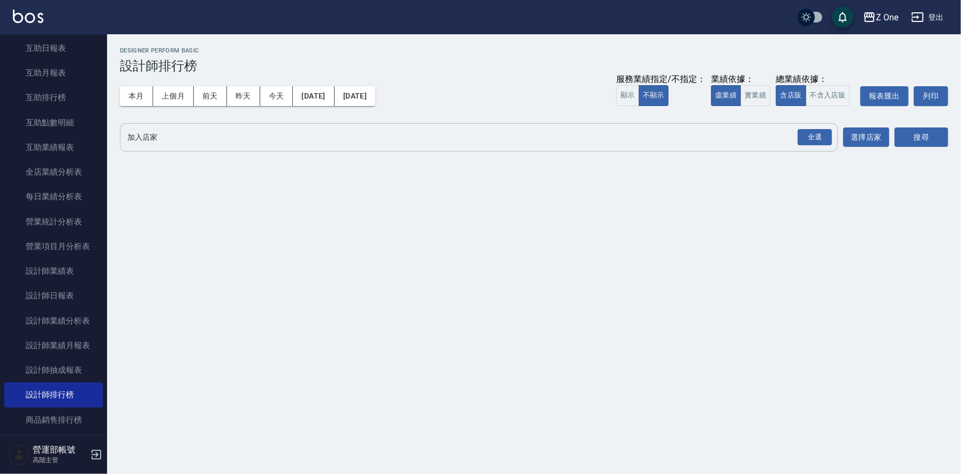
click at [187, 136] on input "加入店家" at bounding box center [471, 137] width 692 height 19
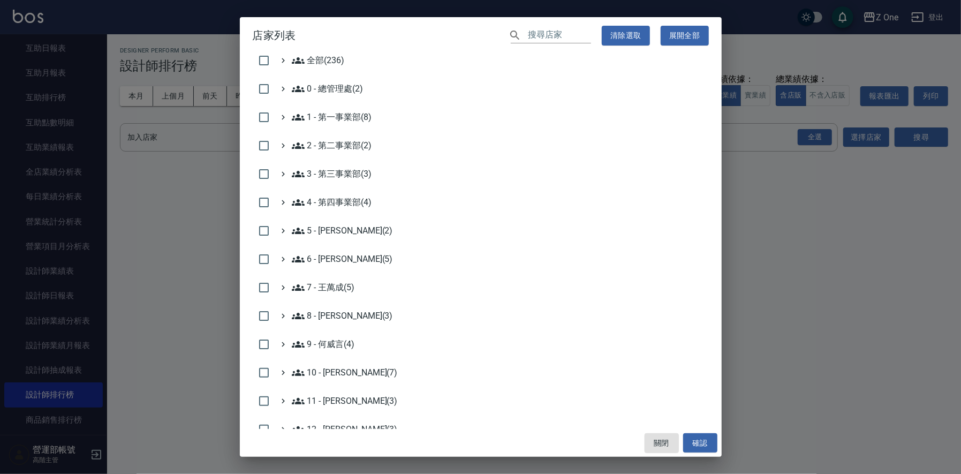
scroll to position [267, 0]
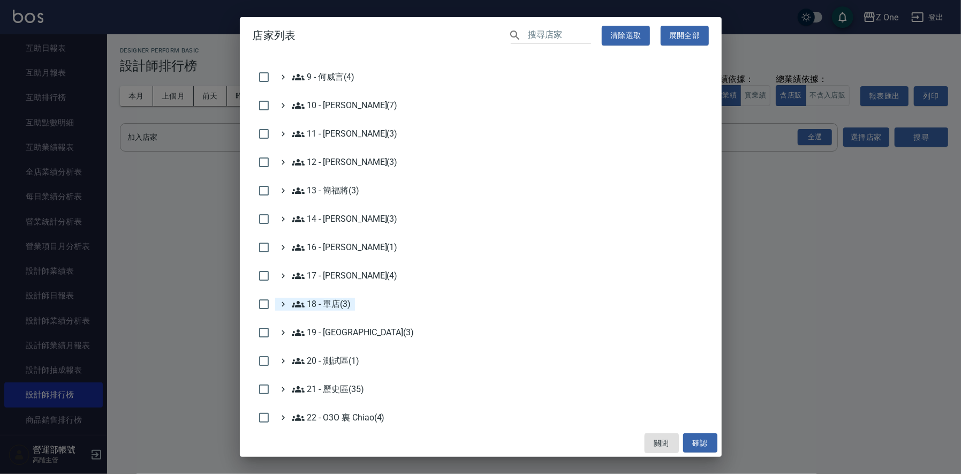
click at [332, 304] on 單店\(3\) "18 - 單店(3)" at bounding box center [321, 304] width 59 height 13
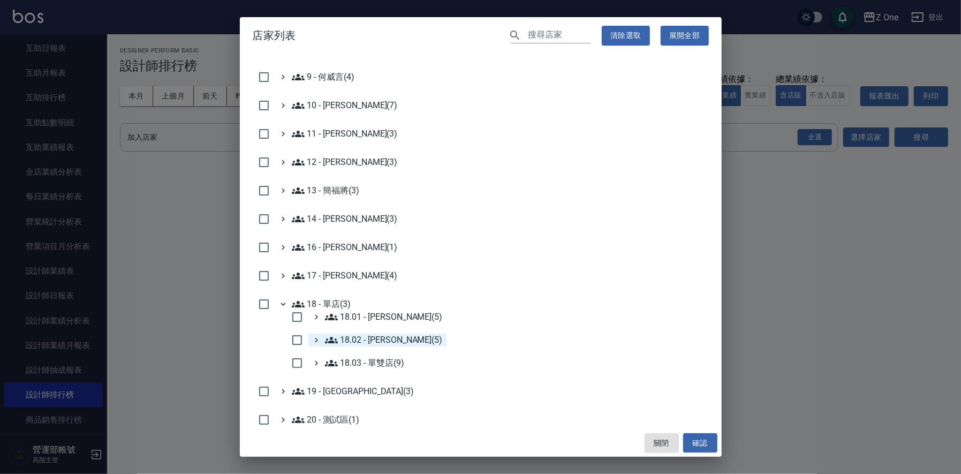
click at [383, 338] on 楊秉樺\(5\) "18.02 - [PERSON_NAME](5)" at bounding box center [384, 340] width 118 height 13
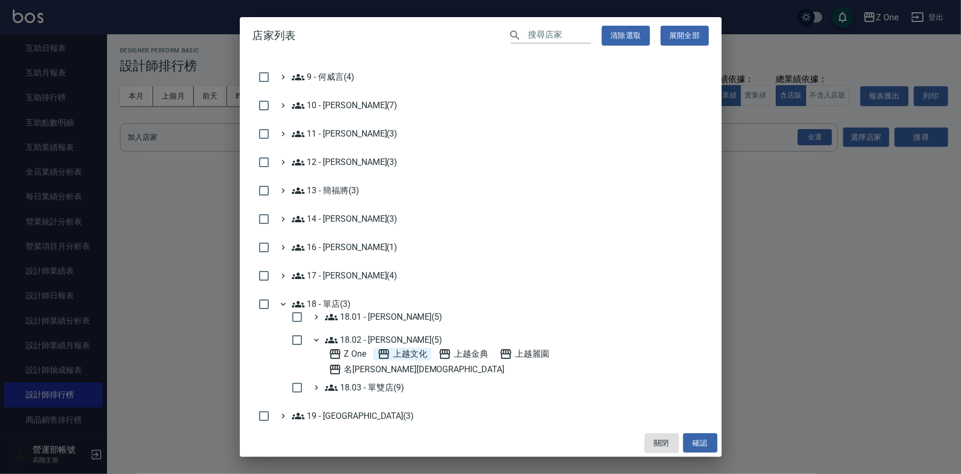
click at [409, 349] on span "上越文化" at bounding box center [402, 353] width 50 height 13
click at [701, 443] on button "確認" at bounding box center [700, 443] width 34 height 20
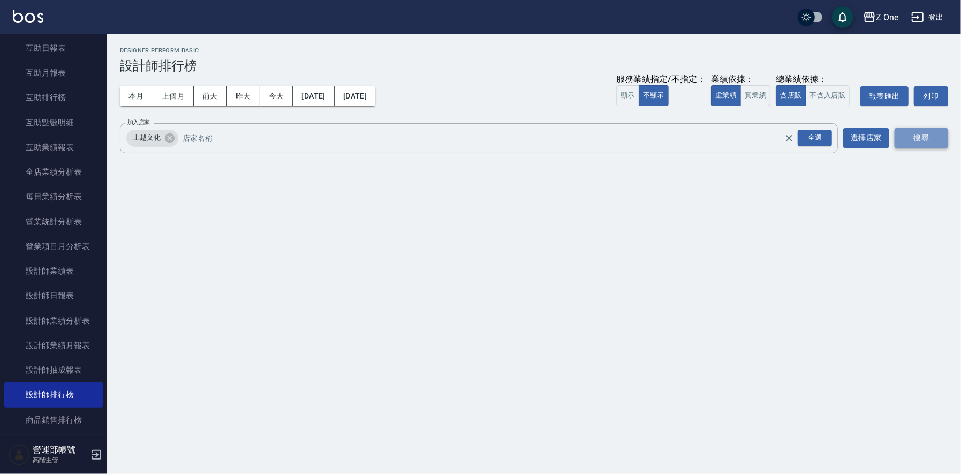
click at [919, 139] on button "搜尋" at bounding box center [922, 138] width 54 height 20
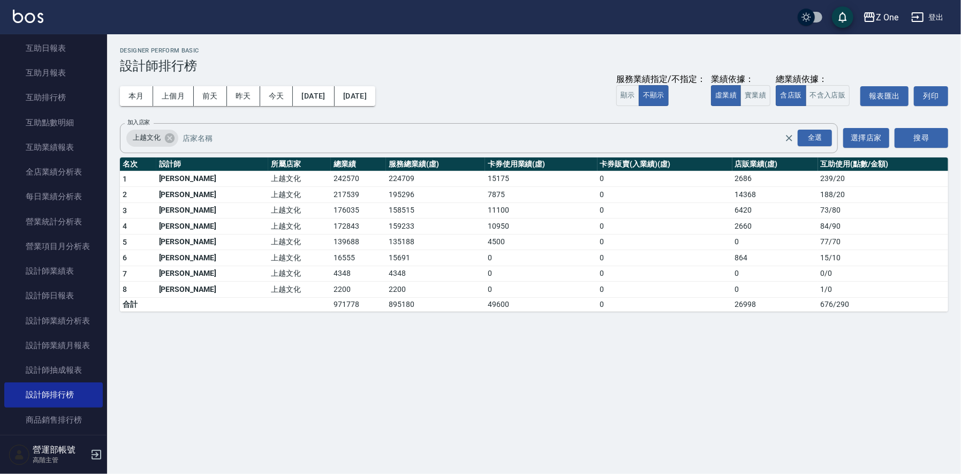
click at [331, 177] on td "242570" at bounding box center [358, 179] width 55 height 16
copy td "242570"
click at [331, 193] on td "217539" at bounding box center [358, 195] width 55 height 16
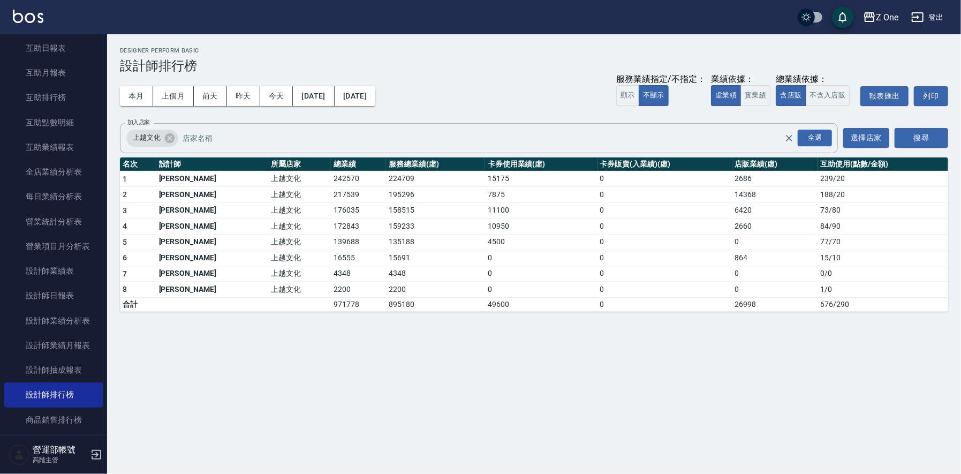
click at [331, 206] on td "176035" at bounding box center [358, 210] width 55 height 16
click at [331, 191] on td "217539" at bounding box center [358, 195] width 55 height 16
click at [331, 226] on td "172843" at bounding box center [358, 226] width 55 height 16
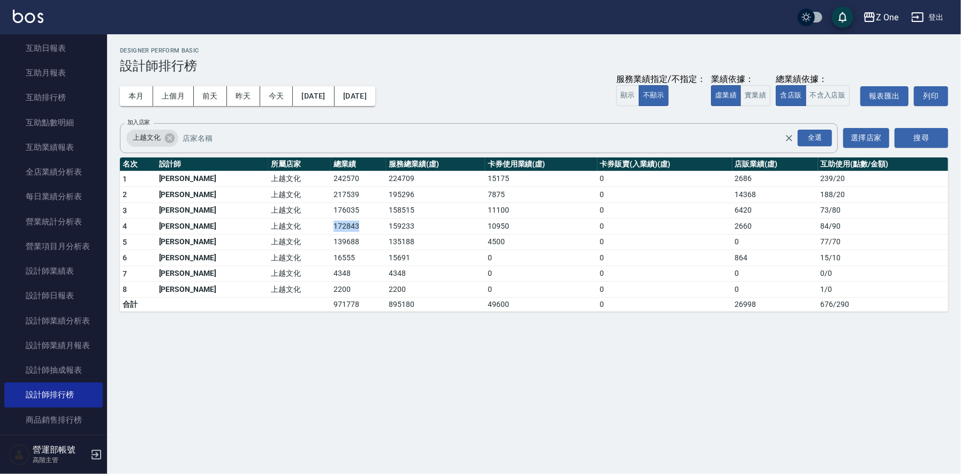
click at [331, 226] on td "172843" at bounding box center [358, 226] width 55 height 16
click at [331, 241] on td "139688" at bounding box center [358, 242] width 55 height 16
click at [170, 132] on icon at bounding box center [170, 138] width 12 height 12
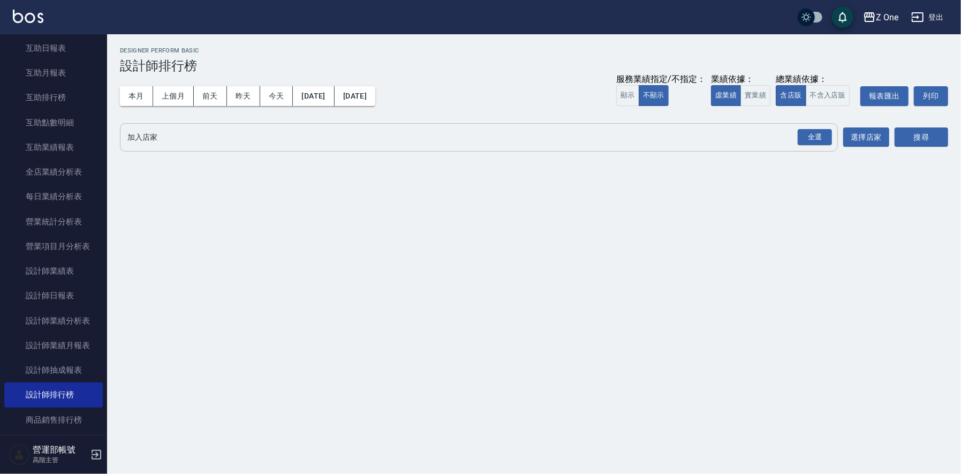
click at [214, 133] on input "加入店家" at bounding box center [471, 137] width 692 height 19
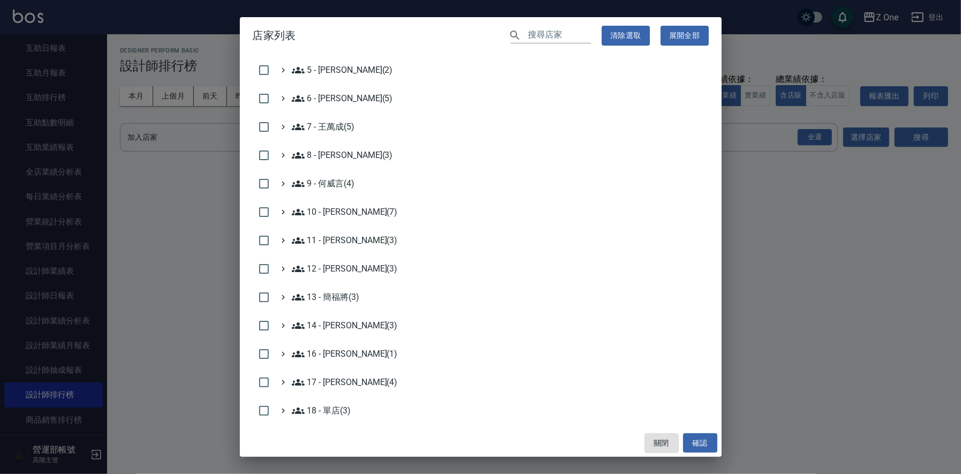
scroll to position [306, 0]
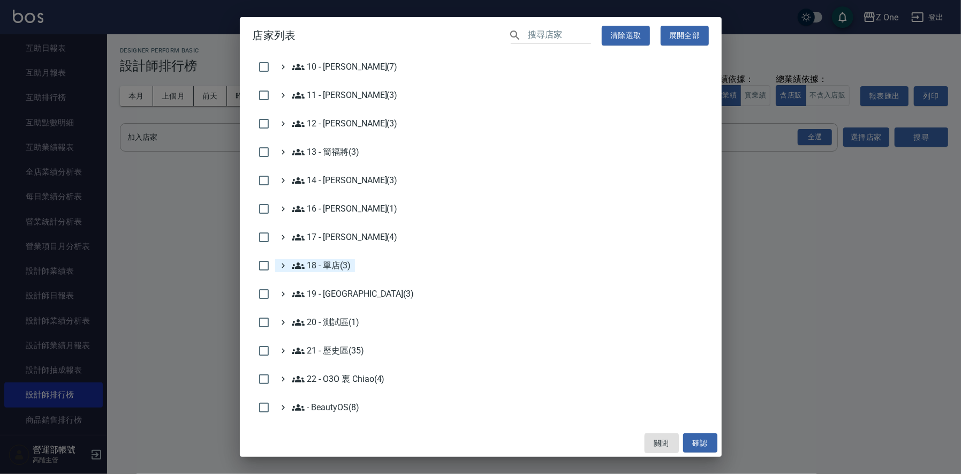
click at [335, 266] on 單店\(3\) "18 - 單店(3)" at bounding box center [321, 265] width 59 height 13
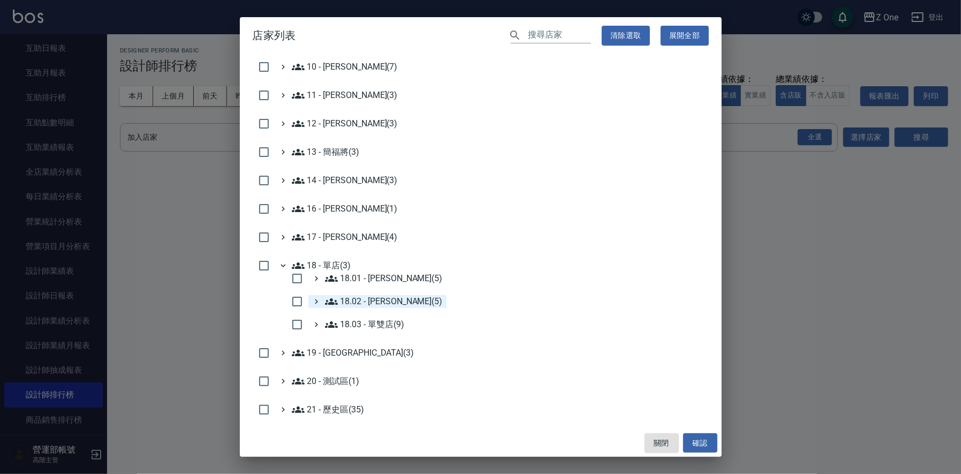
click at [378, 297] on 楊秉樺\(5\) "18.02 - [PERSON_NAME](5)" at bounding box center [384, 301] width 118 height 13
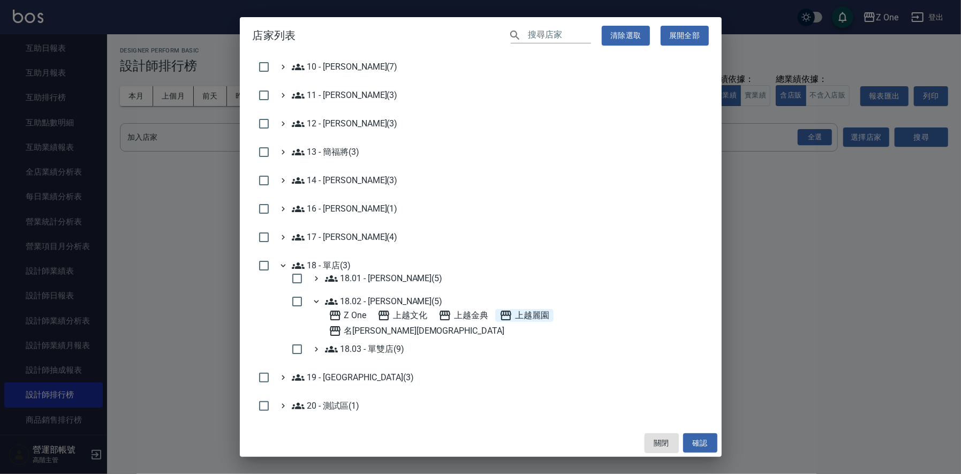
click at [527, 310] on span "上越麗園" at bounding box center [524, 315] width 50 height 13
click at [701, 444] on button "確認" at bounding box center [700, 443] width 34 height 20
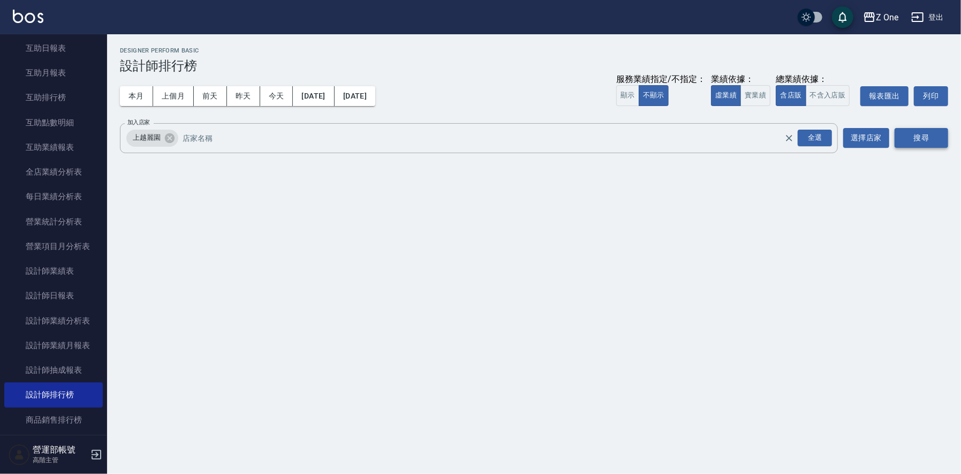
click at [918, 137] on button "搜尋" at bounding box center [922, 138] width 54 height 20
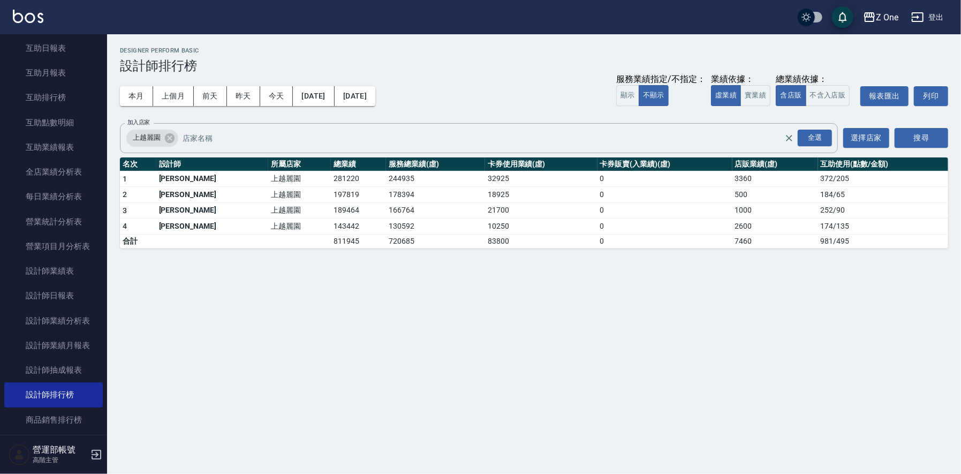
click at [331, 178] on td "281220" at bounding box center [358, 179] width 55 height 16
click at [331, 194] on td "197819" at bounding box center [358, 195] width 55 height 16
click at [331, 207] on td "189464" at bounding box center [358, 210] width 55 height 16
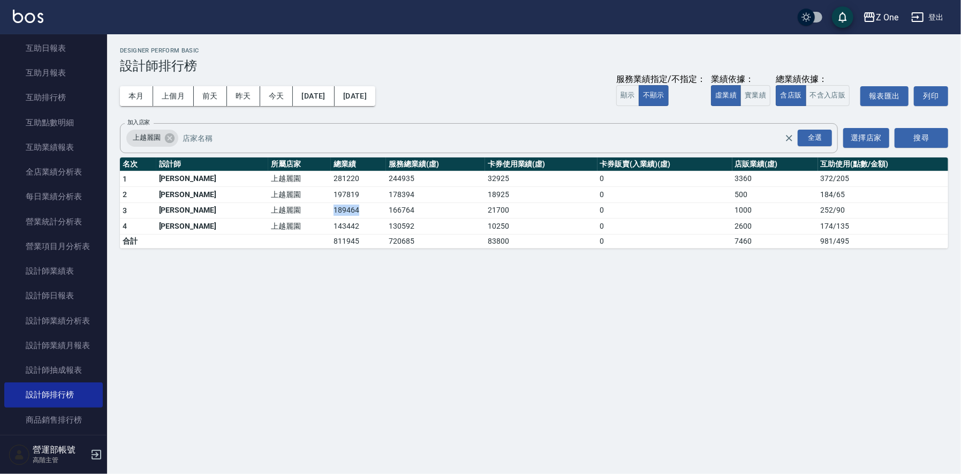
click at [331, 207] on td "189464" at bounding box center [358, 210] width 55 height 16
click at [331, 225] on td "143442" at bounding box center [358, 226] width 55 height 16
click at [168, 135] on icon at bounding box center [170, 138] width 10 height 10
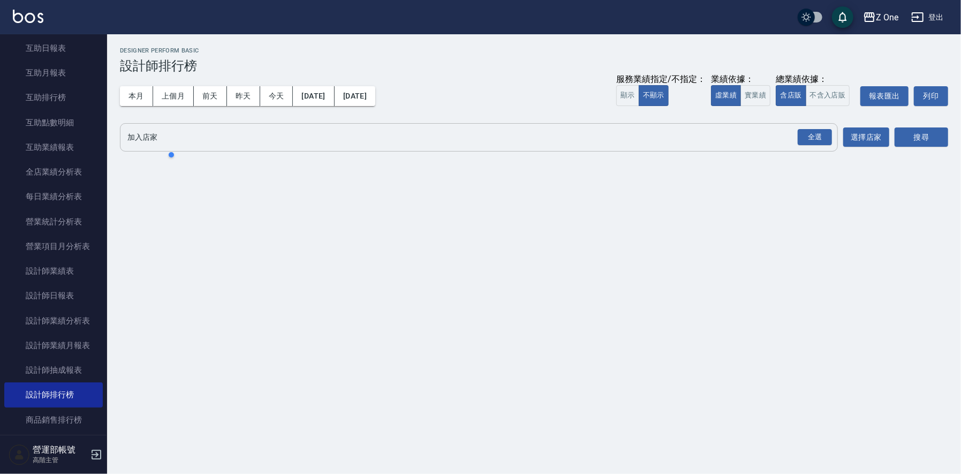
click at [196, 137] on input "加入店家" at bounding box center [471, 137] width 692 height 19
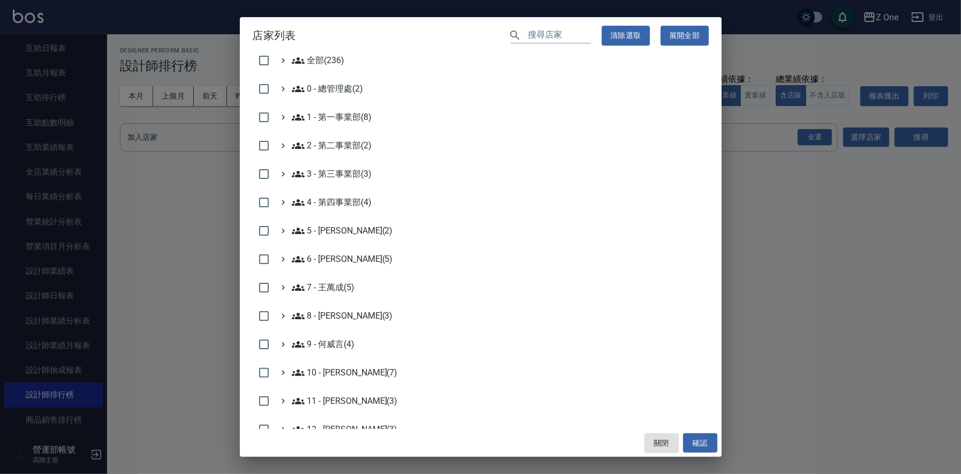
scroll to position [214, 0]
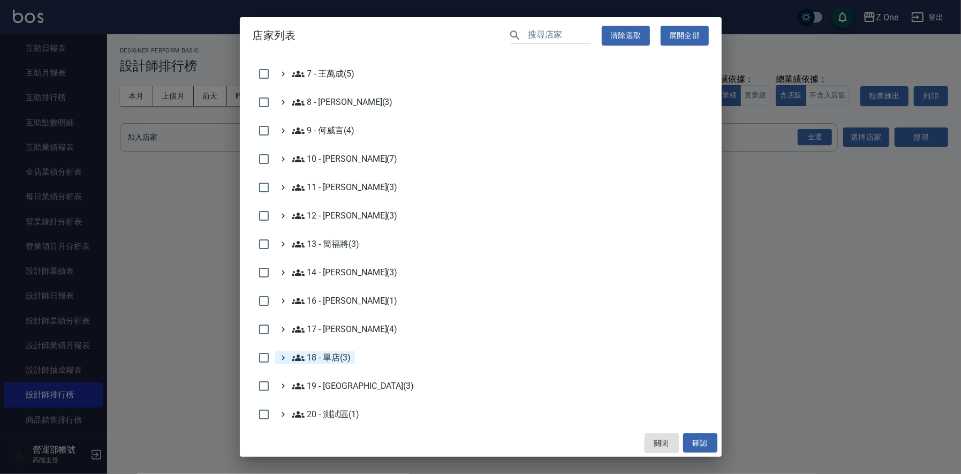
click at [330, 358] on 單店\(3\) "18 - 單店(3)" at bounding box center [321, 357] width 59 height 13
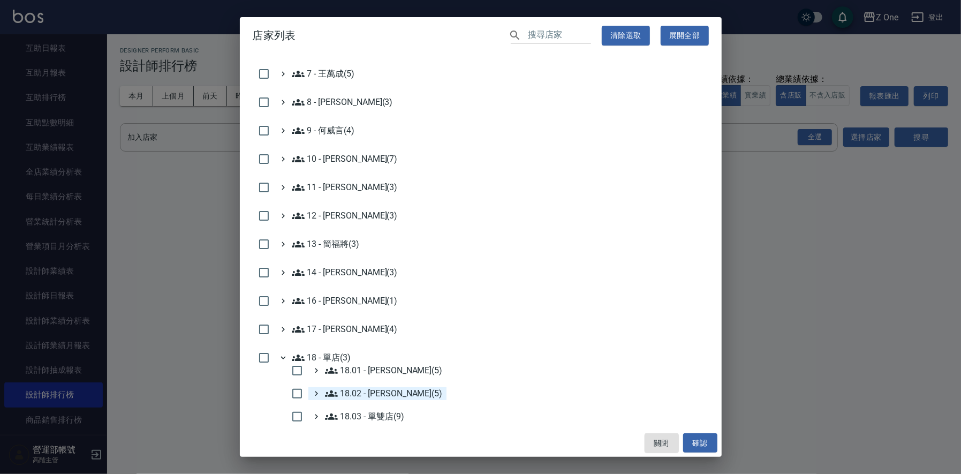
click at [377, 392] on 楊秉樺\(5\) "18.02 - [PERSON_NAME](5)" at bounding box center [384, 393] width 118 height 13
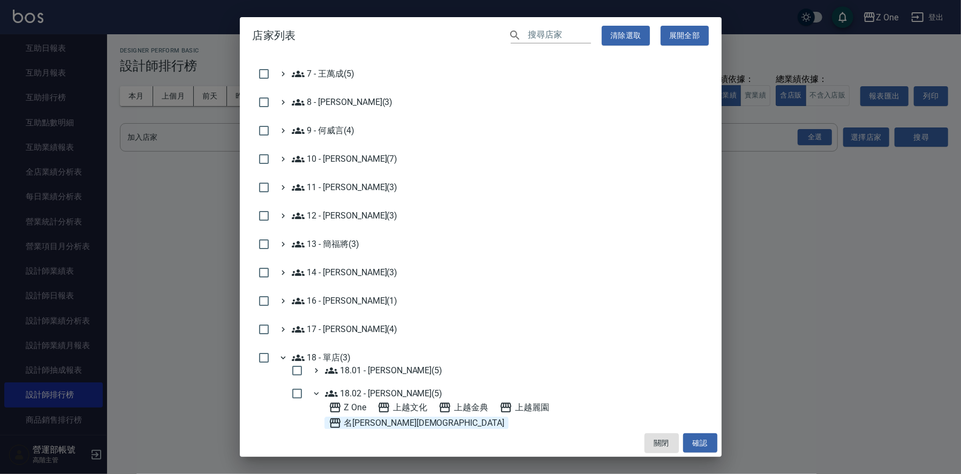
click at [504, 416] on span "名[PERSON_NAME][DEMOGRAPHIC_DATA]" at bounding box center [417, 422] width 176 height 13
click at [699, 434] on button "確認" at bounding box center [700, 443] width 34 height 20
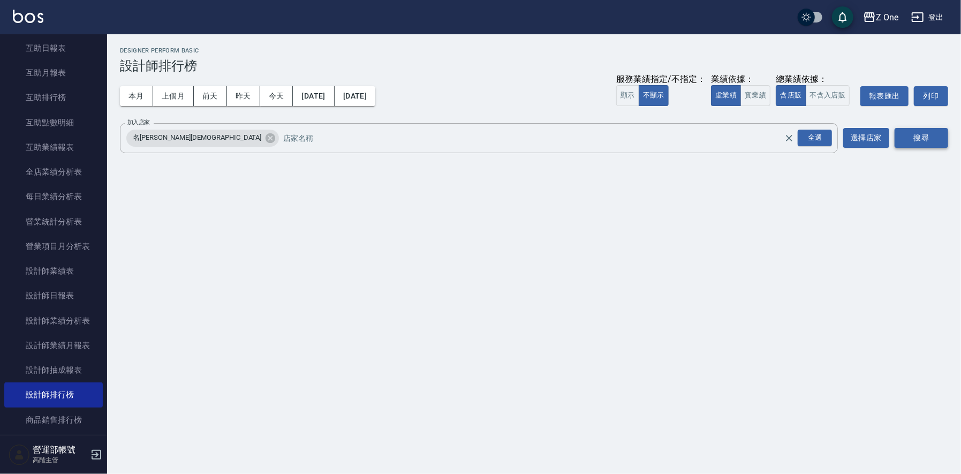
click at [927, 132] on button "搜尋" at bounding box center [922, 138] width 54 height 20
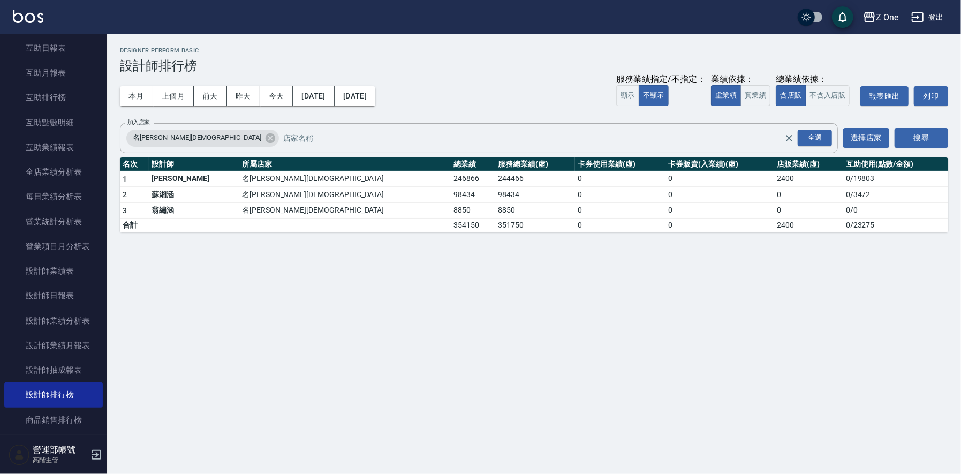
click at [451, 179] on td "246866" at bounding box center [473, 179] width 44 height 16
click at [451, 194] on td "98434" at bounding box center [473, 195] width 44 height 16
click at [582, 319] on div "Z One [DATE] - [DATE] 設計師排行榜 列印時間： [DATE][PHONE_NUMBER]:25 Designer Perform Bas…" at bounding box center [480, 237] width 961 height 474
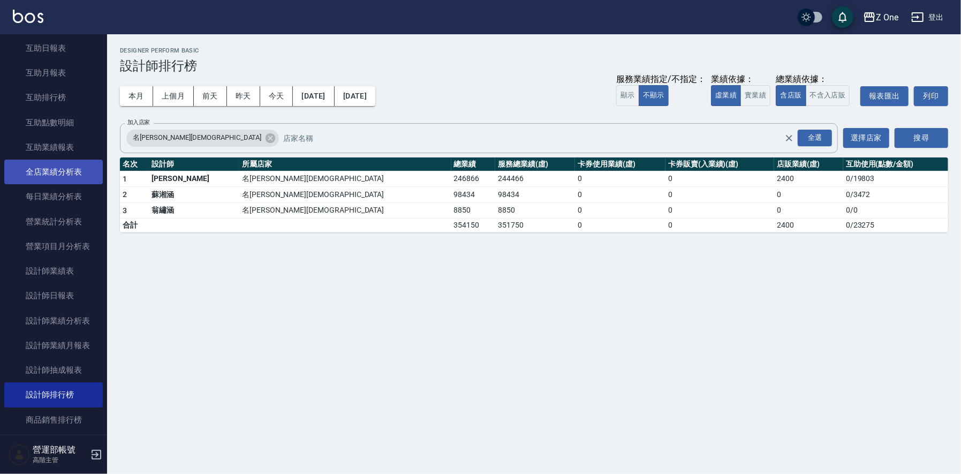
scroll to position [0, 0]
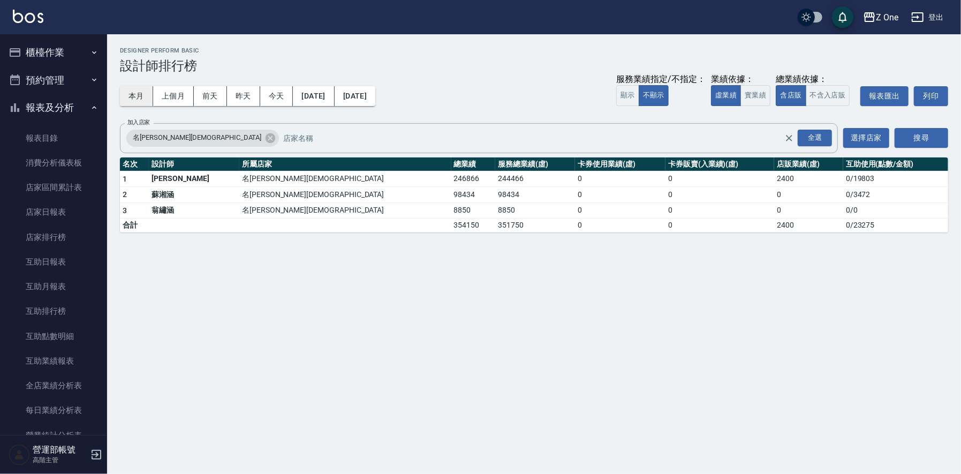
click at [131, 95] on button "本月" at bounding box center [136, 96] width 33 height 20
